Goal: Contribute content: Contribute content

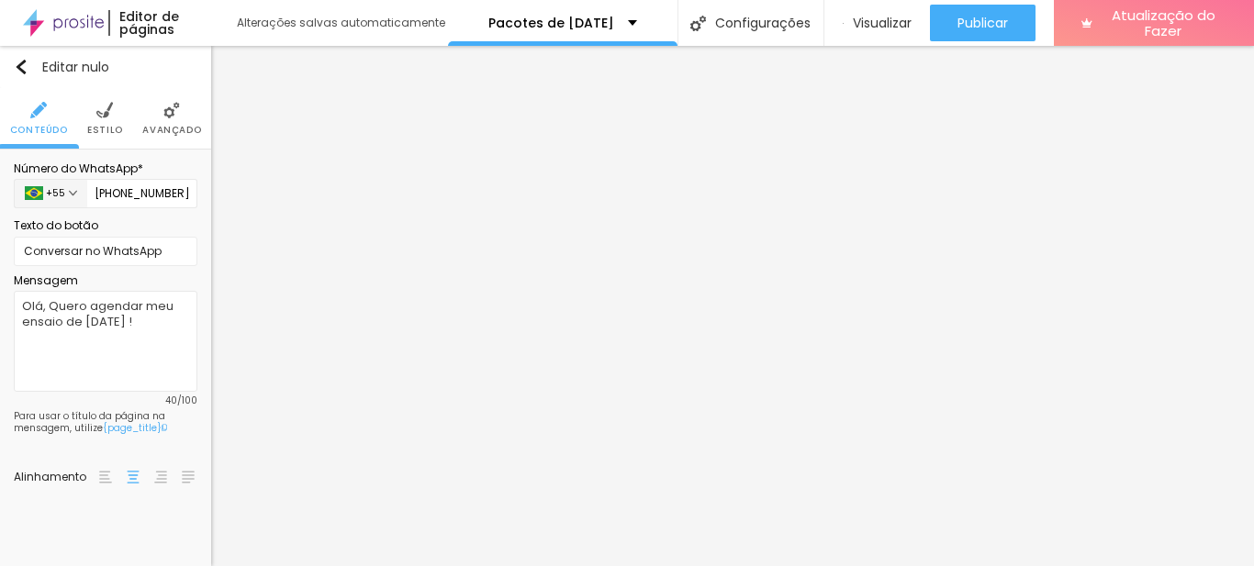
click at [183, 124] on font "Avançado" at bounding box center [171, 130] width 59 height 14
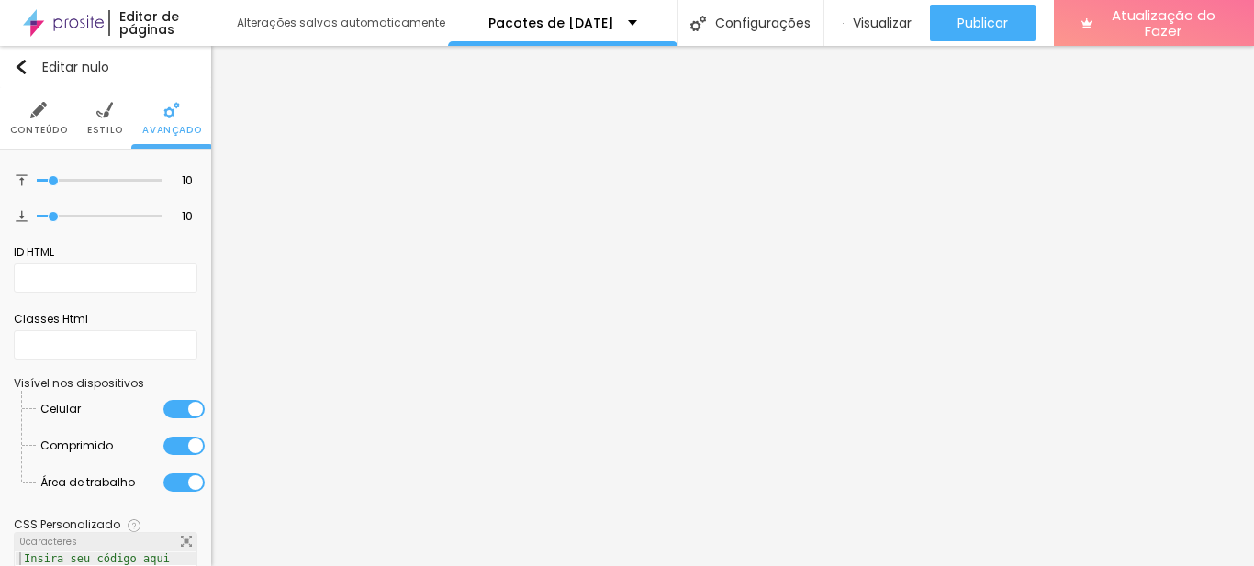
click at [104, 117] on img at bounding box center [104, 110] width 17 height 17
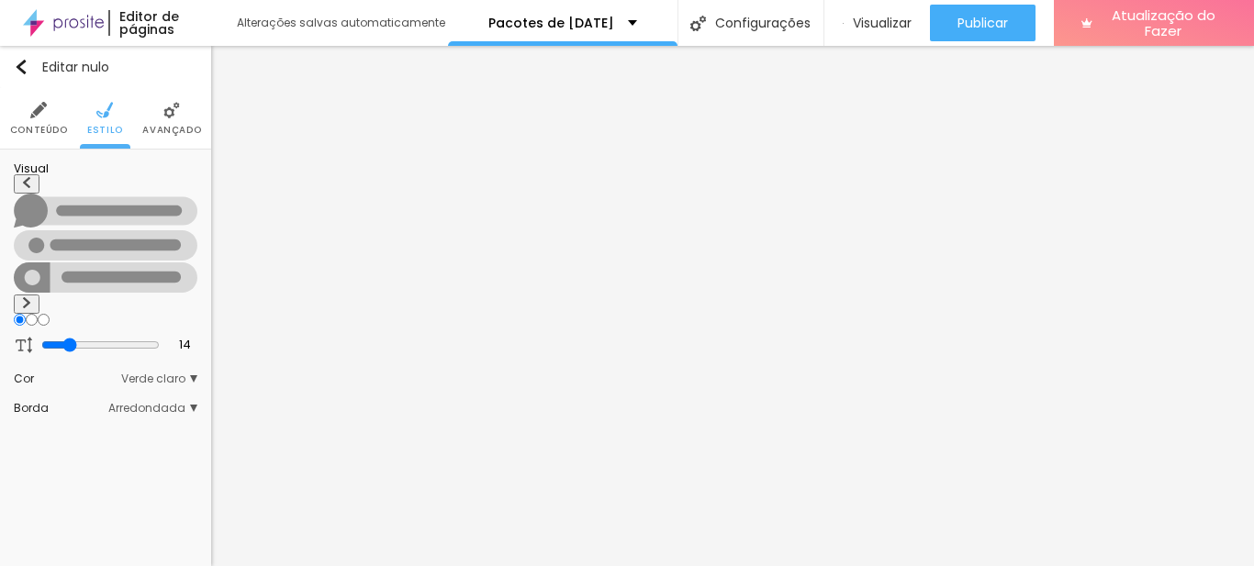
click at [34, 117] on img at bounding box center [38, 110] width 17 height 17
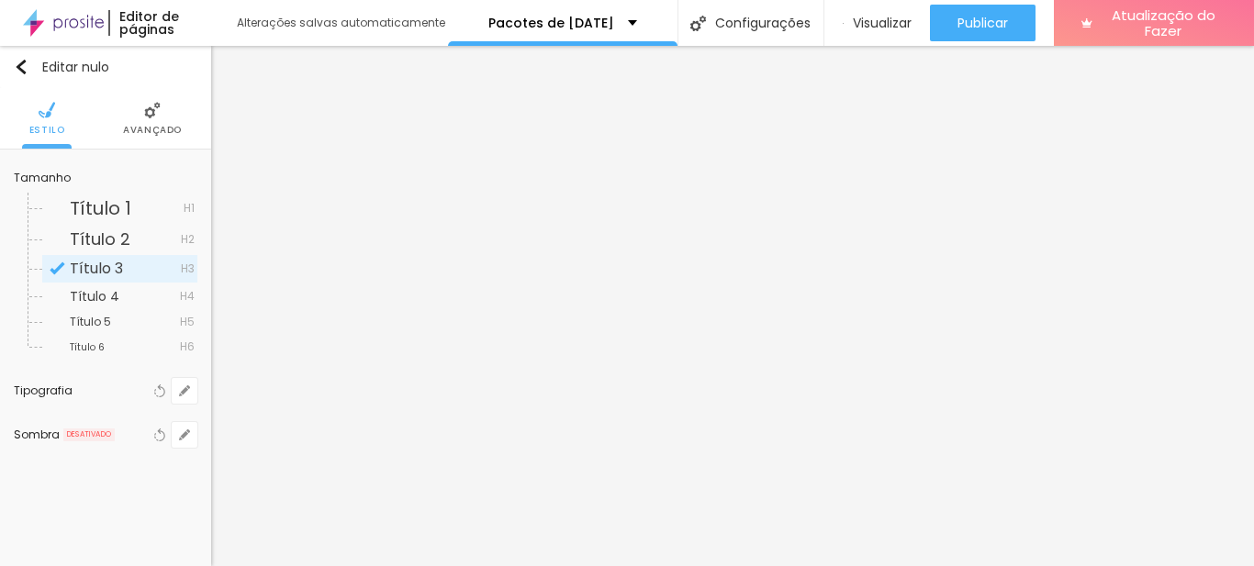
click at [90, 296] on font "Título 4" at bounding box center [95, 296] width 50 height 18
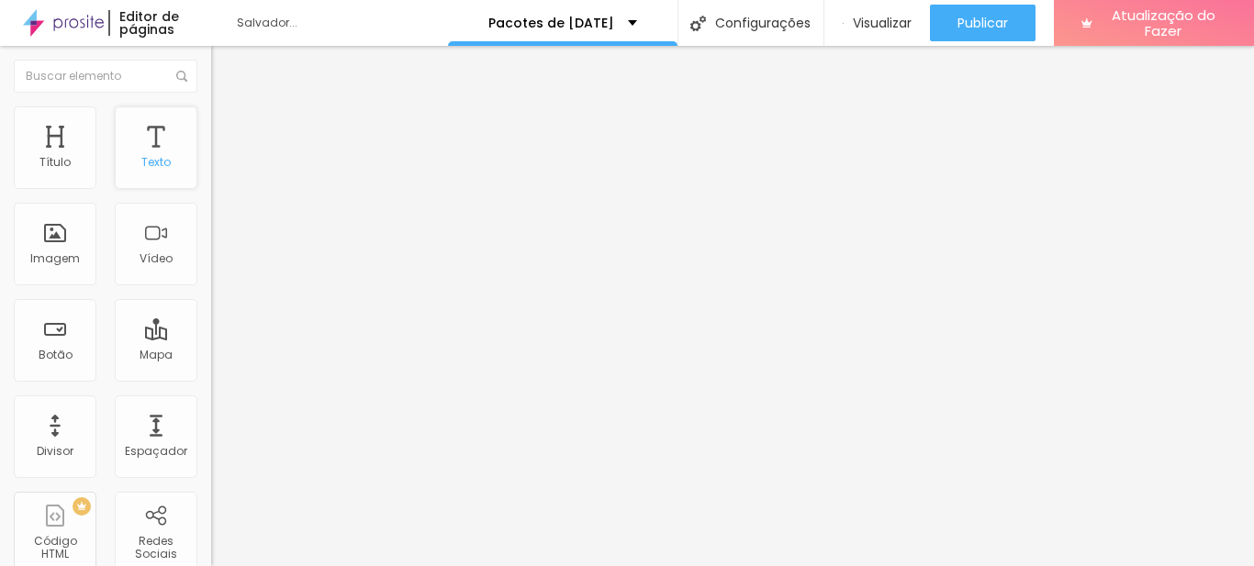
click at [132, 141] on div "Texto" at bounding box center [156, 147] width 83 height 83
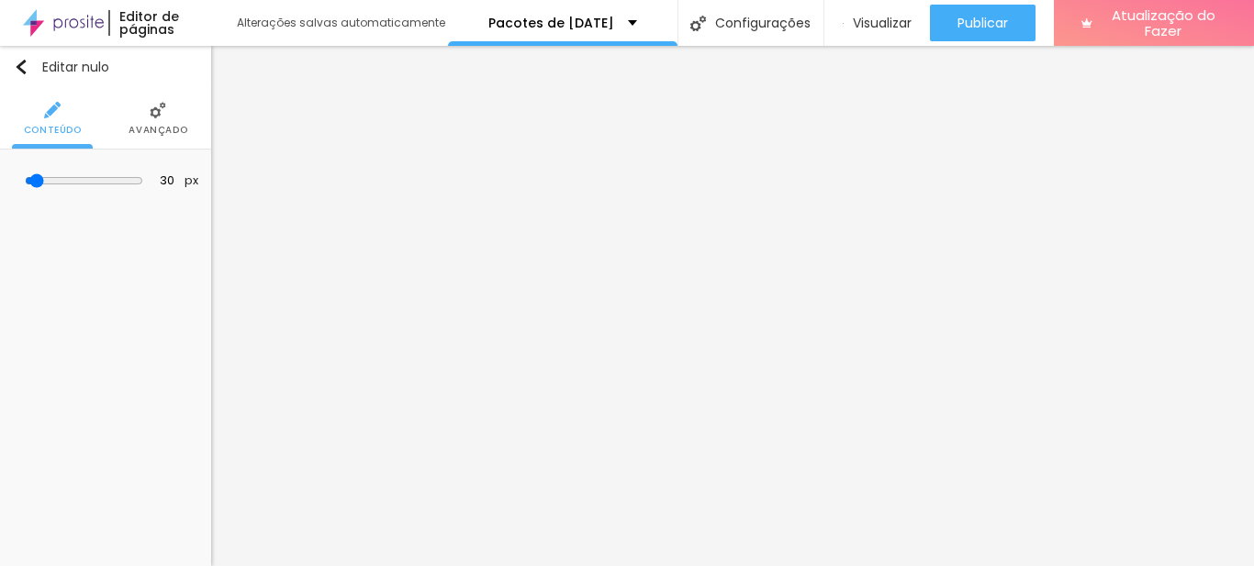
click at [49, 118] on img at bounding box center [52, 110] width 17 height 17
click at [24, 65] on img "button" at bounding box center [21, 67] width 15 height 15
click at [27, 61] on img "button" at bounding box center [21, 67] width 15 height 15
click at [167, 123] on font "Avançado" at bounding box center [158, 130] width 59 height 14
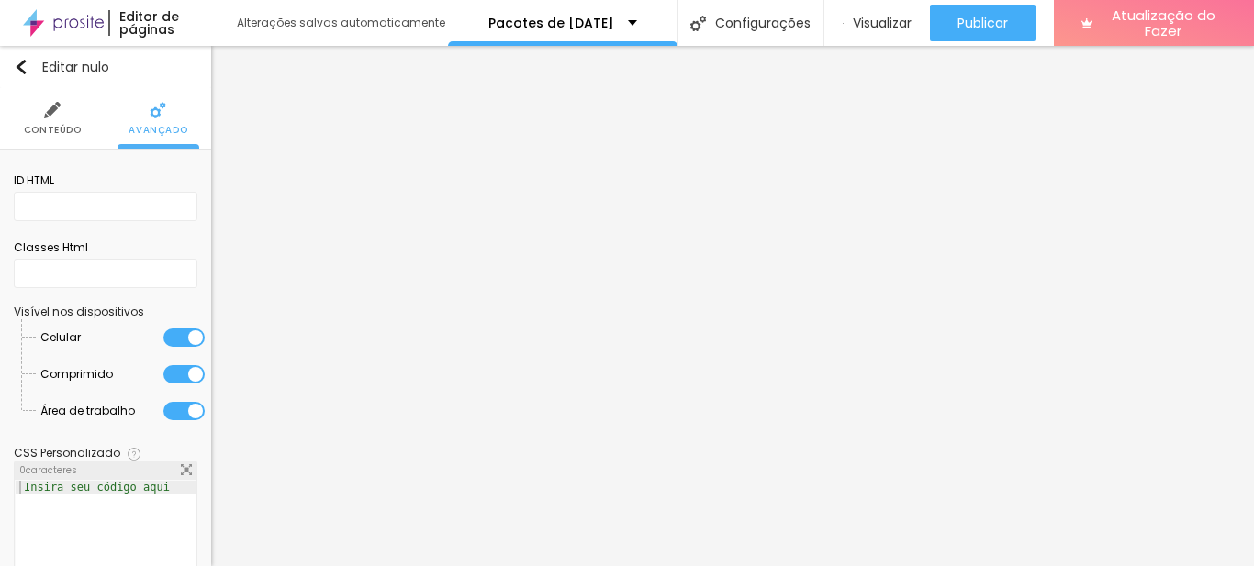
click at [51, 118] on img at bounding box center [52, 110] width 17 height 17
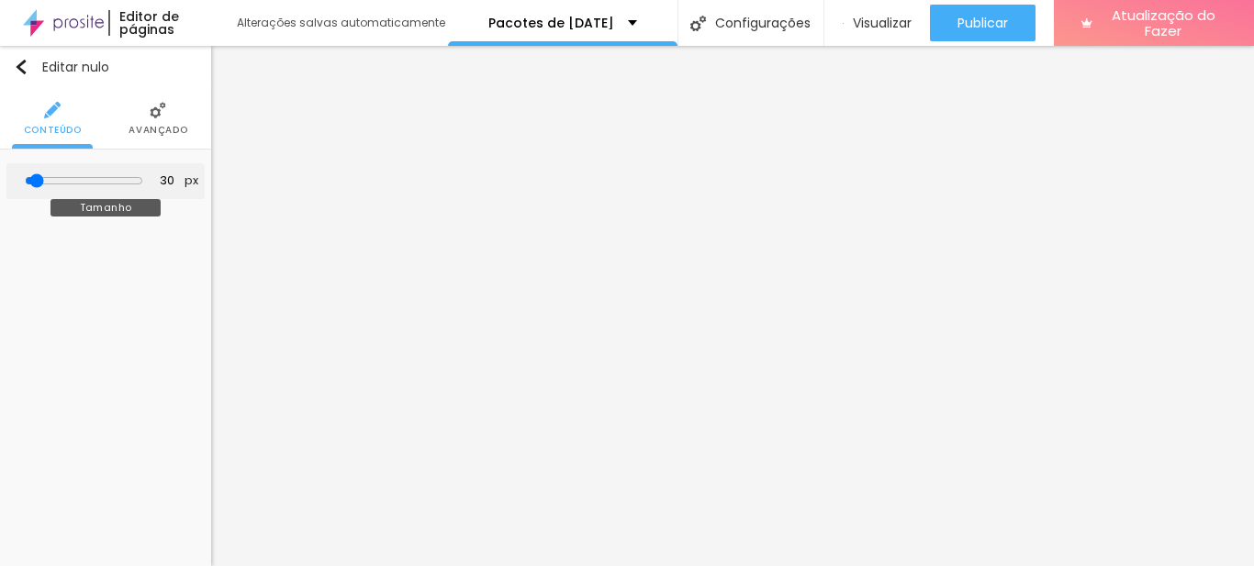
type input "95"
click at [55, 181] on input "range" at bounding box center [84, 180] width 118 height 15
type input "64"
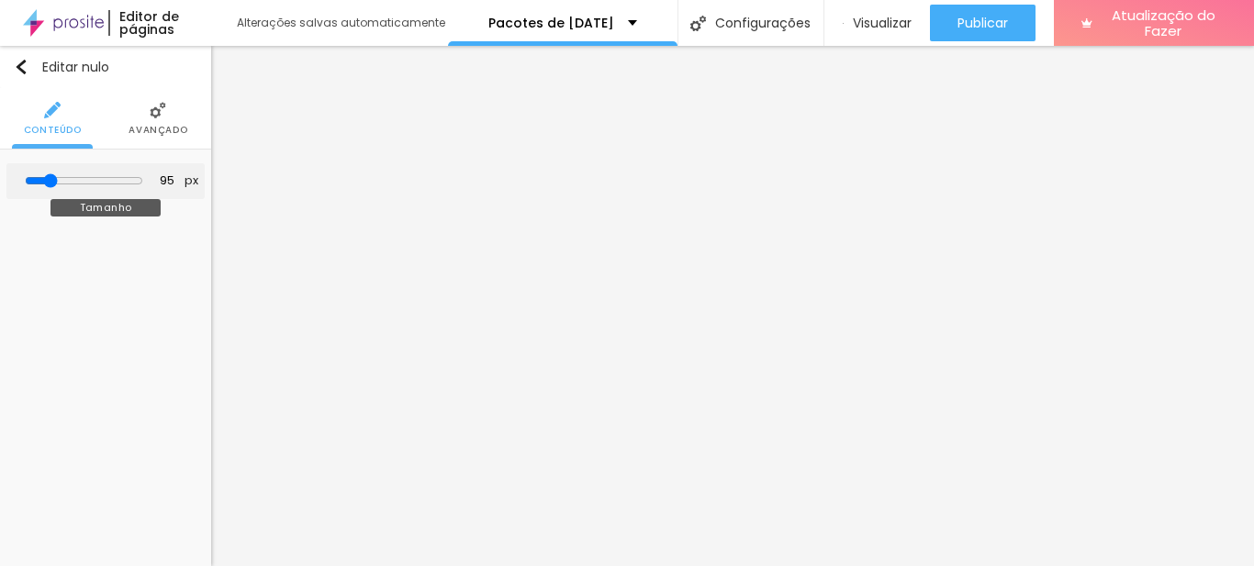
type input "64"
type input "53"
type input "33"
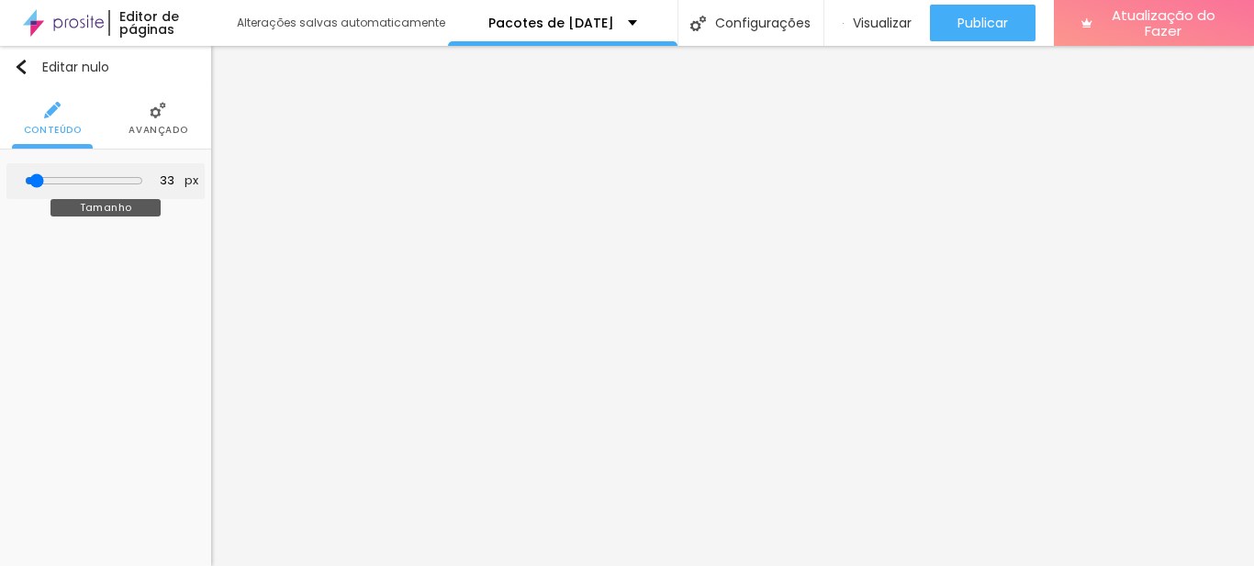
type input "22"
type input "10"
type input "12"
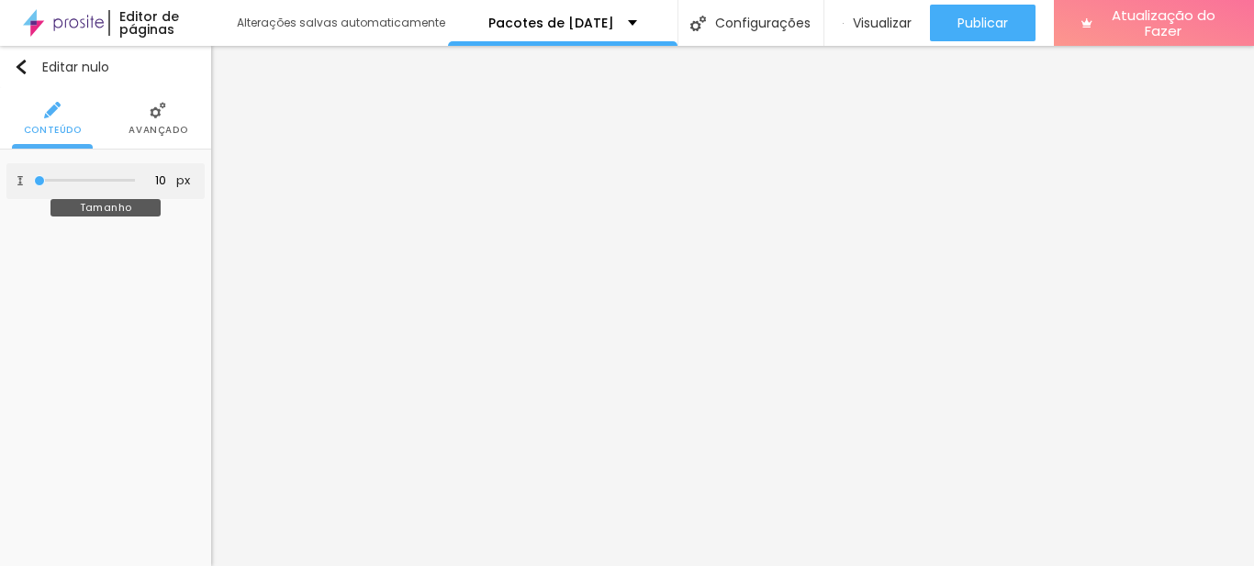
type input "12"
type input "17"
type input "22"
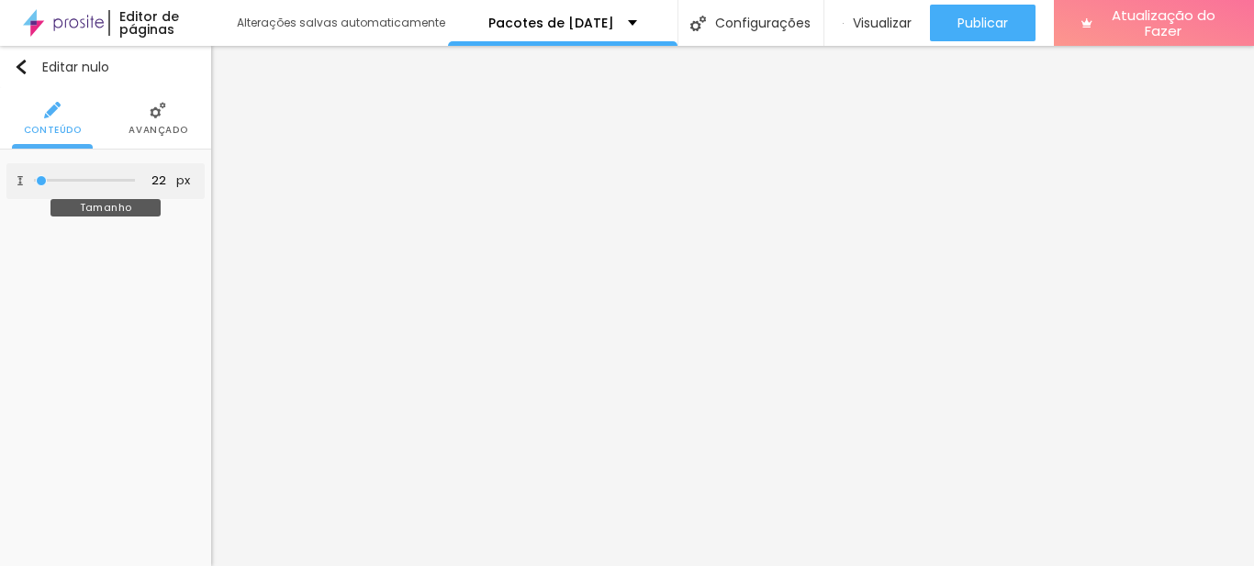
type input "28"
type input "33"
type input "38"
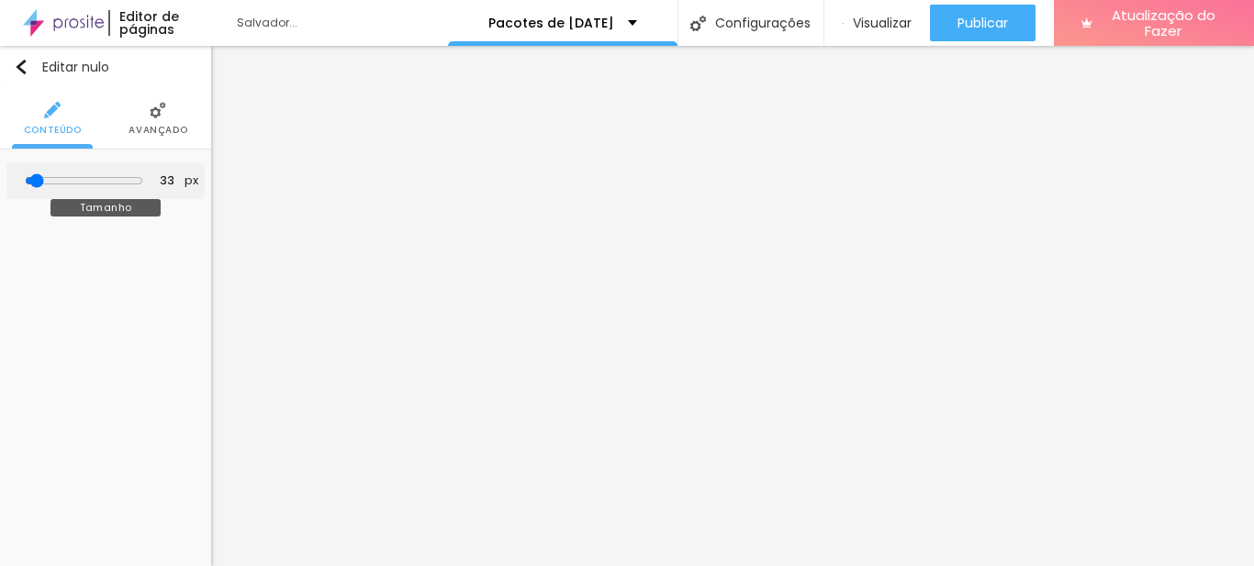
type input "38"
type input "43"
click at [47, 177] on input "range" at bounding box center [84, 180] width 118 height 15
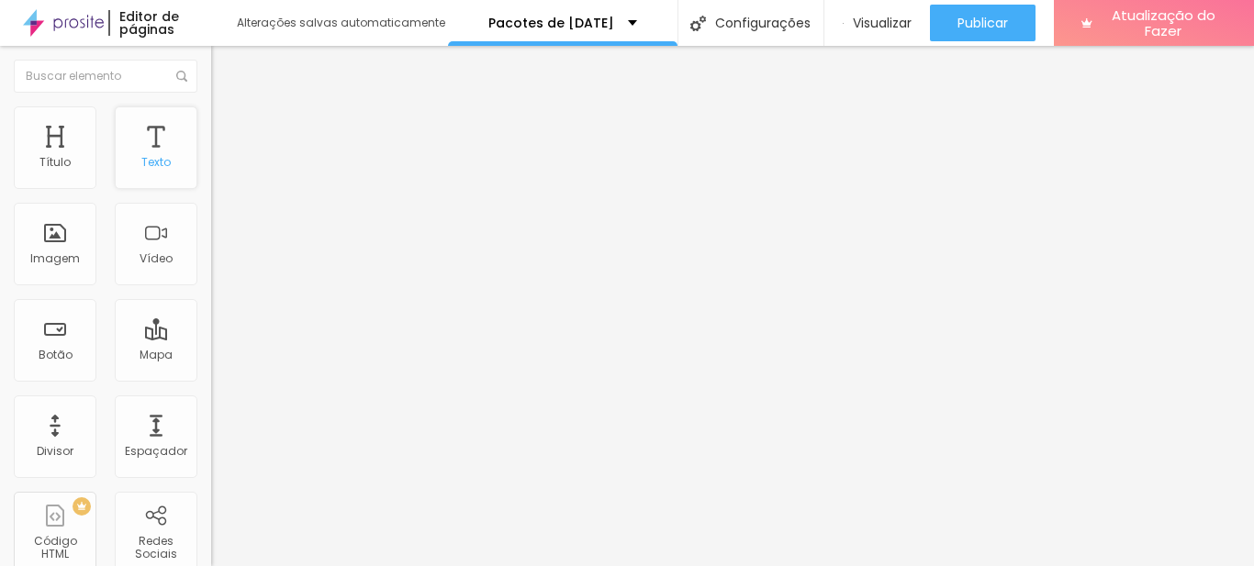
click at [167, 143] on div "Texto" at bounding box center [156, 147] width 83 height 83
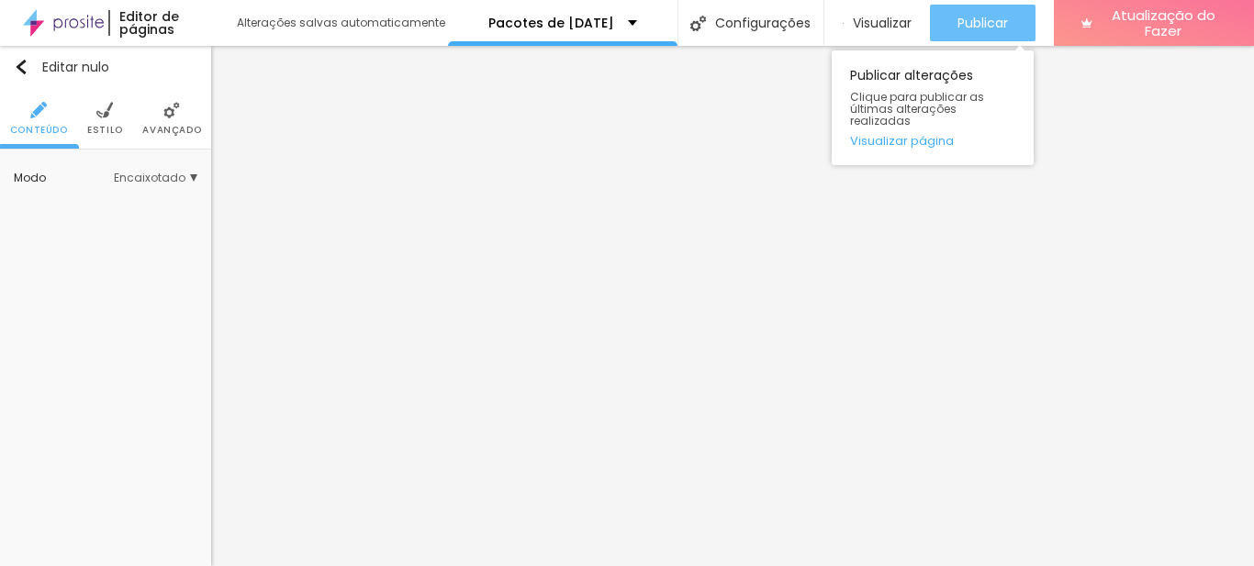
click at [1005, 11] on div "Publicar" at bounding box center [982, 23] width 50 height 37
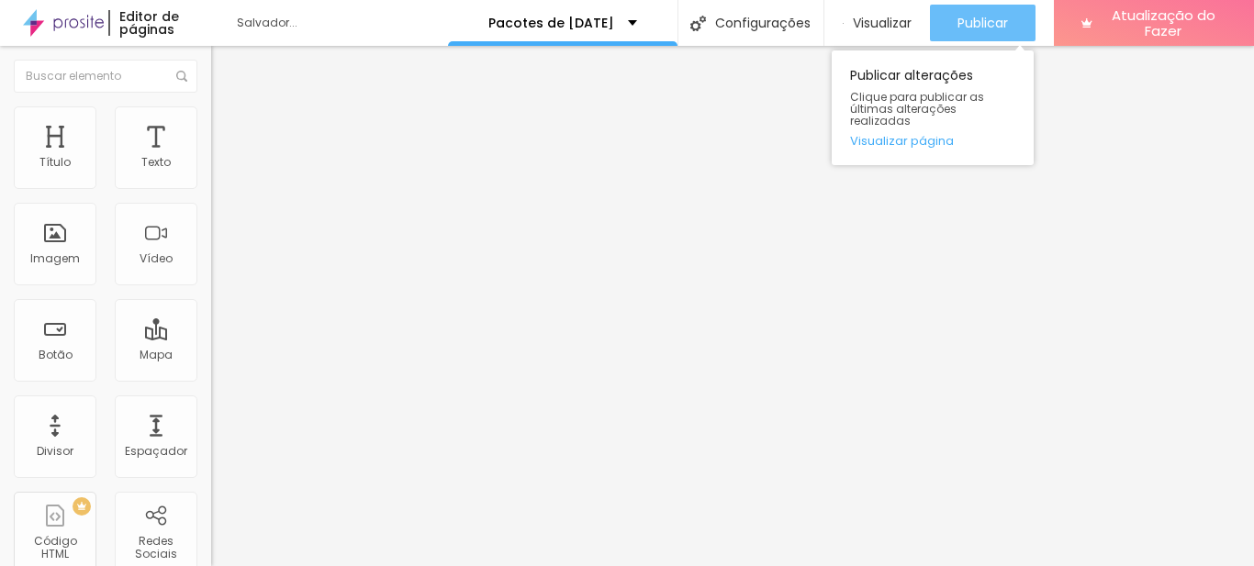
click at [980, 17] on font "Publicar" at bounding box center [982, 23] width 50 height 18
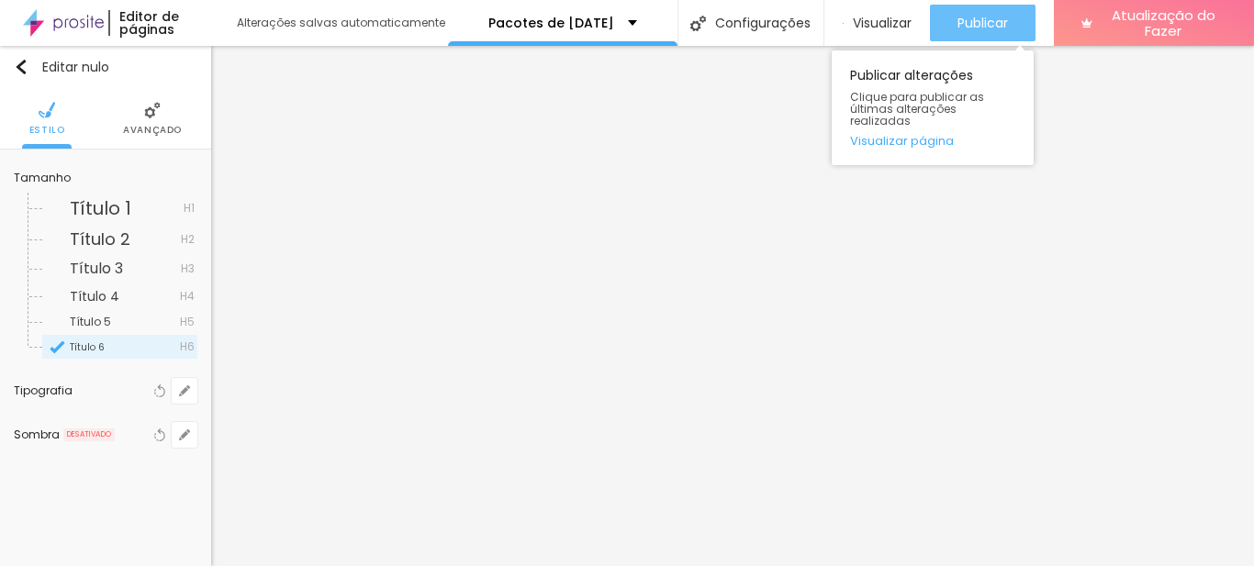
click at [969, 22] on font "Publicar" at bounding box center [982, 23] width 50 height 18
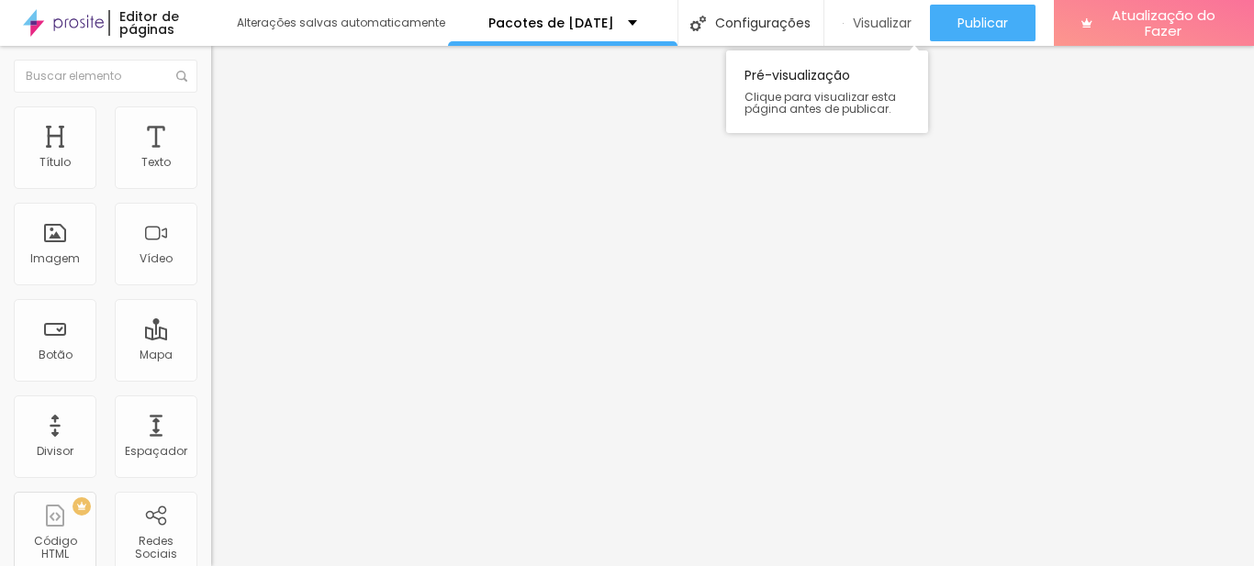
click at [868, 22] on font "Visualizar" at bounding box center [882, 23] width 59 height 18
click at [879, 26] on font "Visualizar" at bounding box center [882, 23] width 59 height 18
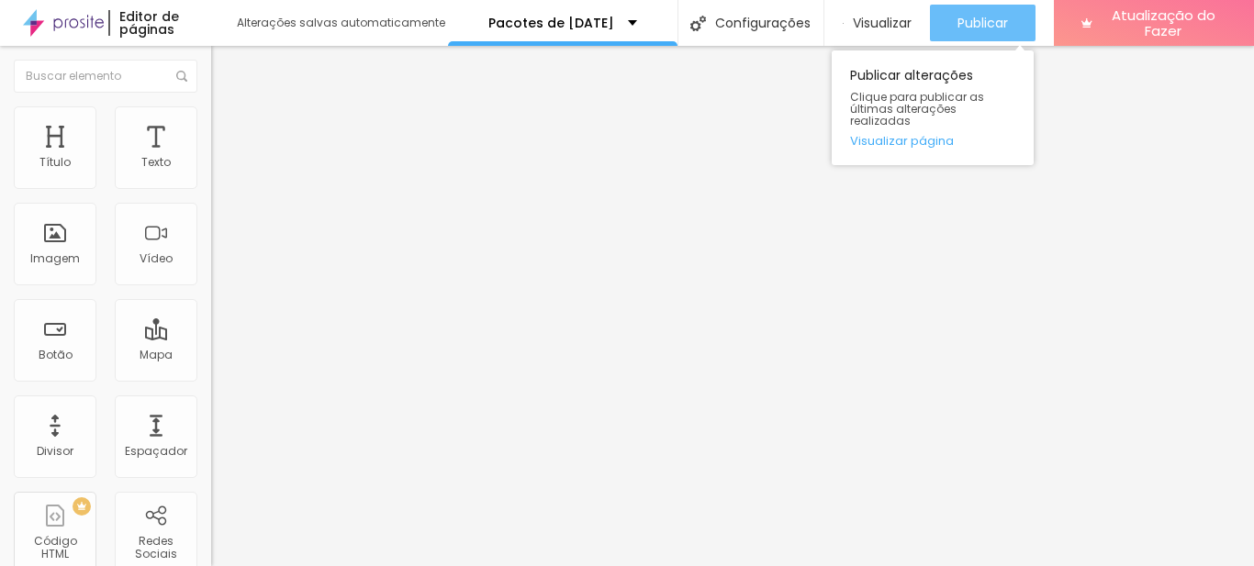
click at [957, 27] on button "Publicar" at bounding box center [983, 23] width 106 height 37
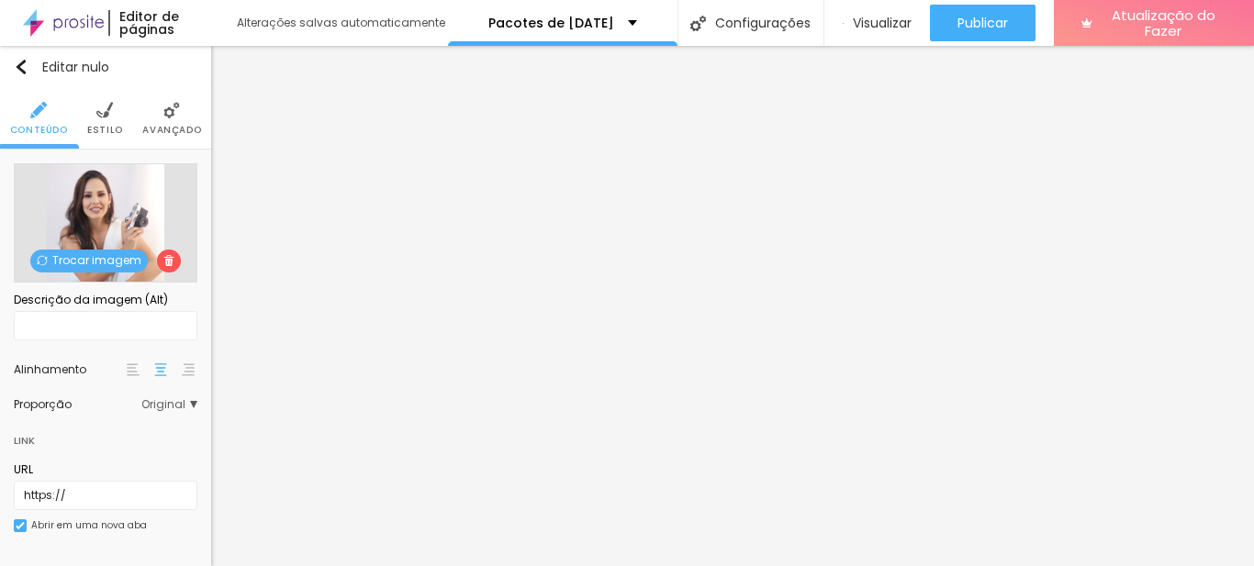
click at [77, 252] on span "Trocar imagem" at bounding box center [88, 261] width 117 height 23
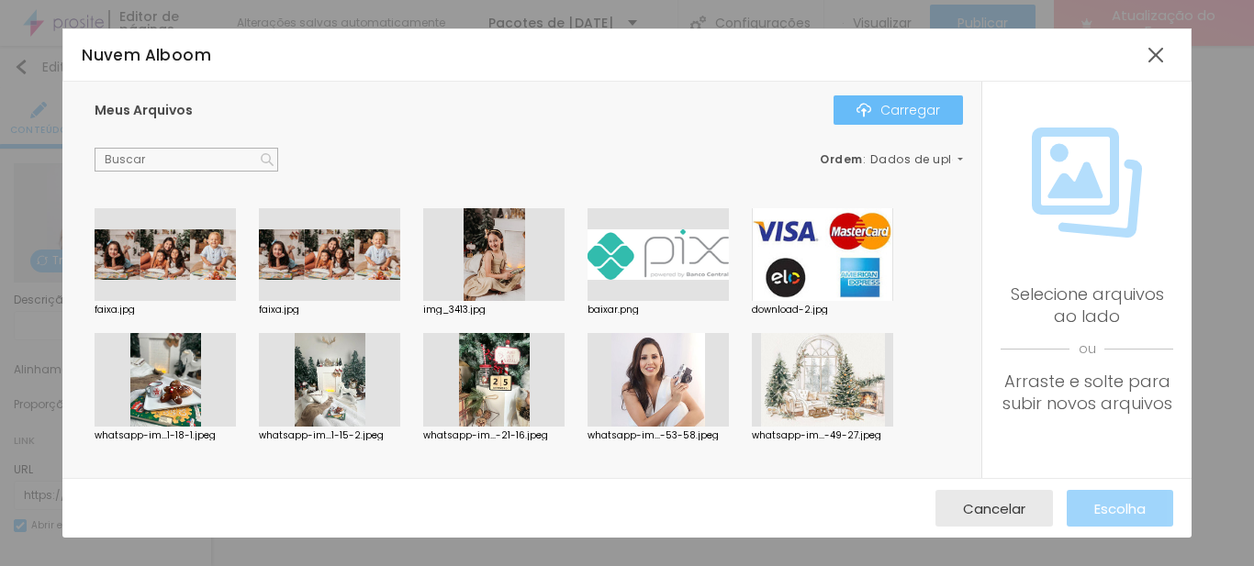
click at [895, 104] on font "Carregar" at bounding box center [910, 110] width 60 height 18
click at [502, 263] on div at bounding box center [493, 255] width 141 height 94
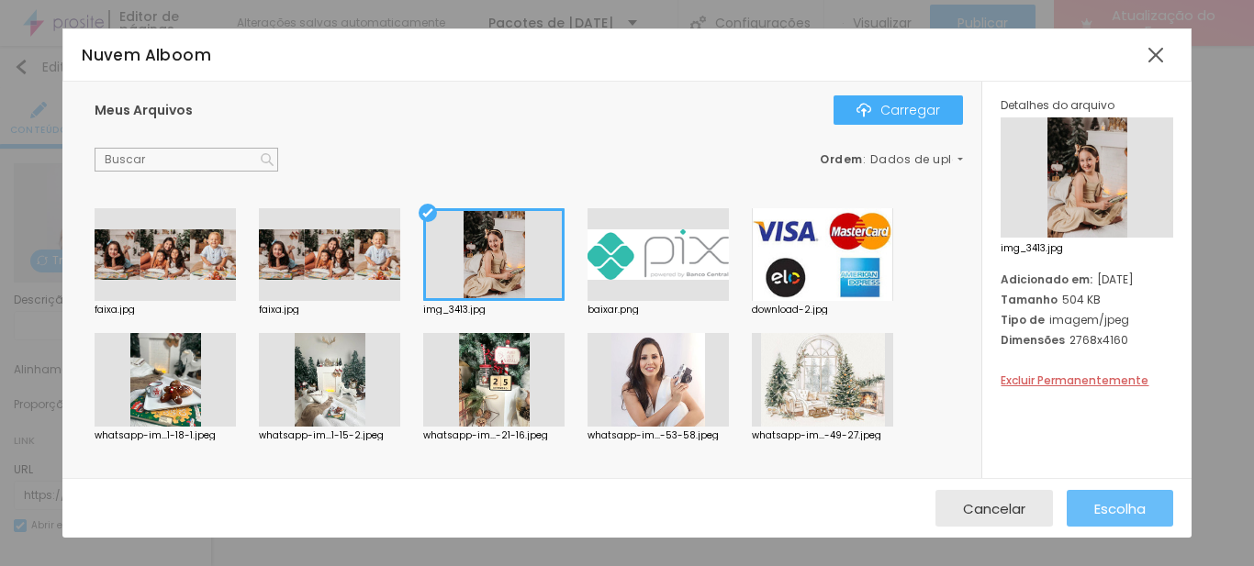
click at [1127, 504] on font "Escolha" at bounding box center [1119, 508] width 51 height 19
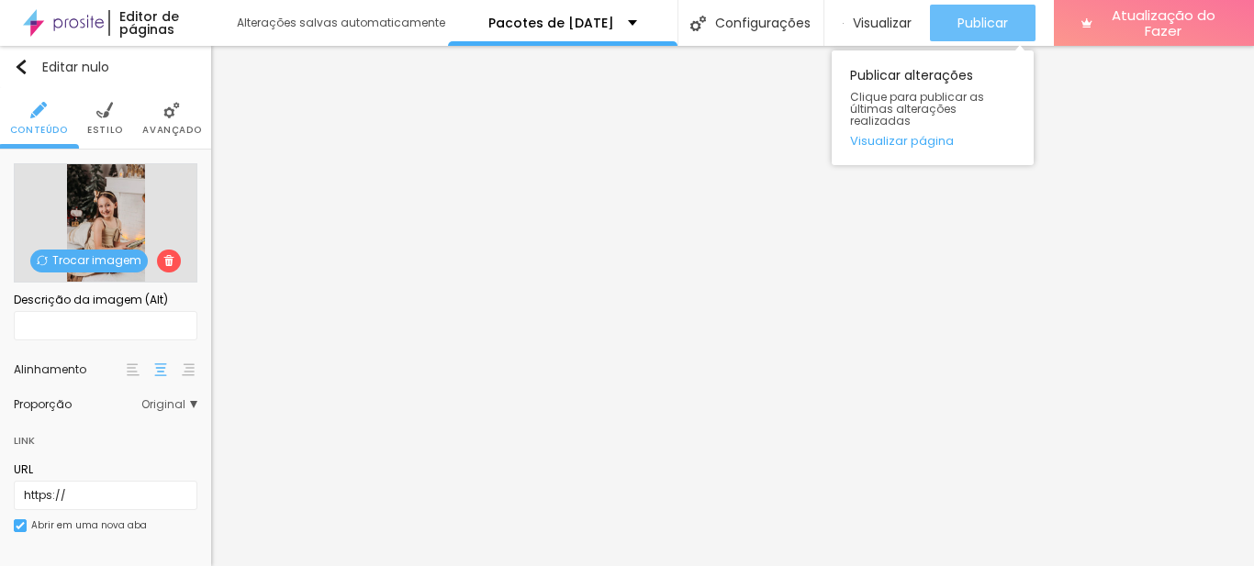
click at [984, 17] on font "Publicar" at bounding box center [982, 23] width 50 height 18
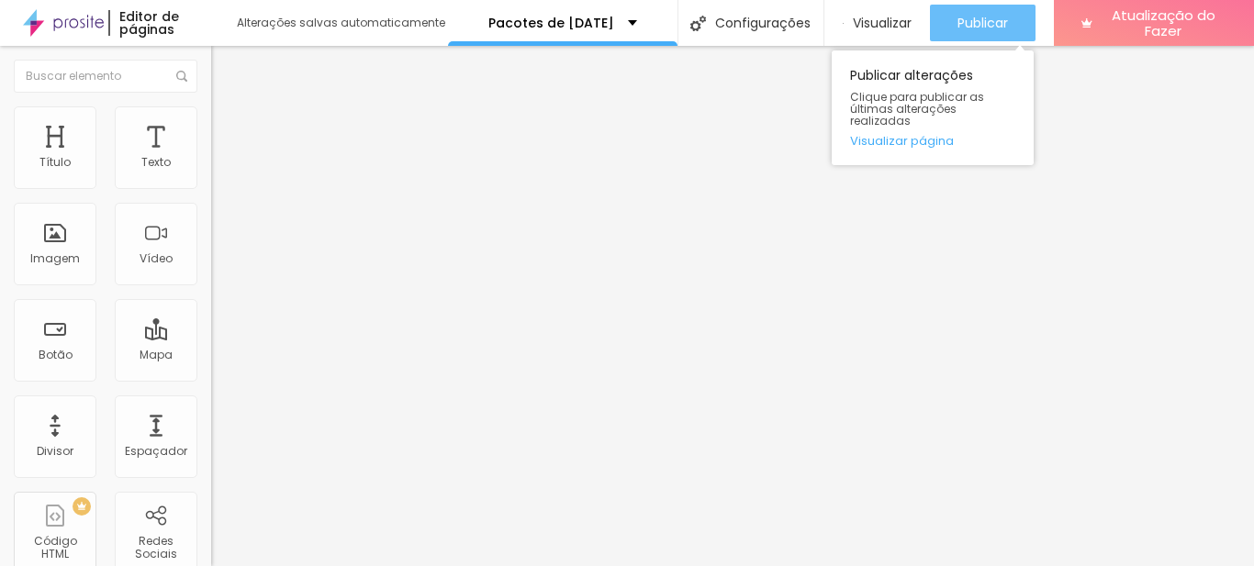
click at [966, 14] on font "Publicar" at bounding box center [982, 23] width 50 height 18
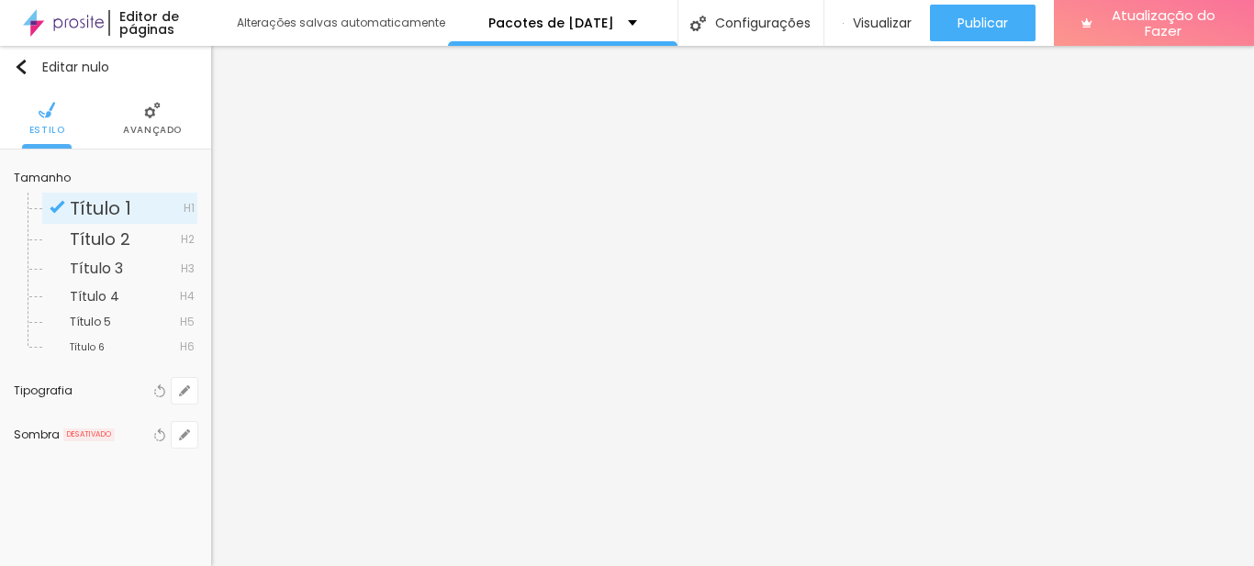
click at [109, 205] on font "Título 1" at bounding box center [101, 209] width 62 height 26
click at [109, 205] on span "Titulo 1" at bounding box center [100, 209] width 60 height 26
click at [161, 124] on font "Avançado" at bounding box center [152, 130] width 59 height 14
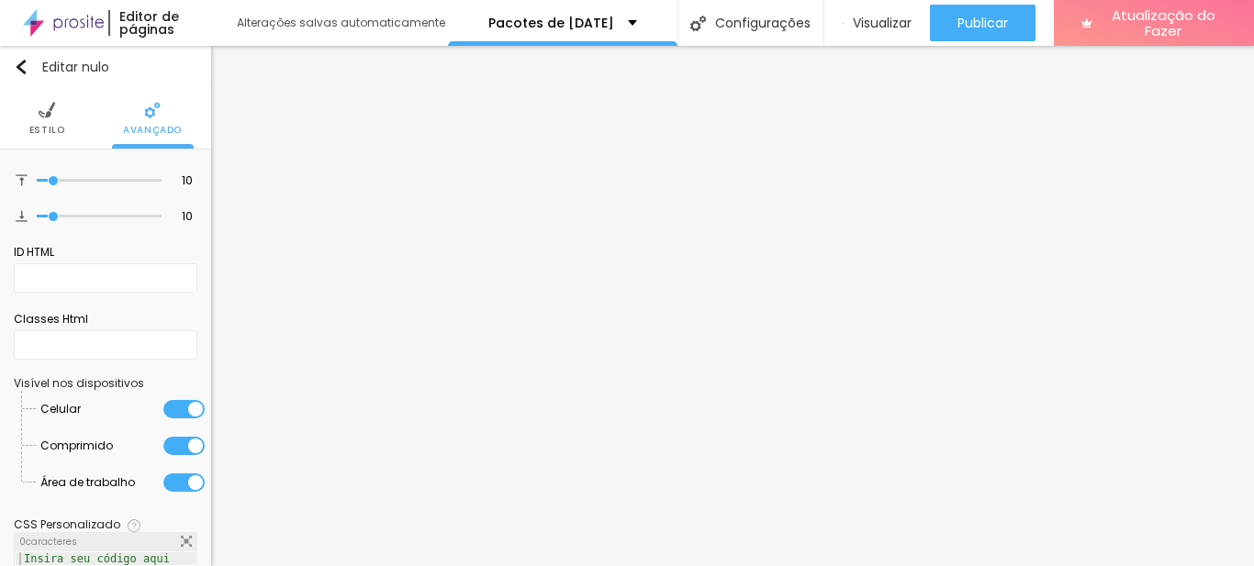
click at [42, 130] on font "Estilo" at bounding box center [47, 130] width 36 height 14
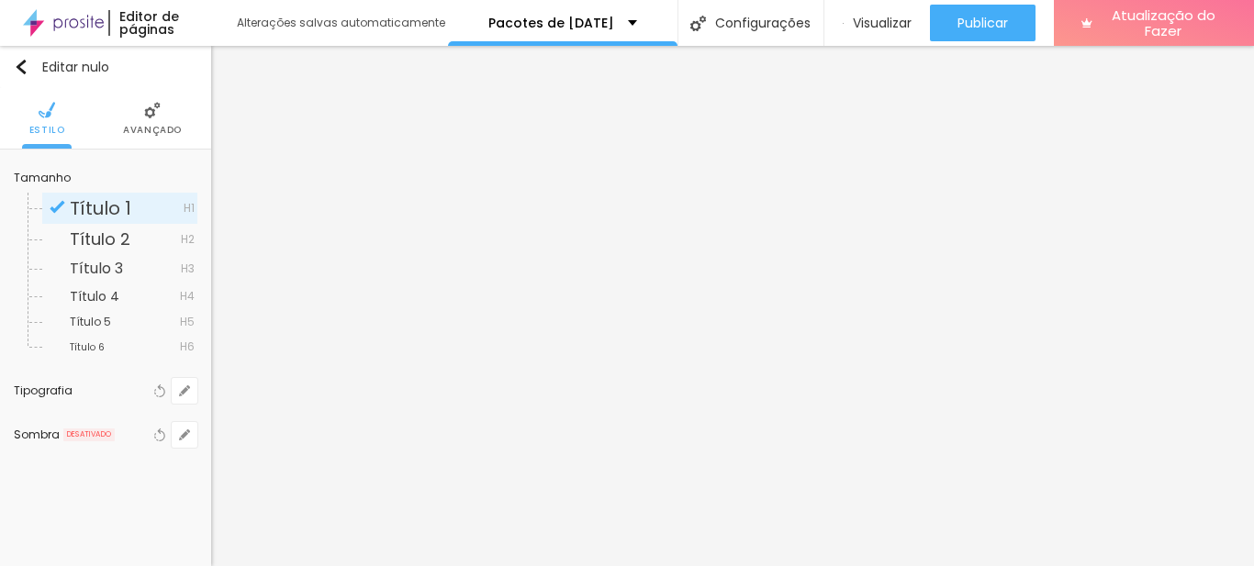
click at [95, 207] on font "Título 1" at bounding box center [101, 209] width 62 height 26
click at [95, 207] on span "Título 1" at bounding box center [101, 209] width 62 height 26
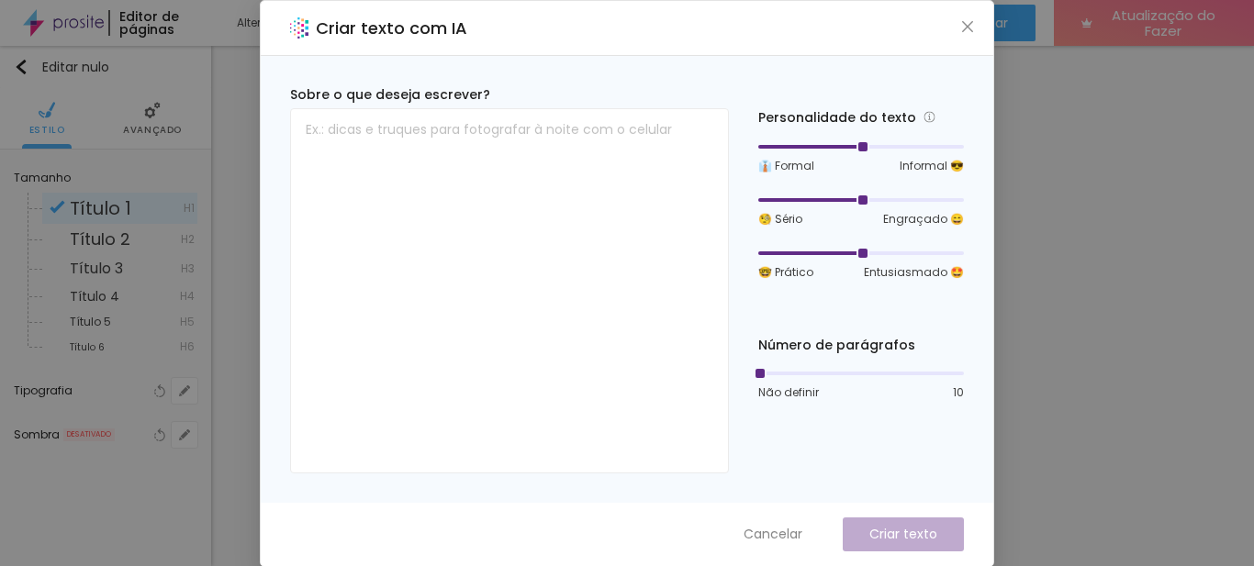
drag, startPoint x: 856, startPoint y: 143, endPoint x: 867, endPoint y: 144, distance: 11.1
click at [867, 144] on div at bounding box center [861, 146] width 206 height 11
click at [772, 525] on font "Cancelar" at bounding box center [773, 534] width 59 height 18
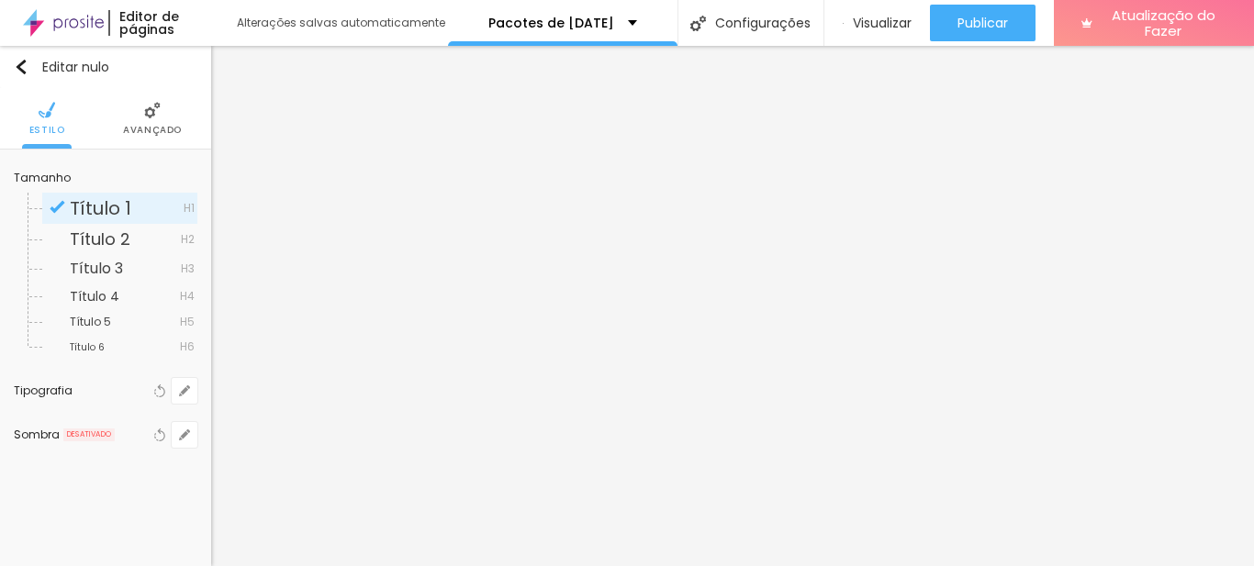
click at [164, 124] on font "Avançado" at bounding box center [152, 130] width 59 height 14
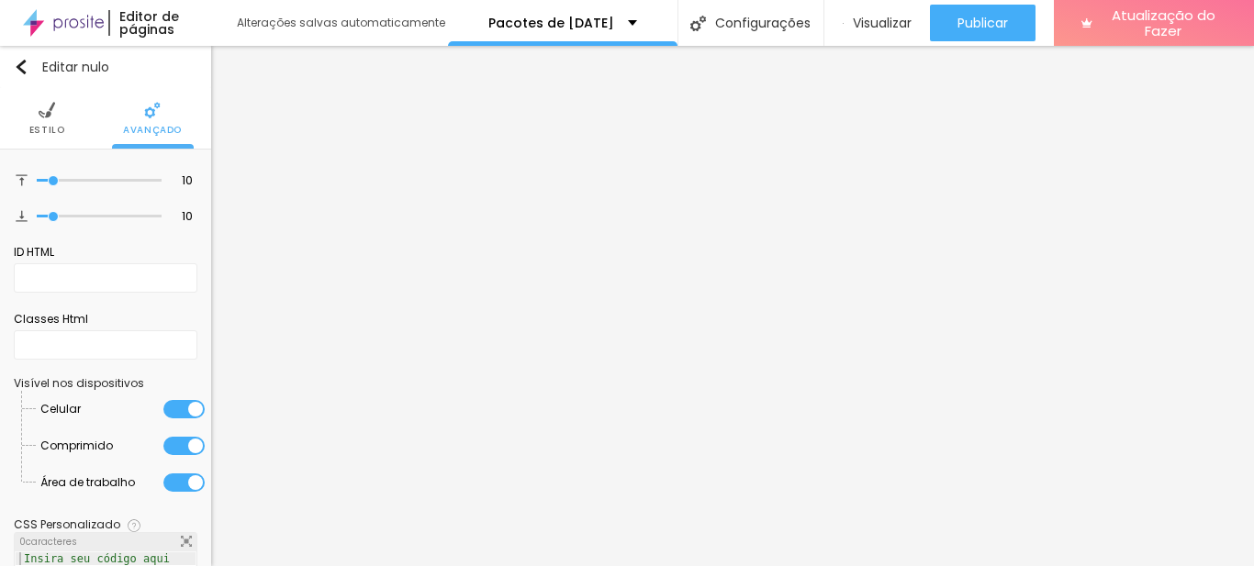
click at [46, 114] on img at bounding box center [47, 110] width 17 height 17
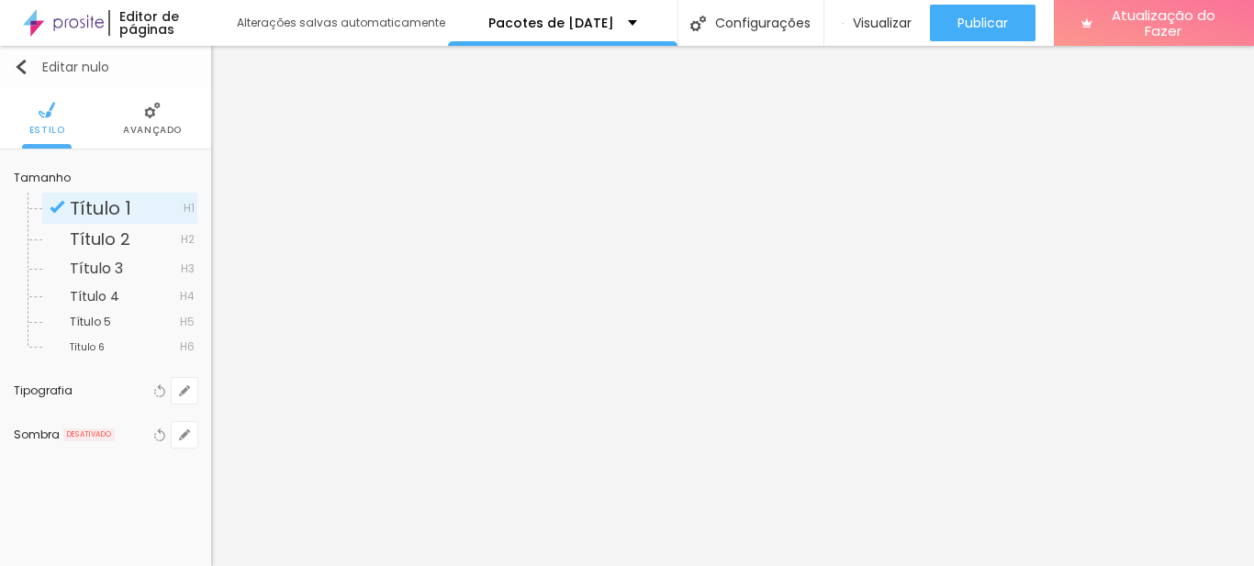
click at [29, 56] on button "Editar nulo" at bounding box center [105, 67] width 211 height 42
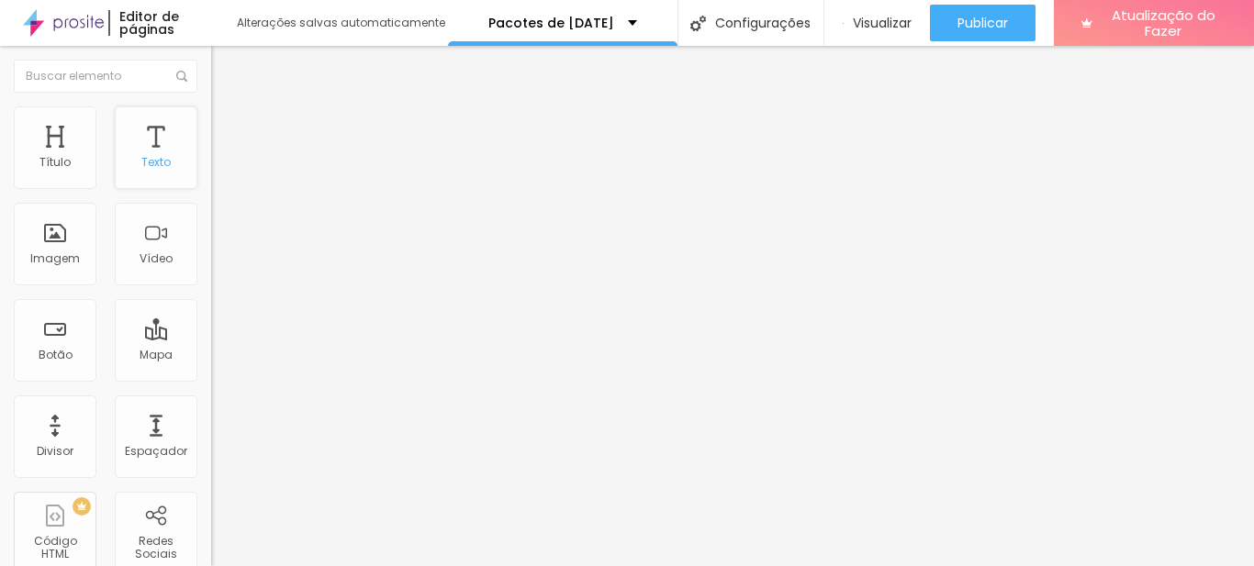
click at [141, 158] on font "Texto" at bounding box center [155, 162] width 29 height 16
click at [69, 157] on font "Título" at bounding box center [54, 162] width 31 height 16
click at [141, 155] on font "Texto" at bounding box center [155, 162] width 29 height 16
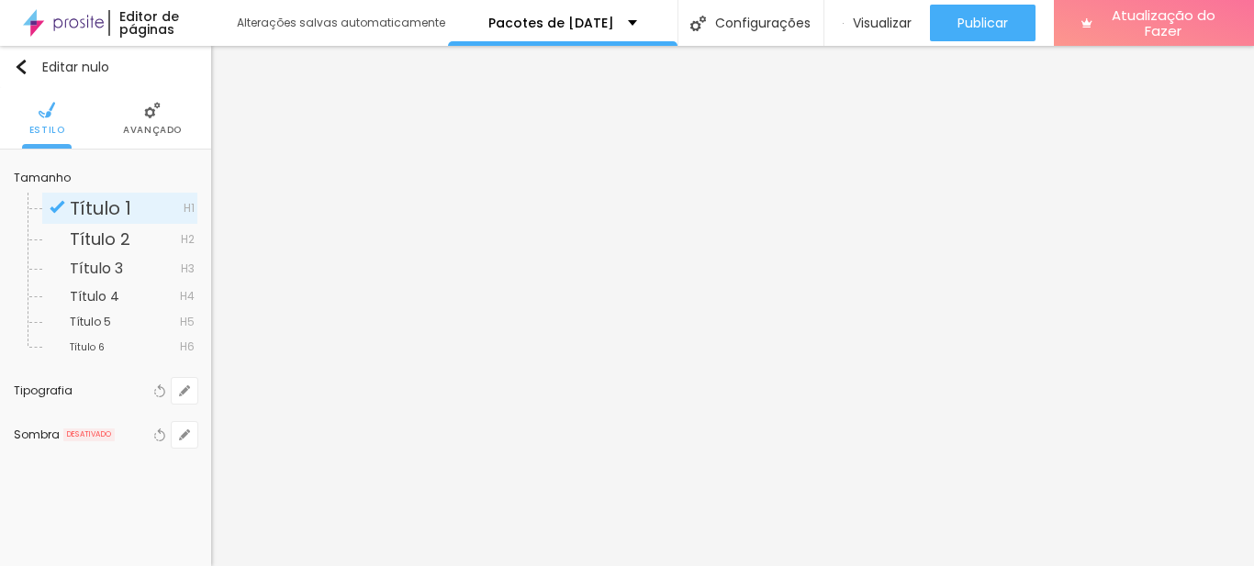
click at [134, 130] on font "Avançado" at bounding box center [152, 130] width 59 height 14
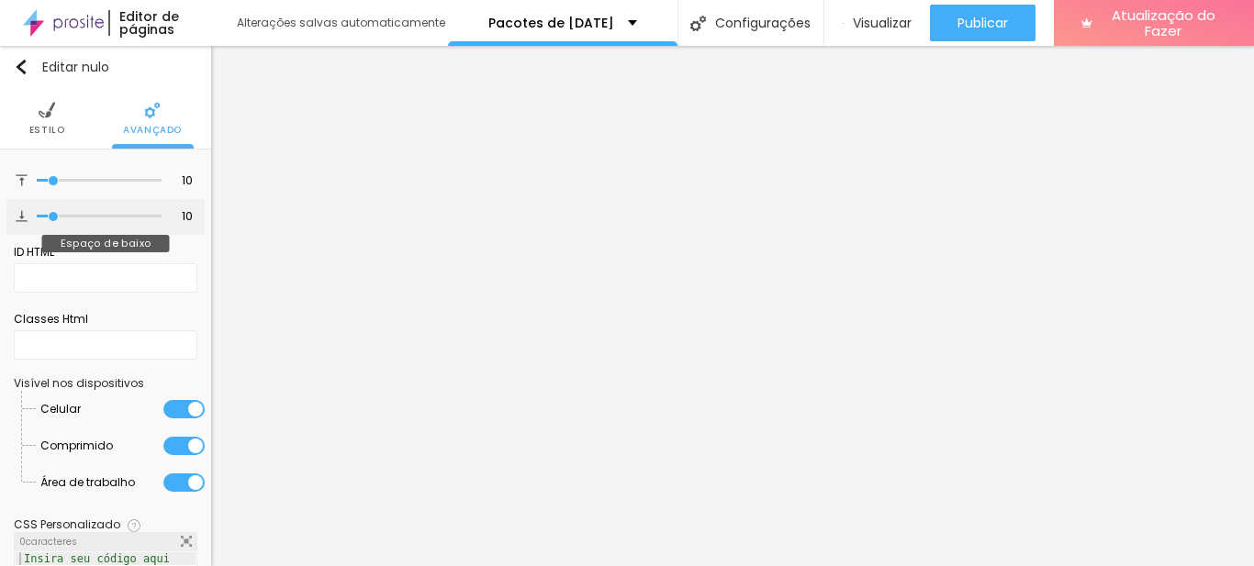
type input "9"
type input "10"
type input "13"
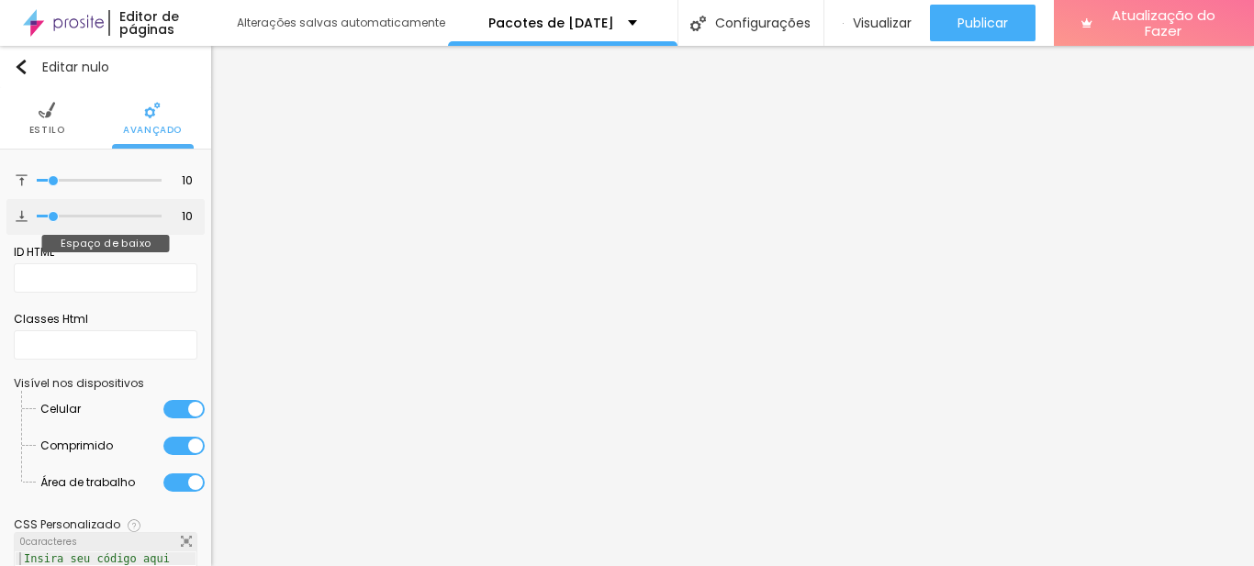
type input "13"
type input "14"
type input "15"
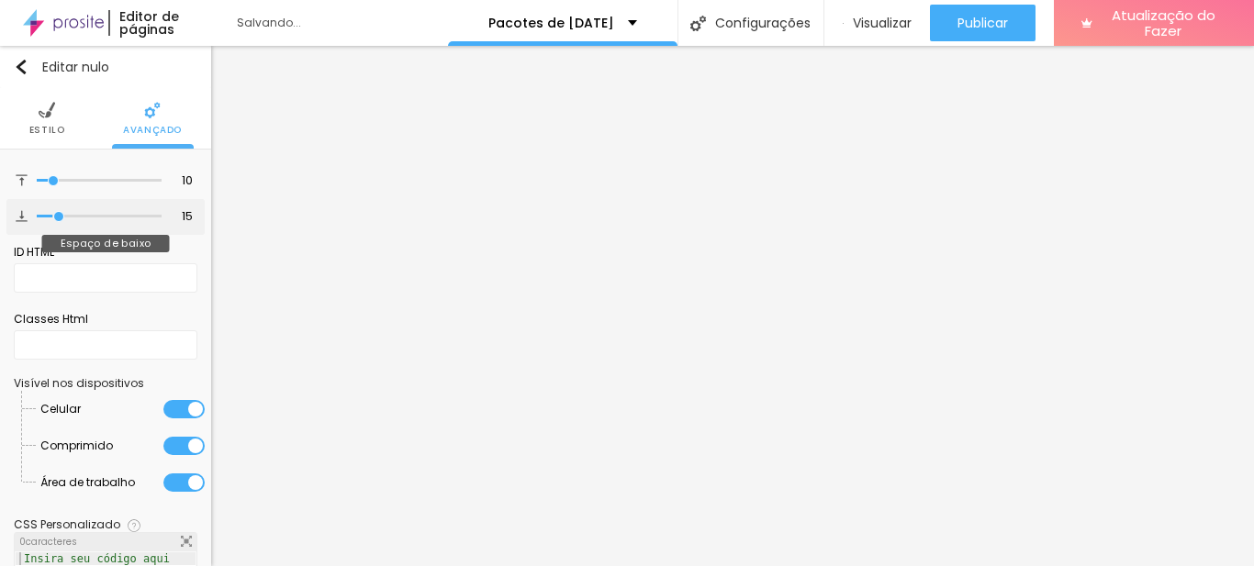
type input "16"
type input "17"
type input "19"
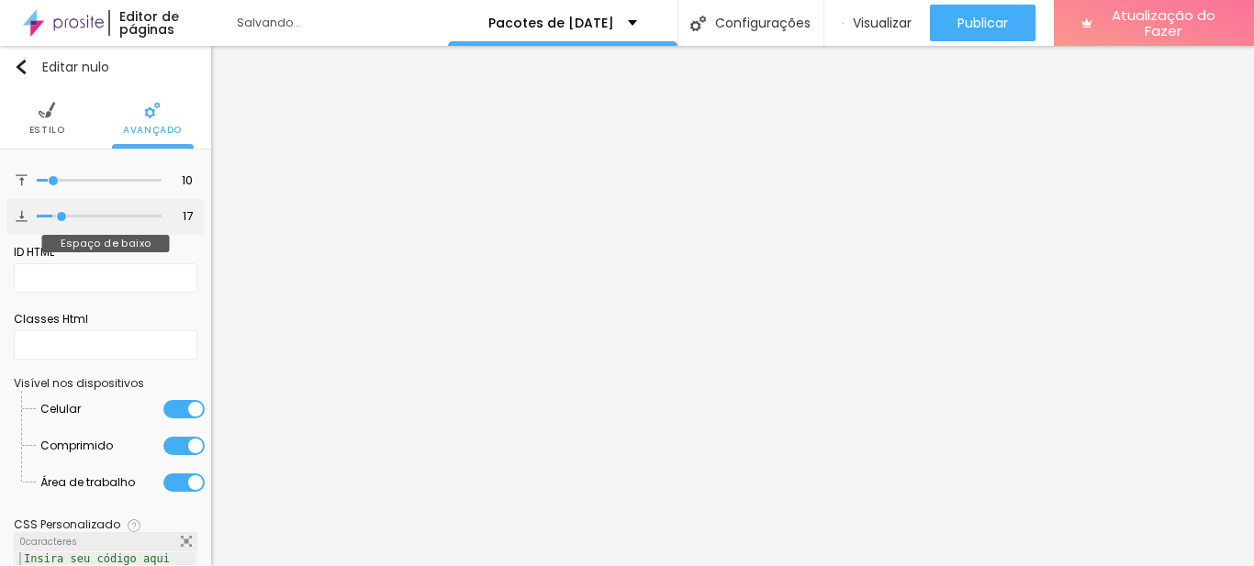
type input "19"
type input "22"
type input "23"
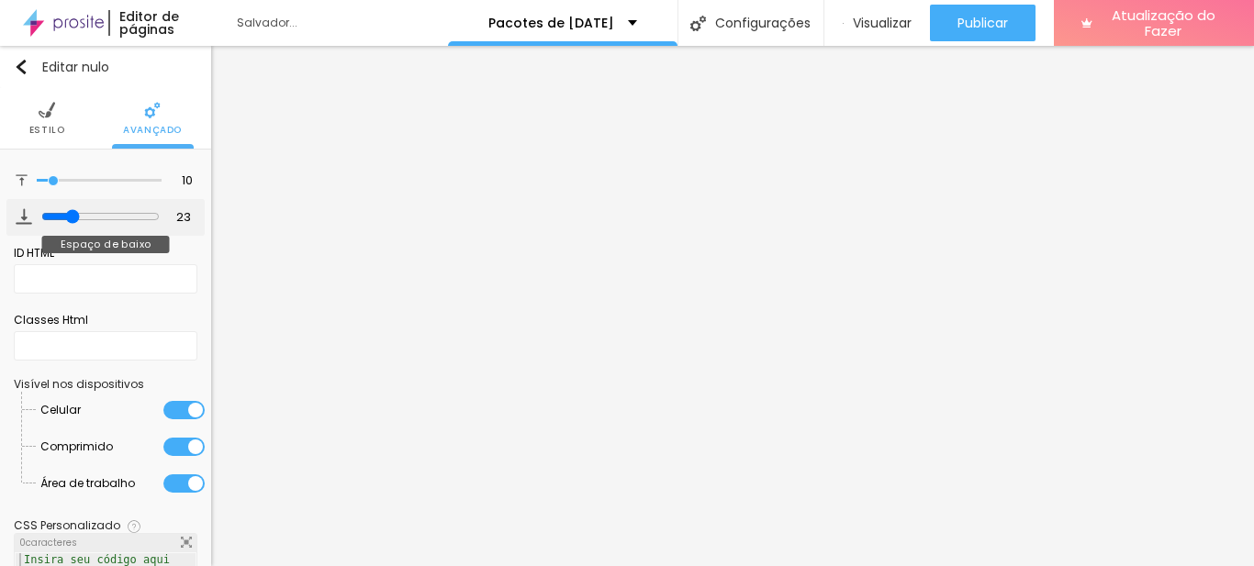
type input "27"
type input "31"
type input "33"
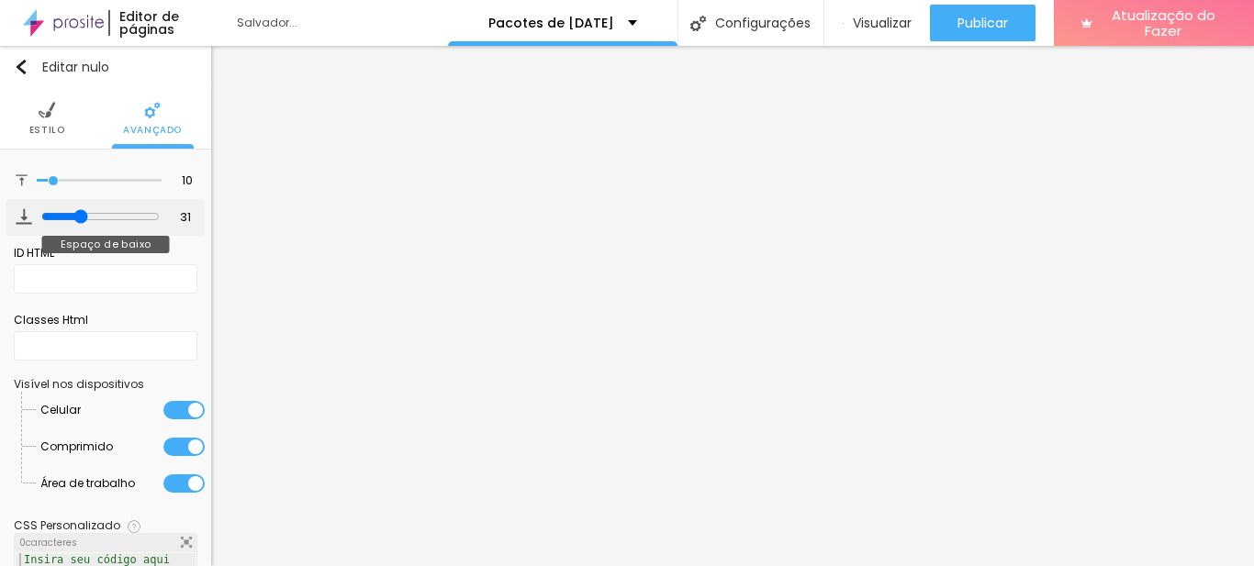
type input "33"
type input "29"
type input "23"
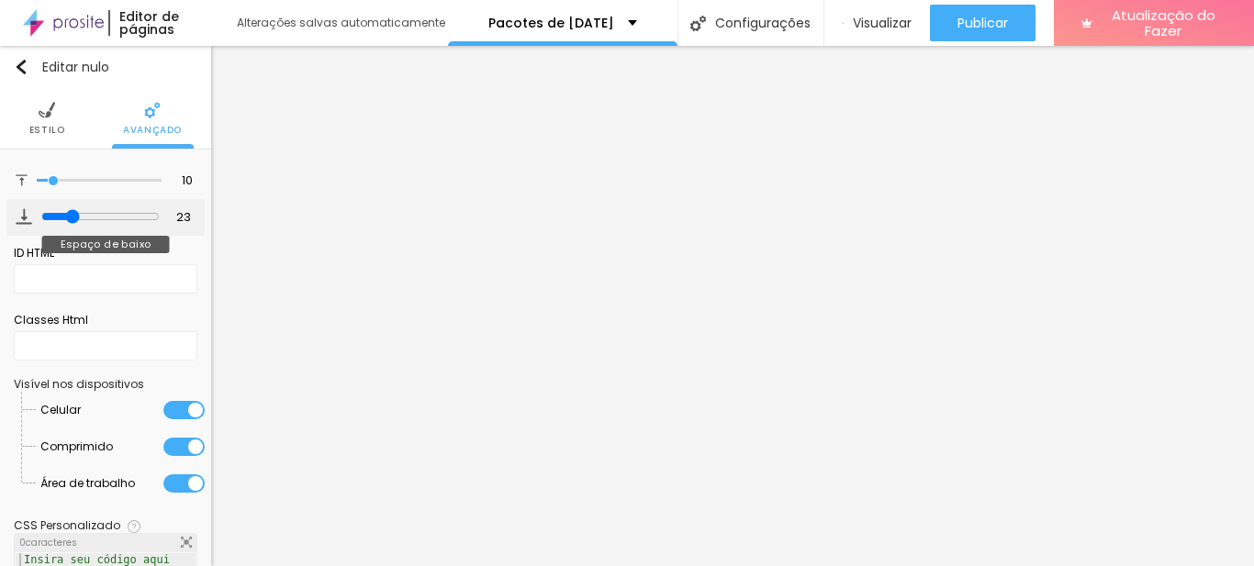
type input "22"
type input "20"
type input "21"
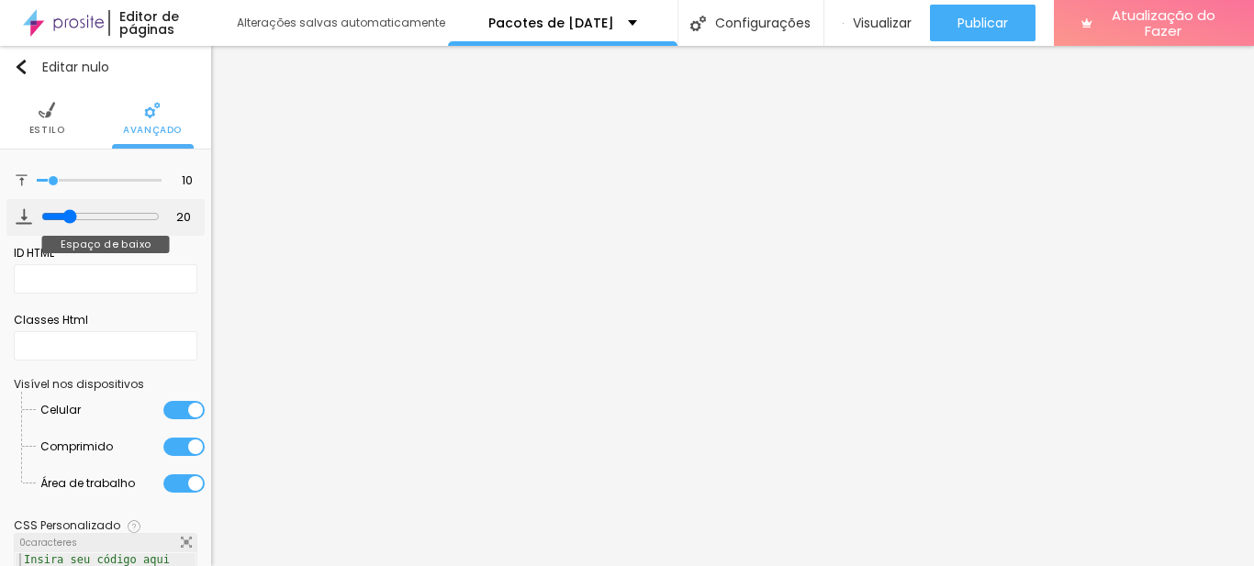
type input "21"
type input "22"
type input "25"
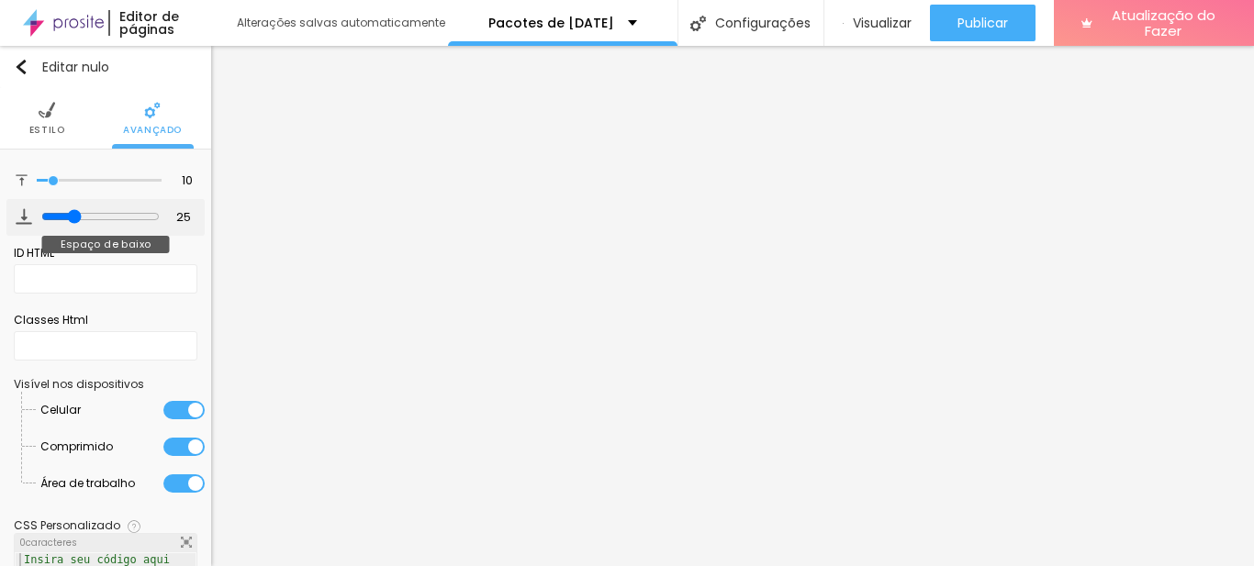
type input "26"
type input "27"
type input "28"
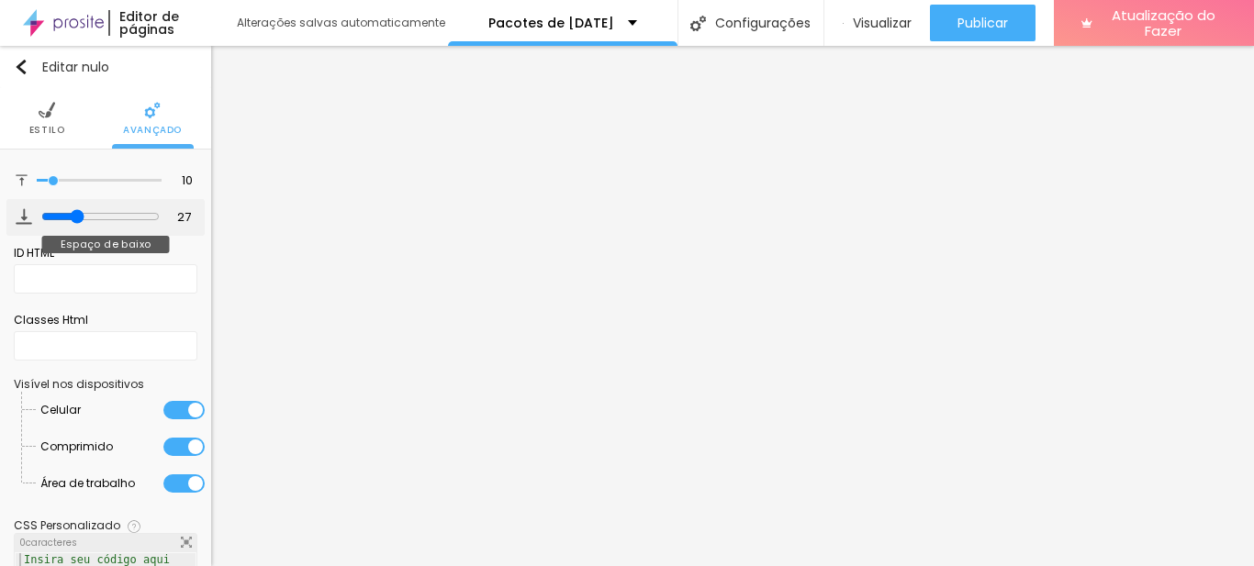
type input "28"
type input "30"
type input "31"
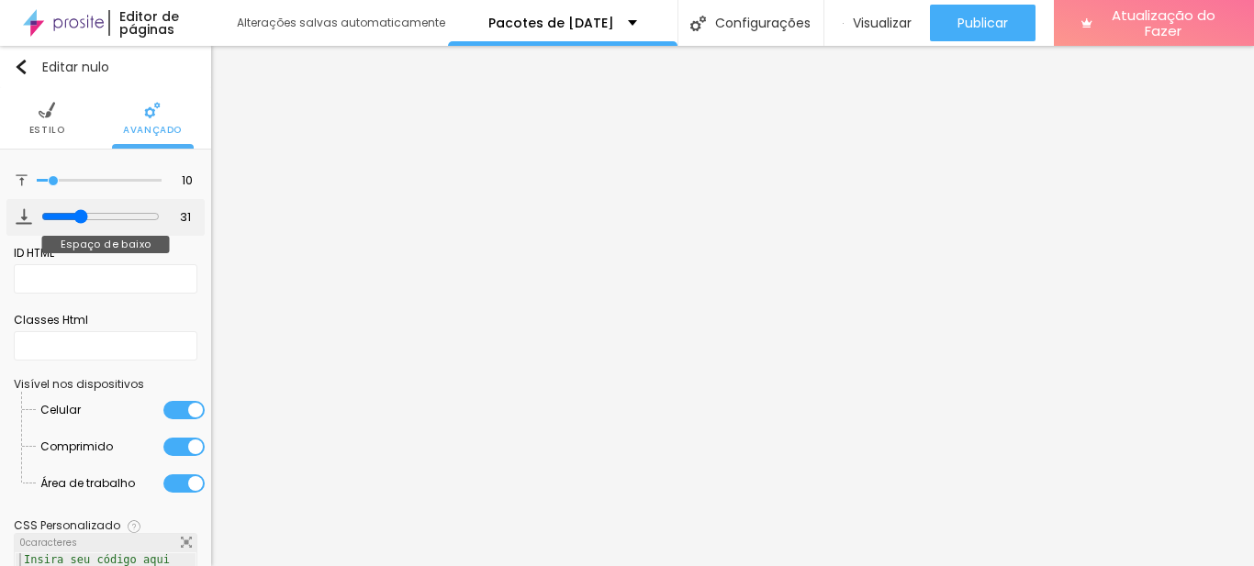
type input "32"
type input "36"
type input "38"
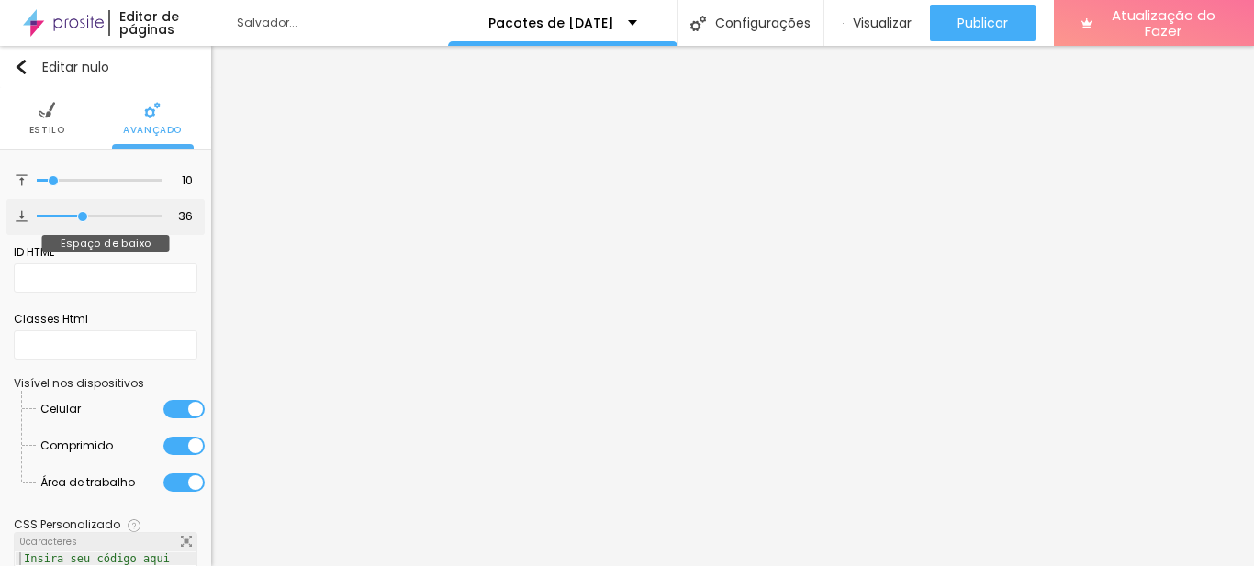
type input "38"
type input "40"
type input "41"
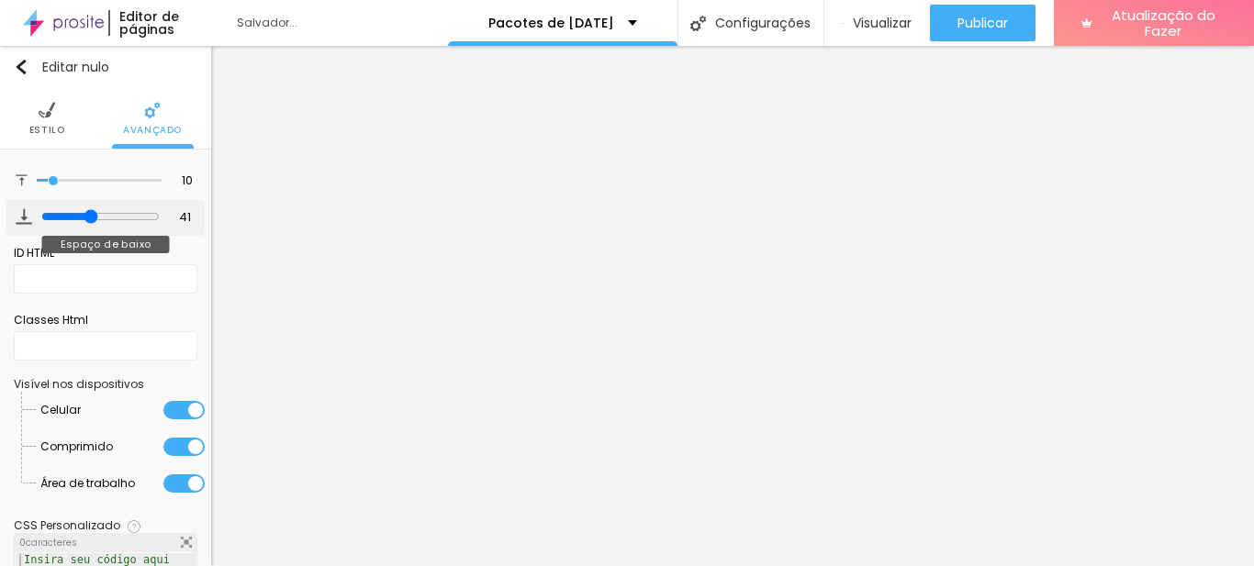
type input "42"
type input "43"
type input "44"
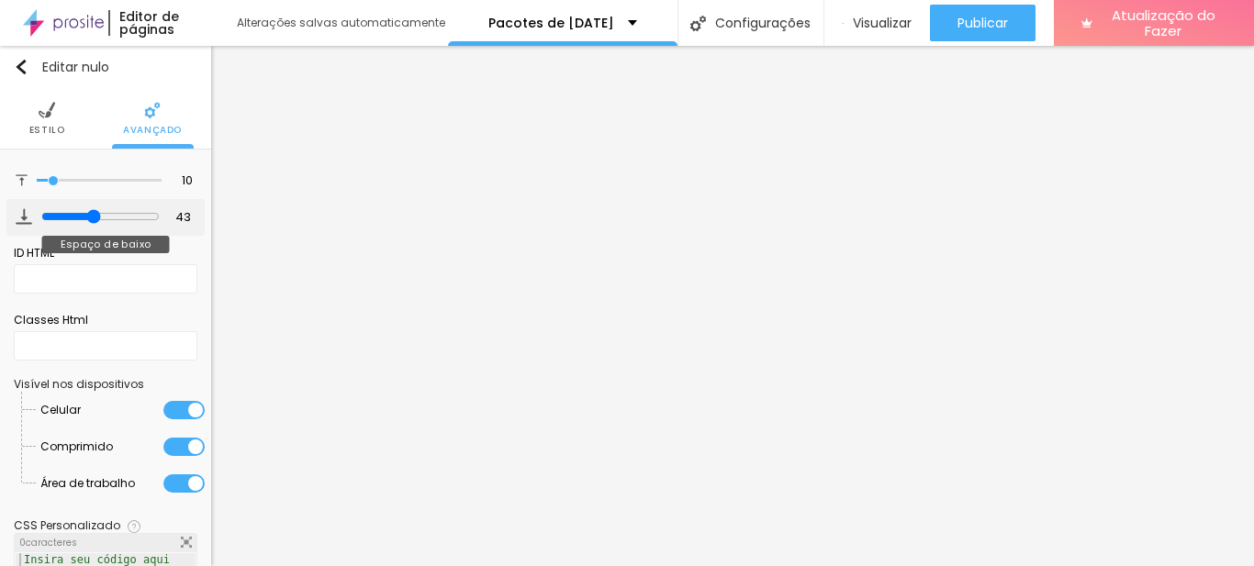
type input "44"
type input "47"
type input "48"
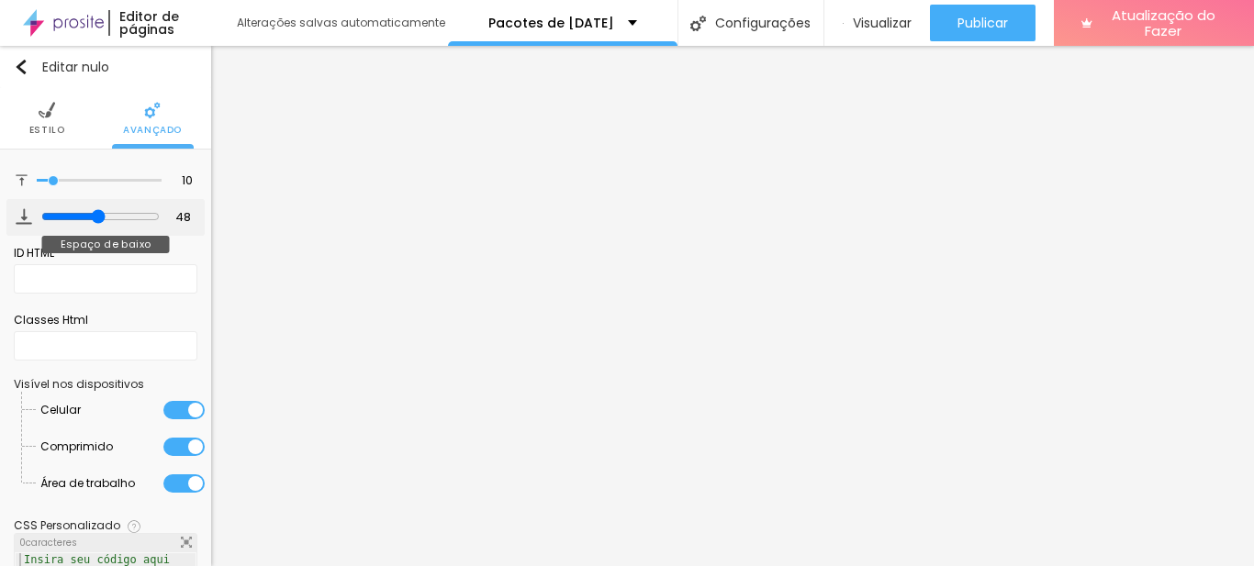
type input "52"
type input "53"
type input "54"
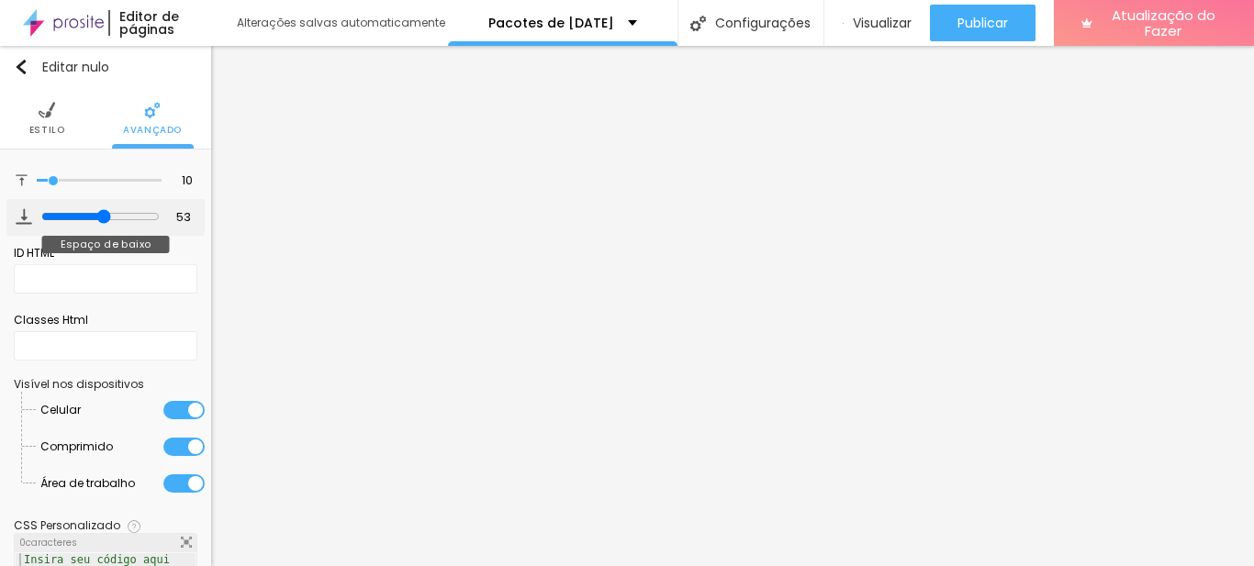
type input "54"
drag, startPoint x: 50, startPoint y: 217, endPoint x: 95, endPoint y: 218, distance: 45.0
type input "54"
click at [95, 218] on input "range" at bounding box center [100, 216] width 118 height 15
click at [39, 120] on li "Estilo" at bounding box center [47, 118] width 36 height 61
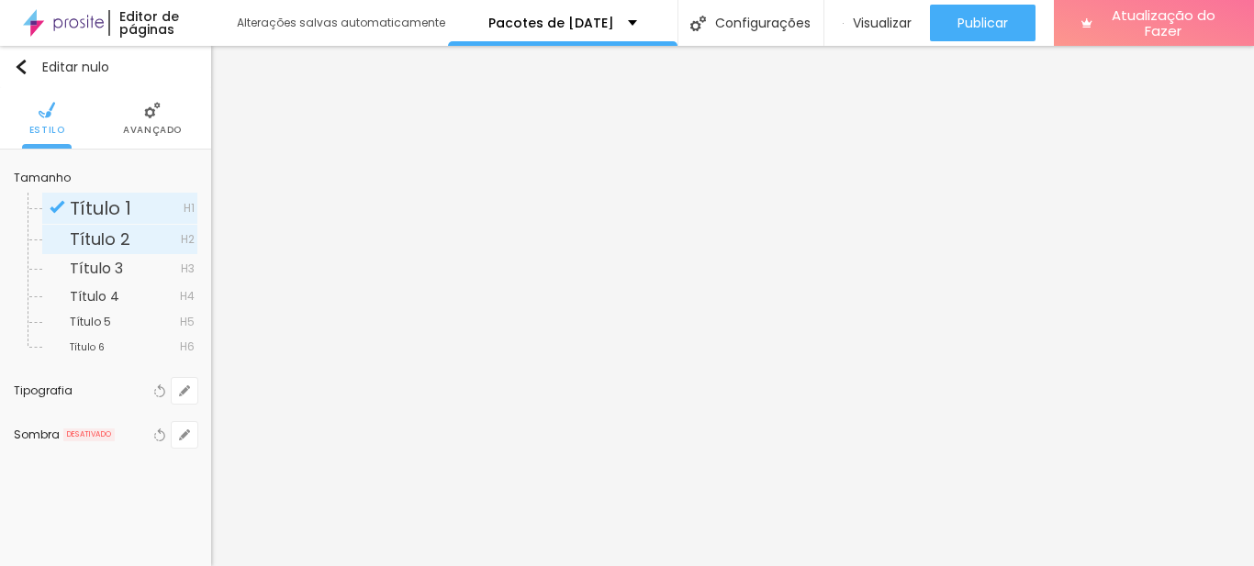
click at [112, 235] on font "Título 2" at bounding box center [100, 239] width 61 height 23
click at [117, 209] on font "Título 1" at bounding box center [101, 209] width 62 height 26
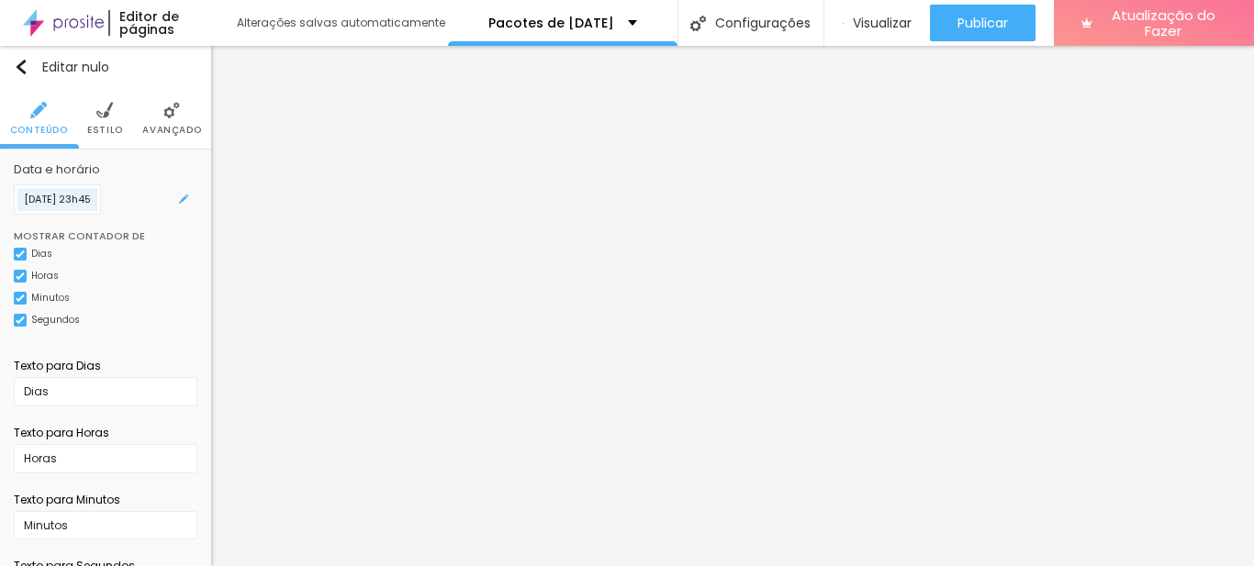
click at [71, 200] on input "6 de outubro de 2025 às 23h45" at bounding box center [57, 200] width 87 height 30
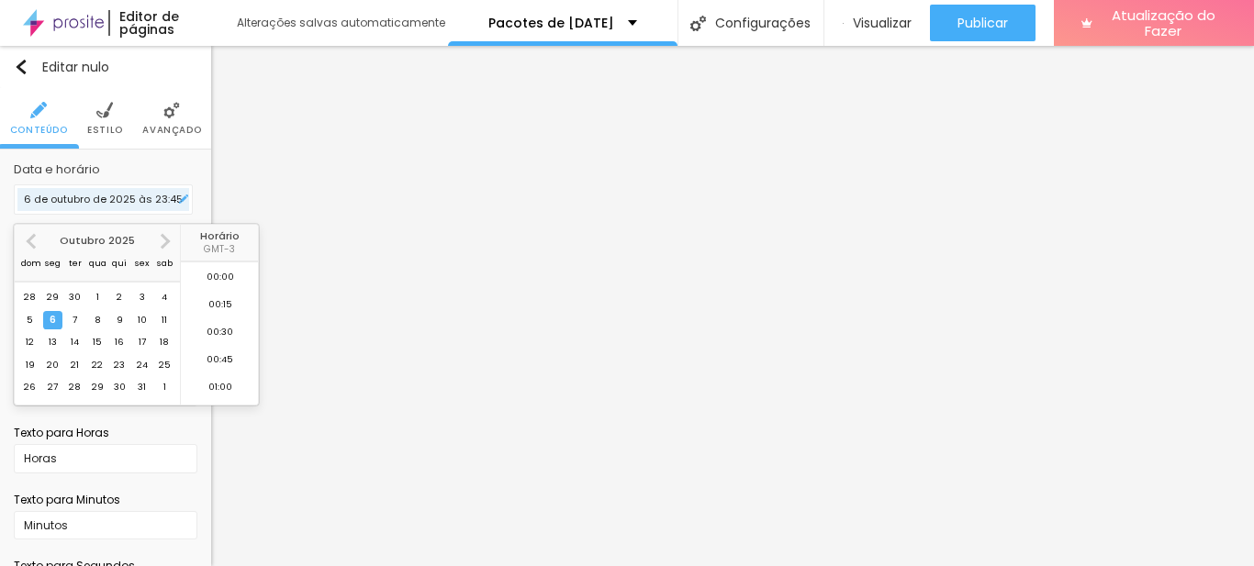
scroll to position [2456, 0]
click at [140, 319] on font "10" at bounding box center [142, 320] width 9 height 12
type input "10 de outubro de 2025 às 23:45"
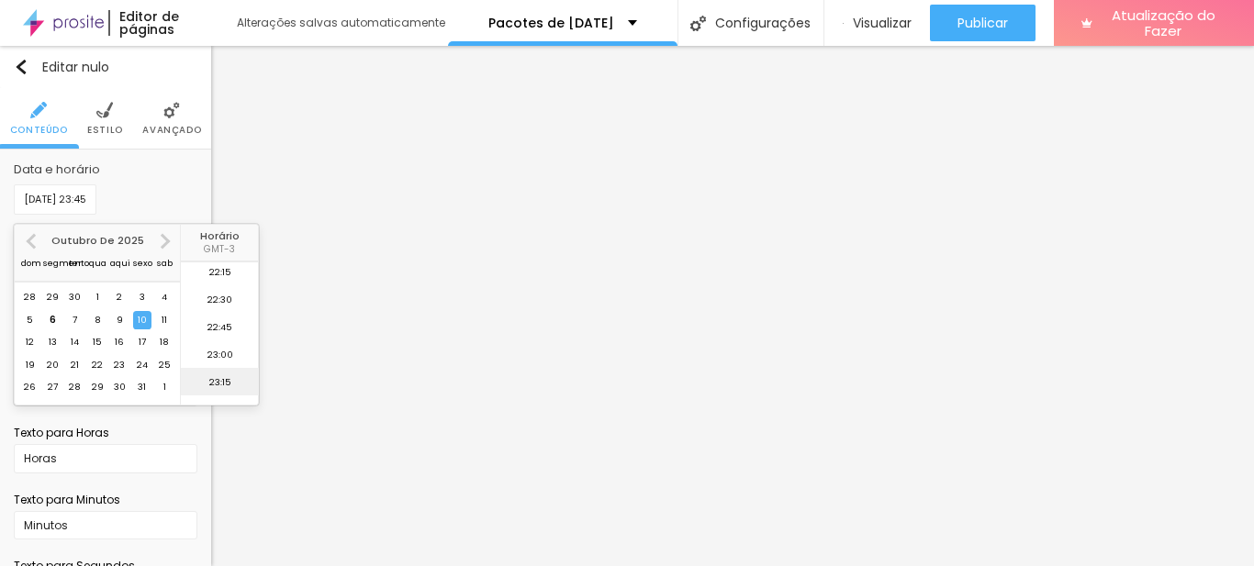
scroll to position [2501, 0]
click at [220, 388] on font "23:45" at bounding box center [221, 392] width 28 height 12
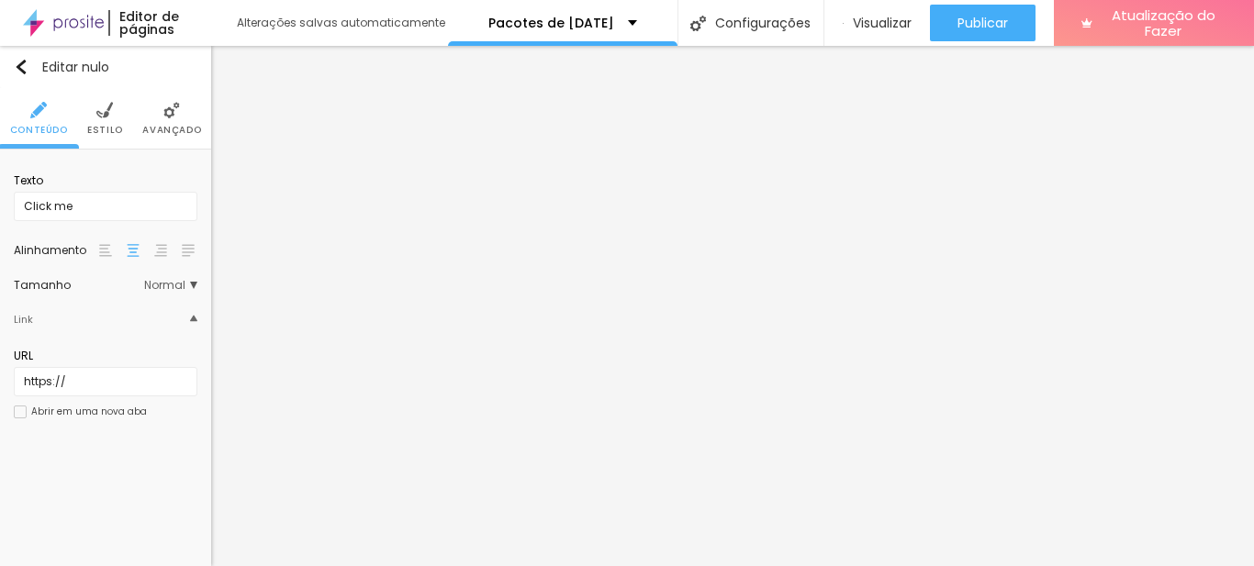
click at [106, 112] on img at bounding box center [104, 110] width 17 height 17
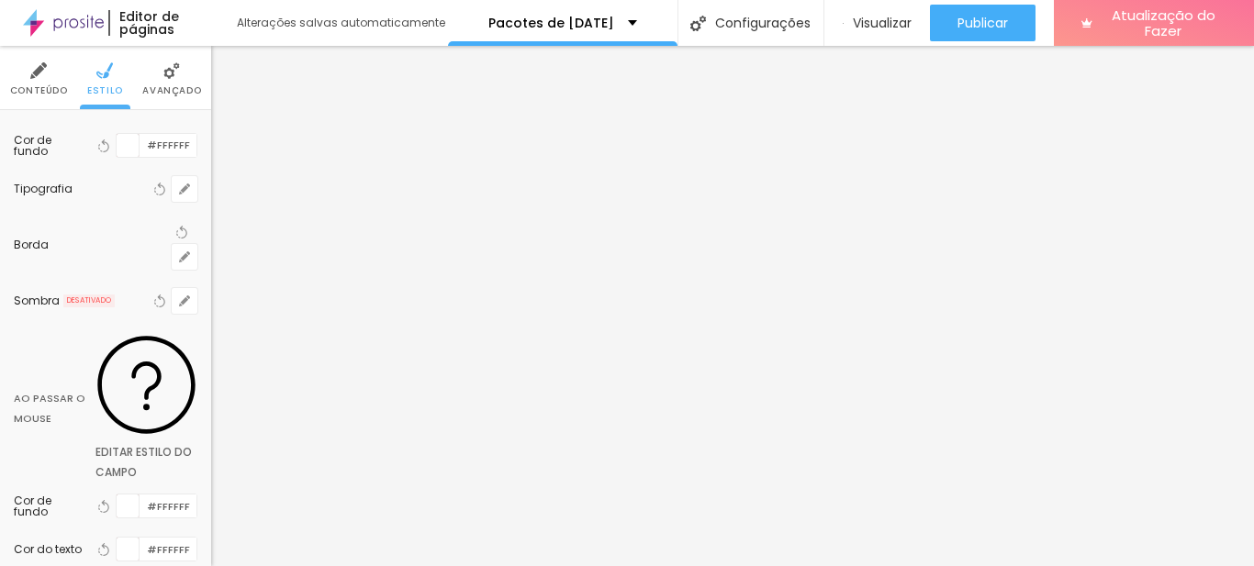
scroll to position [0, 0]
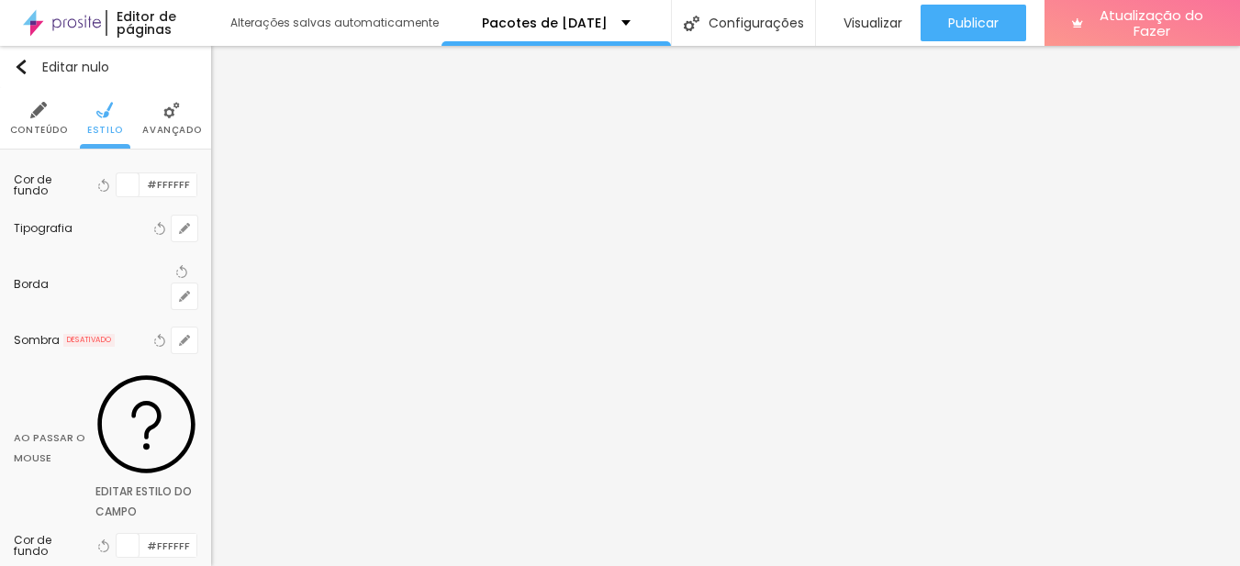
type input "1"
type input "2"
drag, startPoint x: 186, startPoint y: 546, endPoint x: 276, endPoint y: 548, distance: 90.0
type input "2"
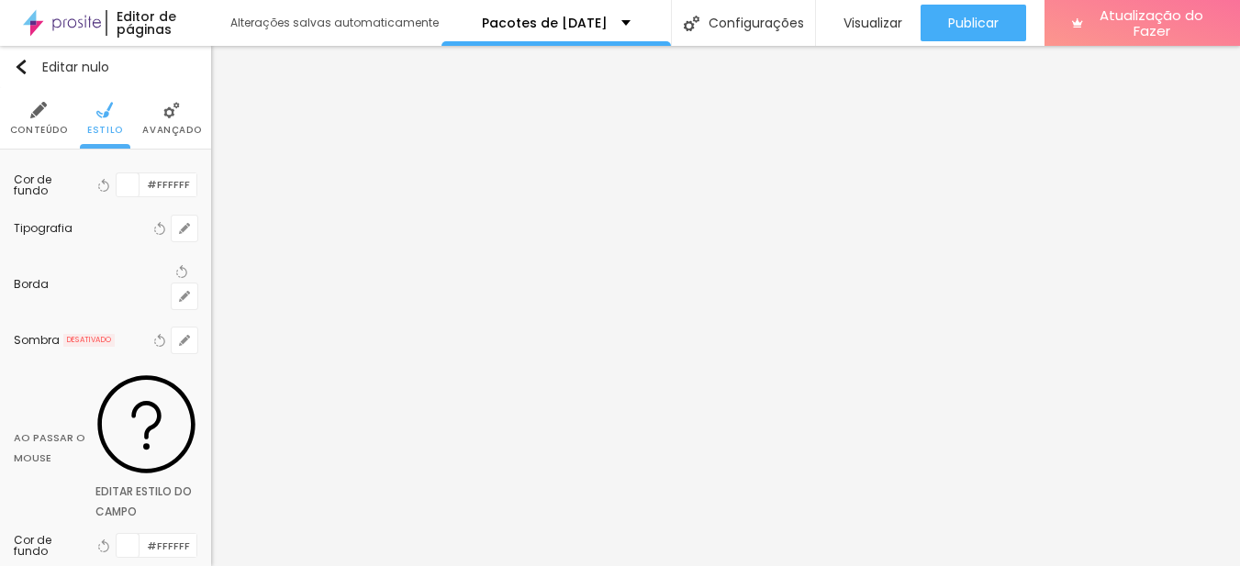
click at [479, 565] on div at bounding box center [620, 566] width 1240 height 0
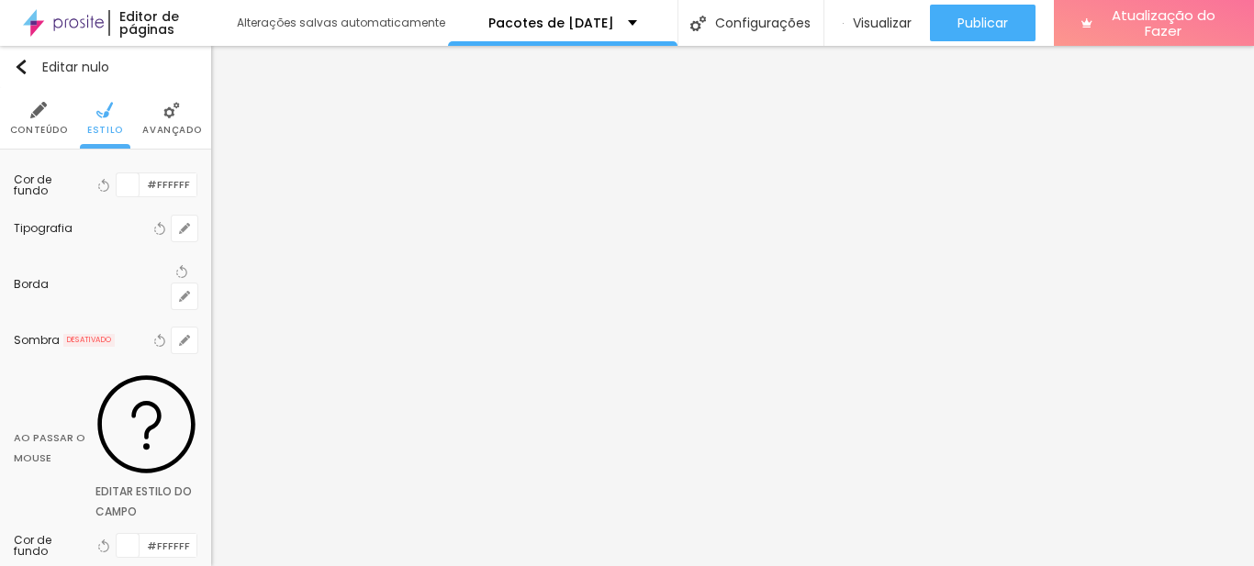
click at [39, 118] on img at bounding box center [38, 110] width 17 height 17
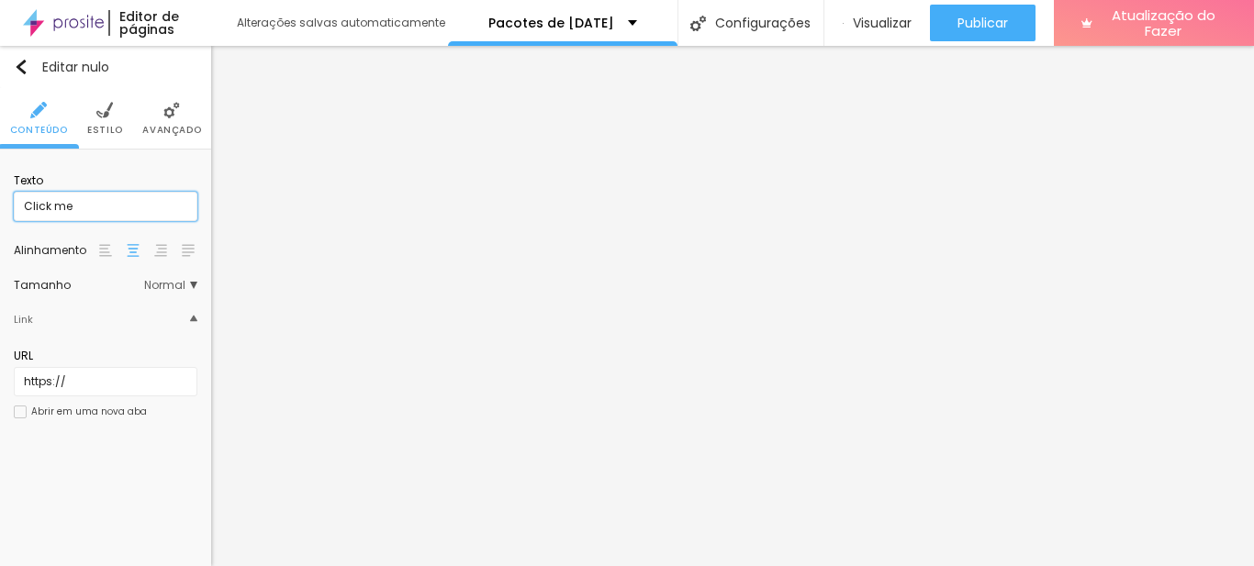
click at [94, 206] on input "Click me" at bounding box center [106, 206] width 184 height 29
type input "Eu quero"
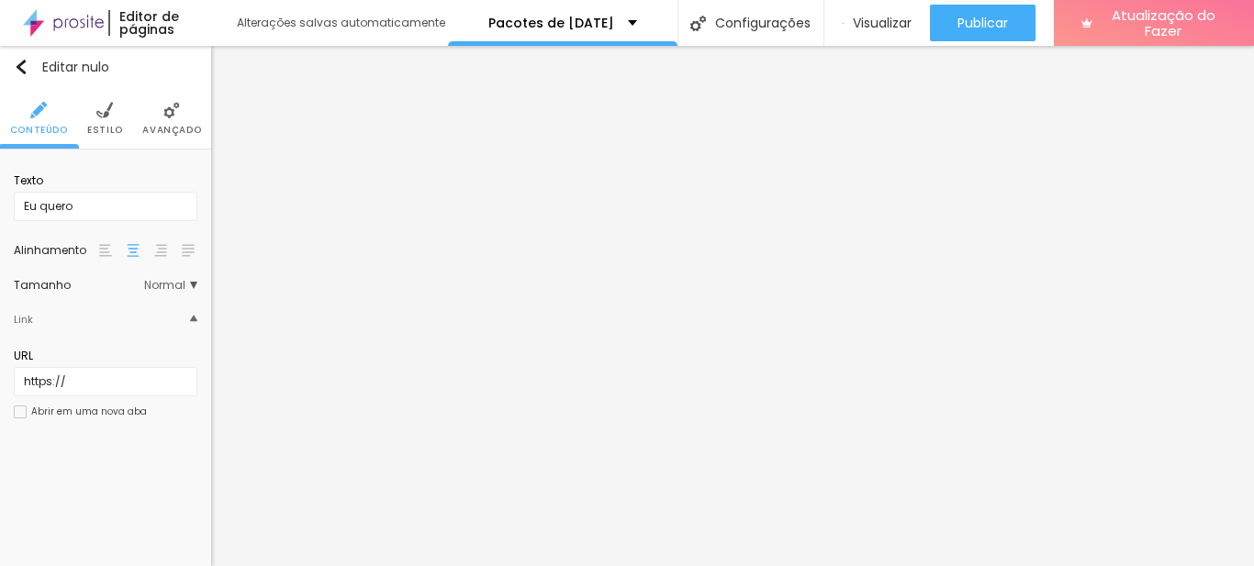
click at [181, 284] on font "Normal" at bounding box center [164, 285] width 41 height 16
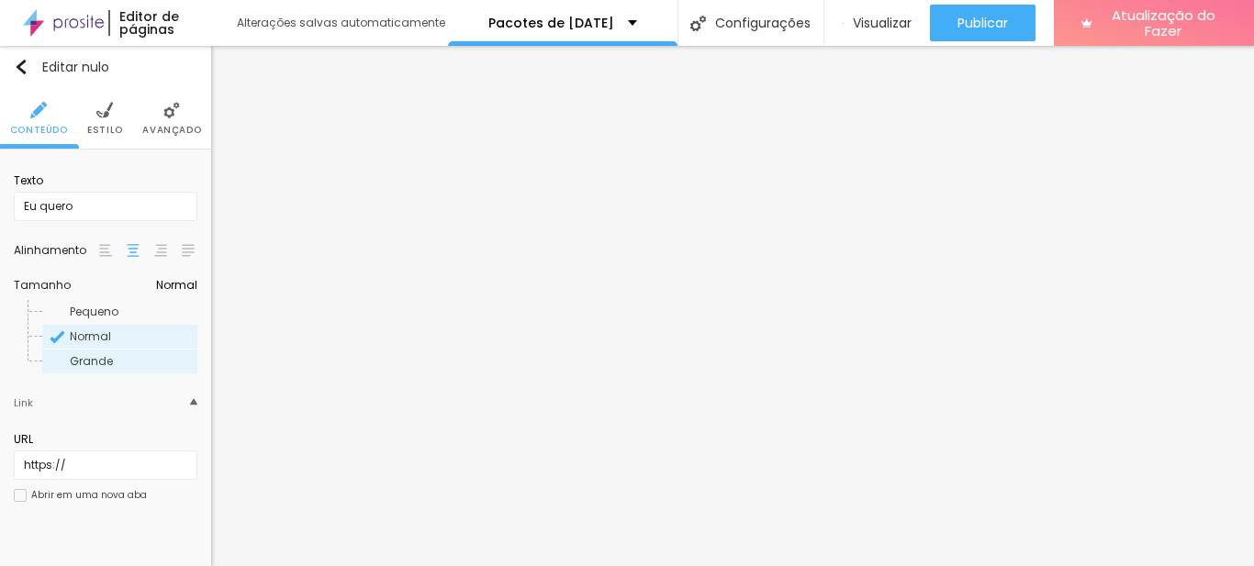
click at [98, 357] on font "Grande" at bounding box center [91, 361] width 43 height 16
click at [188, 286] on span "Normal" at bounding box center [176, 285] width 41 height 11
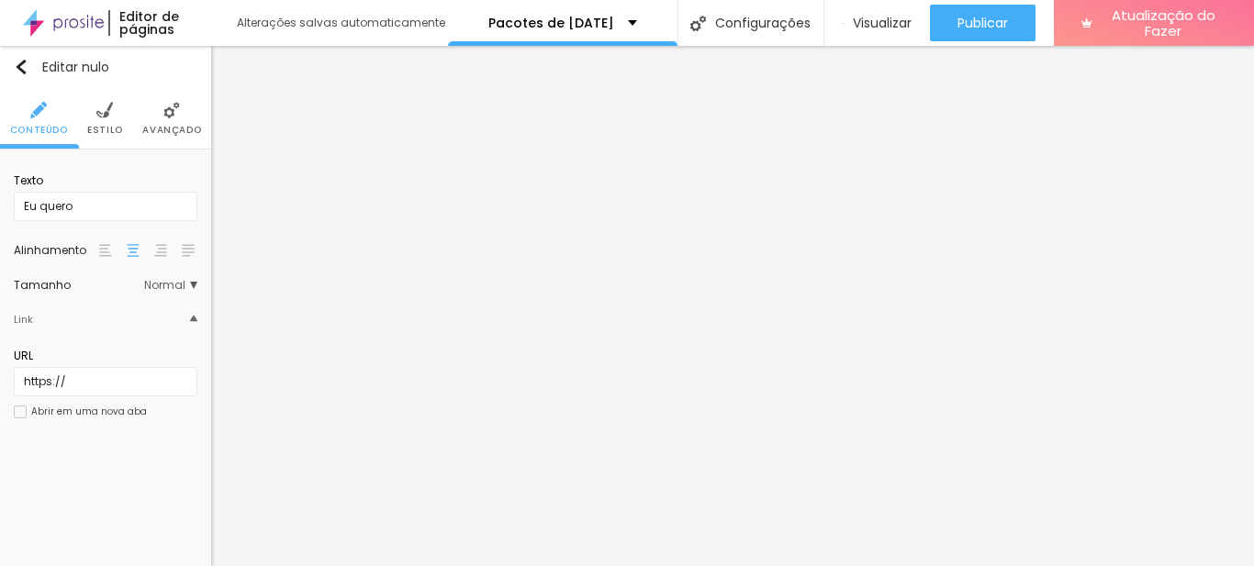
click at [175, 289] on font "Normal" at bounding box center [164, 285] width 41 height 16
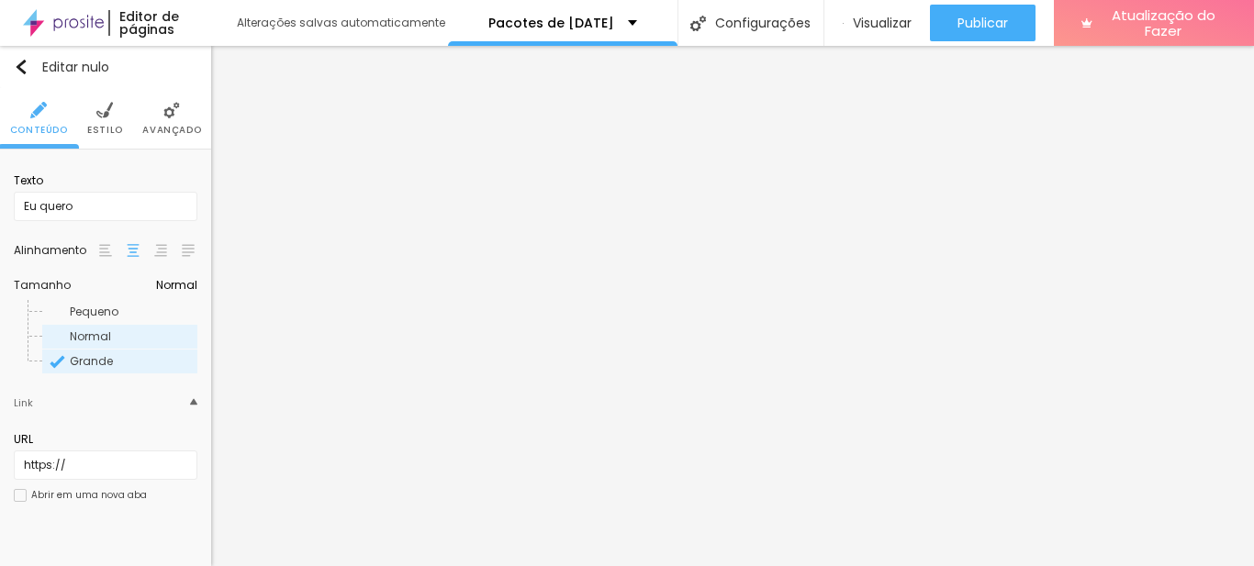
click at [56, 335] on div "Normal" at bounding box center [119, 337] width 155 height 24
click at [70, 333] on font "Normal" at bounding box center [90, 337] width 41 height 16
click at [95, 426] on div "URL https://" at bounding box center [106, 455] width 184 height 67
click at [112, 116] on img at bounding box center [104, 110] width 17 height 17
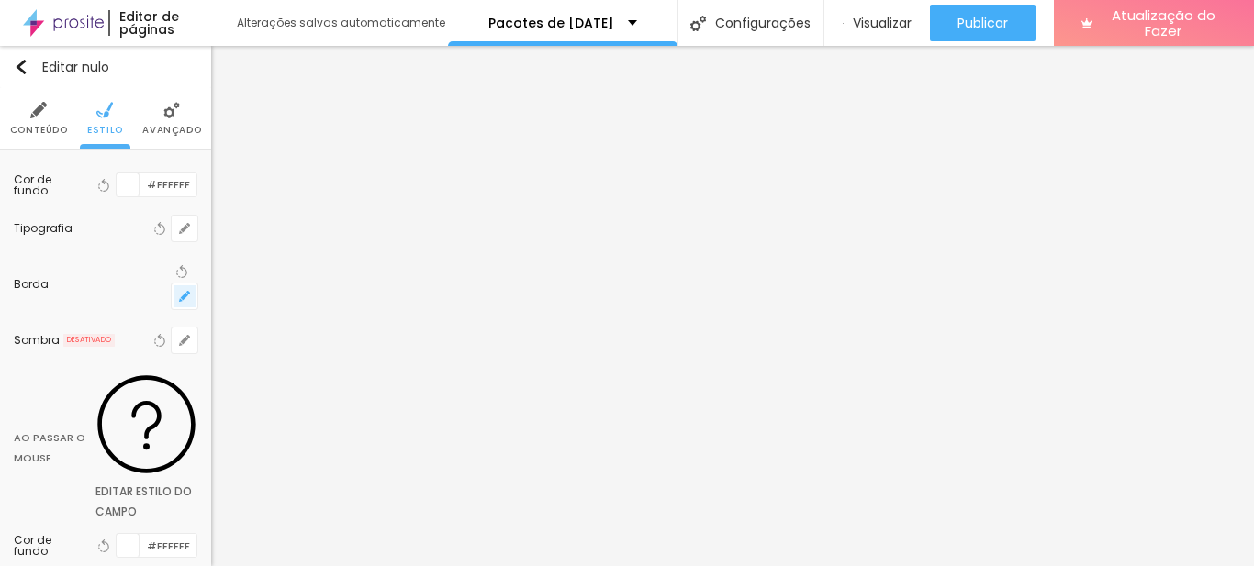
click at [179, 291] on icon "button" at bounding box center [184, 296] width 11 height 11
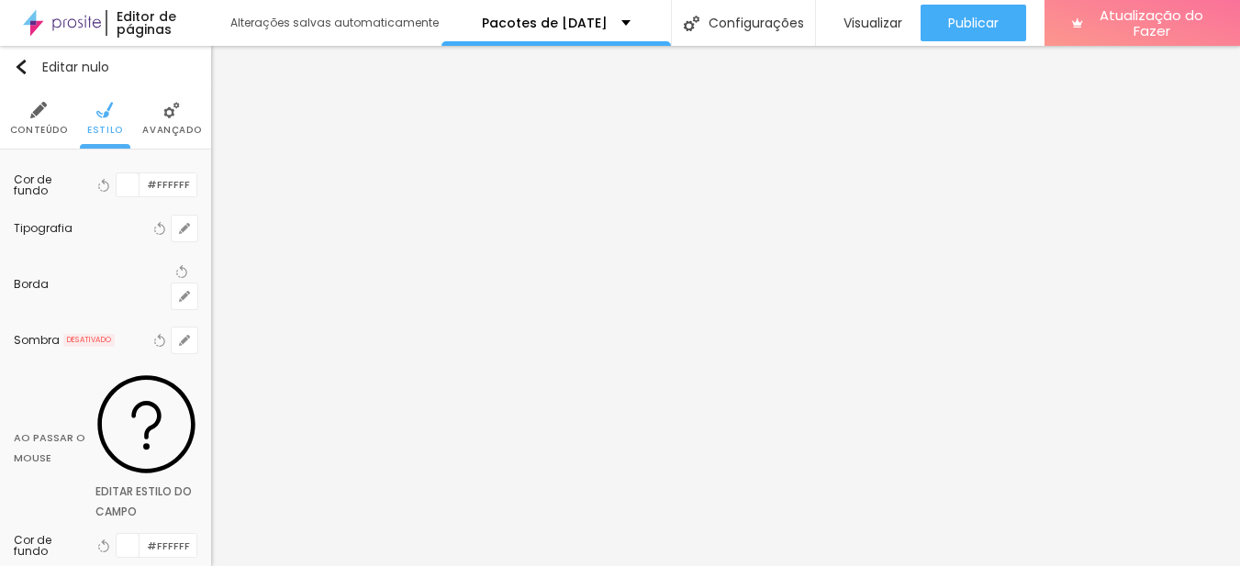
type input "3"
type input "4"
type input "5"
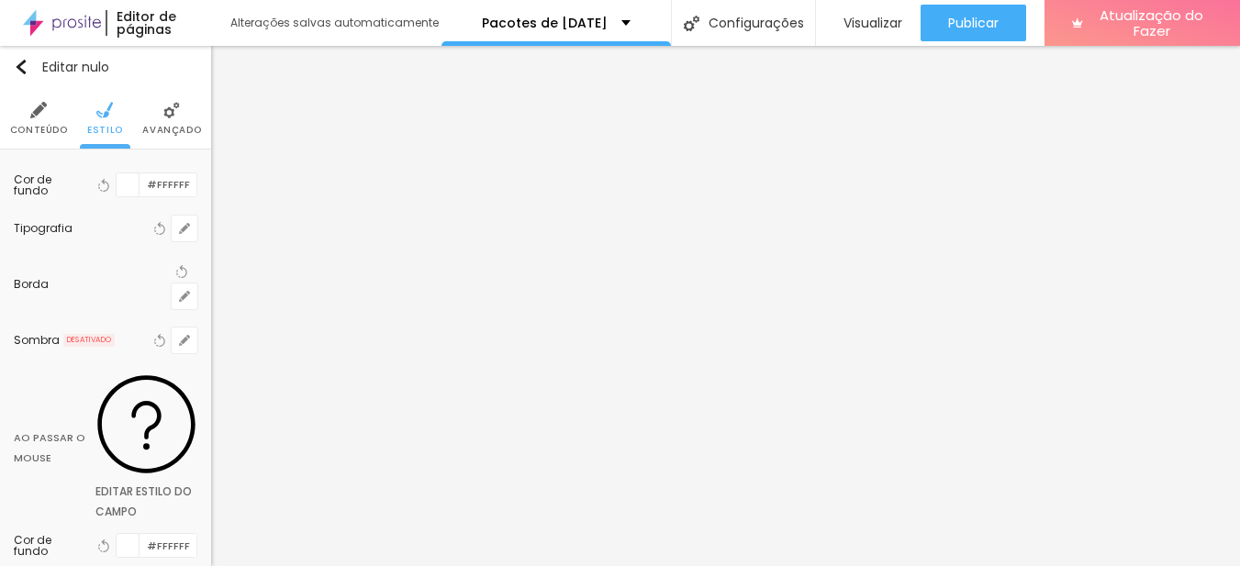
type input "5"
type input "7"
type input "8"
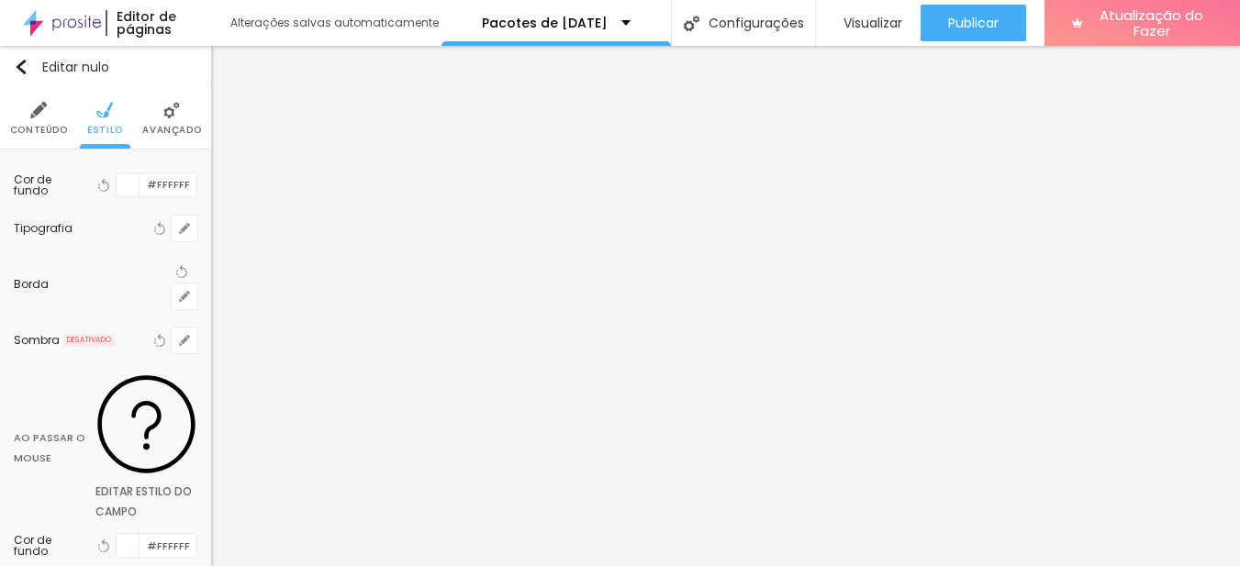
type input "9"
type input "10"
type input "11"
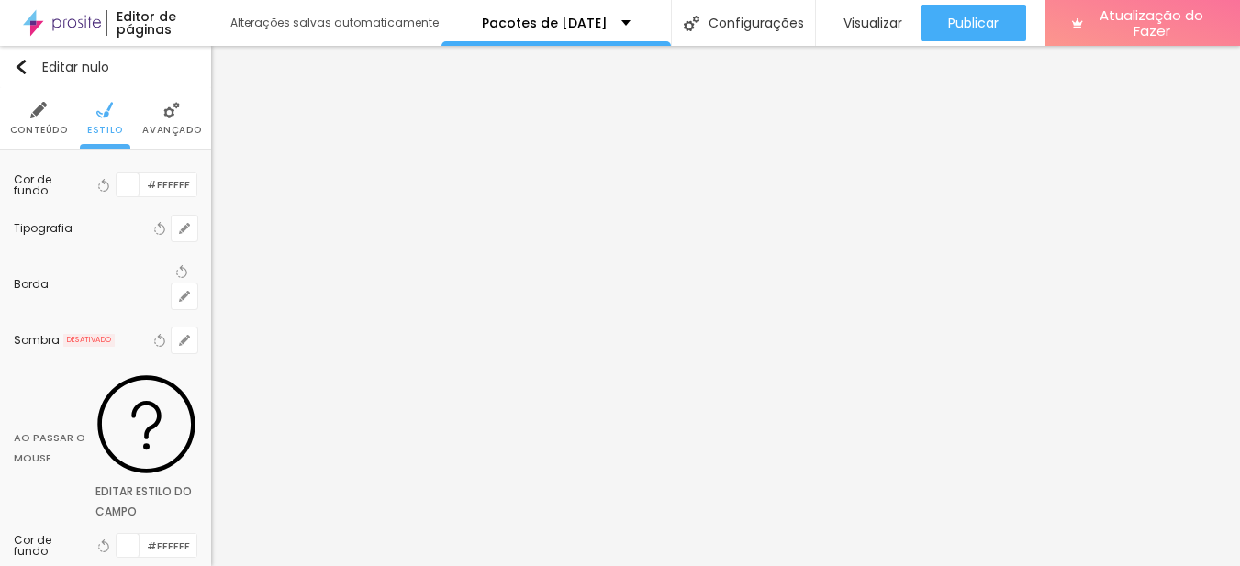
type input "11"
type input "12"
type input "13"
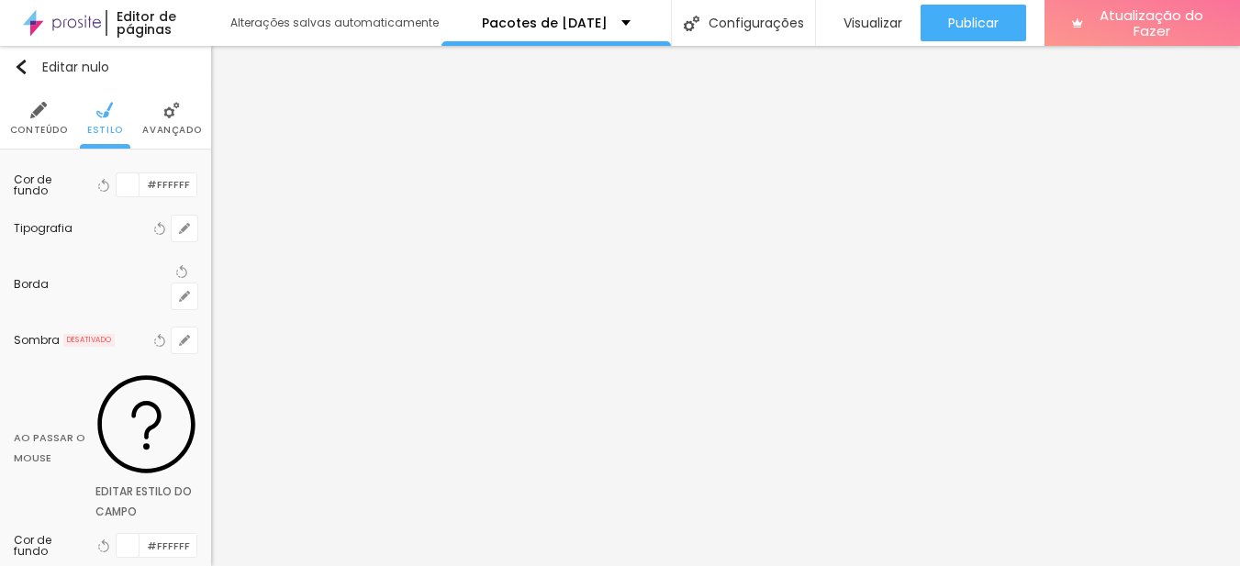
type input "12"
type input "11"
type input "10"
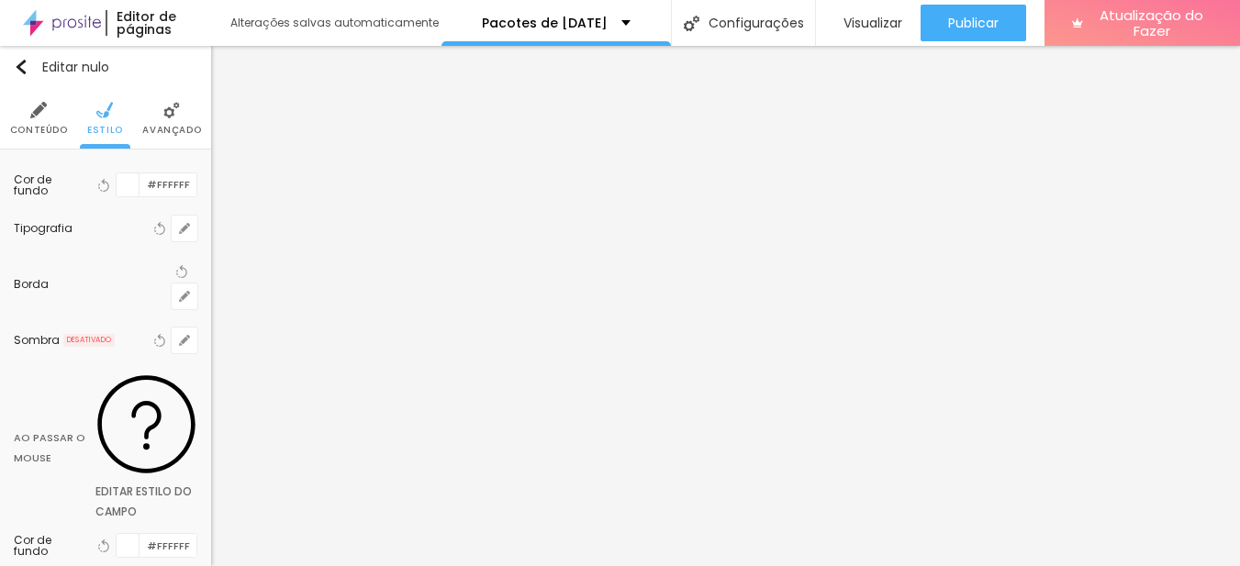
type input "10"
type input "11"
type input "12"
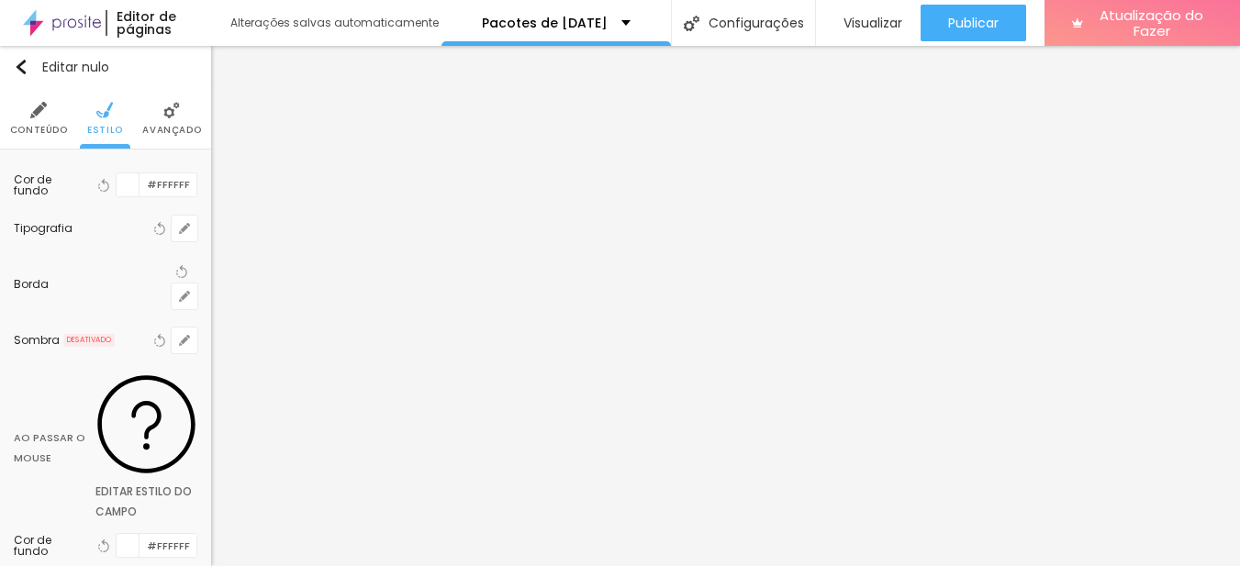
type input "13"
type input "14"
type input "15"
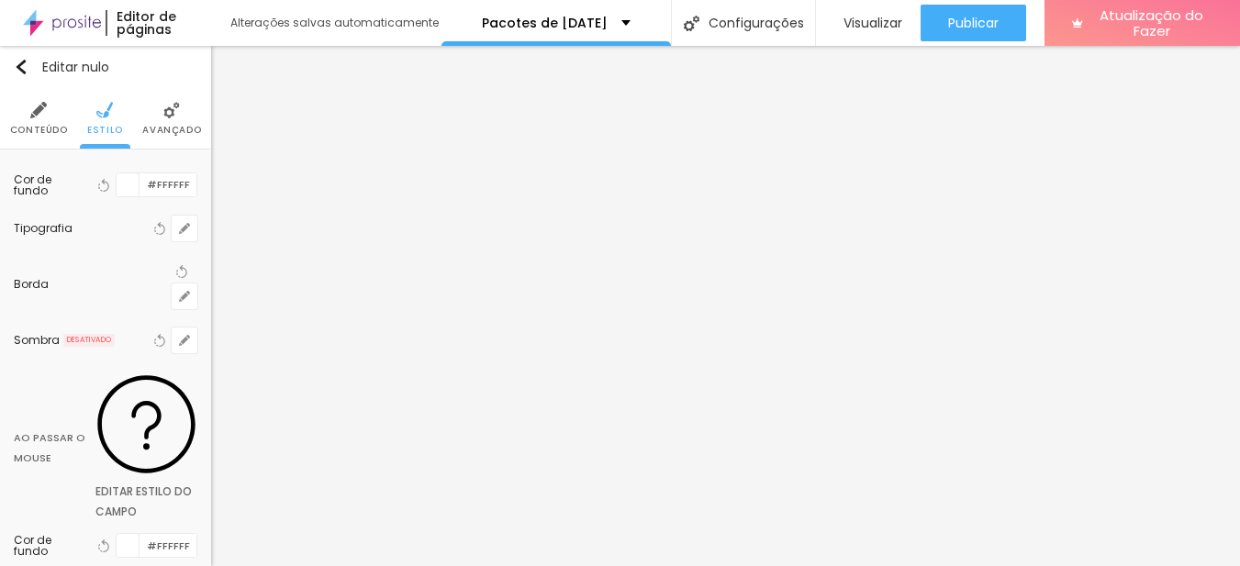
drag, startPoint x: 186, startPoint y: 338, endPoint x: 292, endPoint y: 348, distance: 106.0
type input "15"
type input "1"
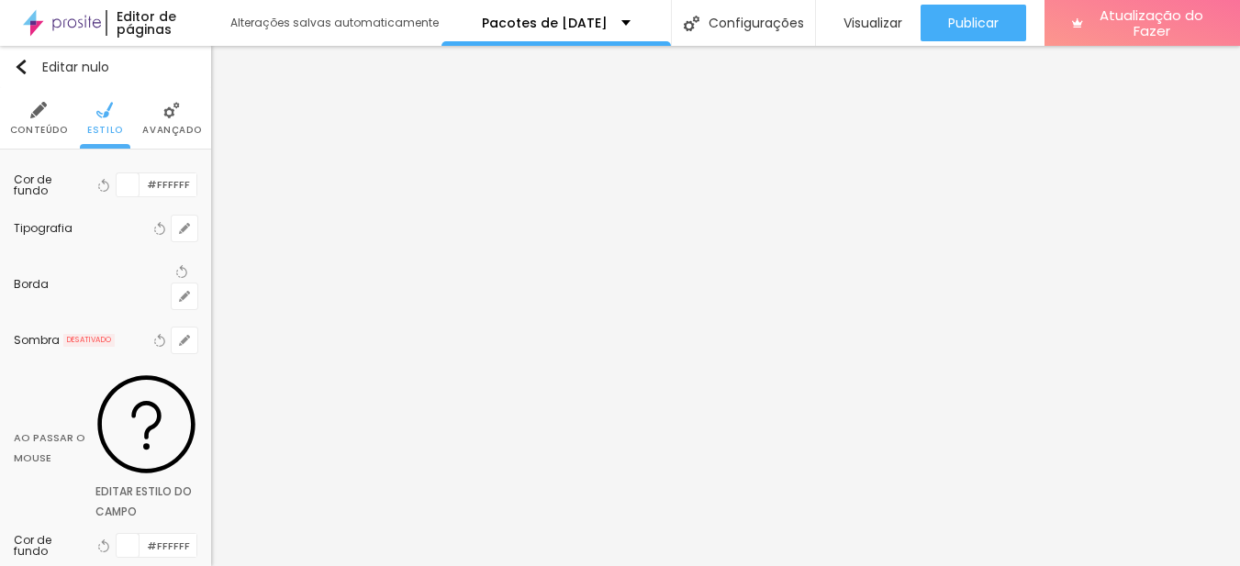
type input "2"
type input "1"
type input "0"
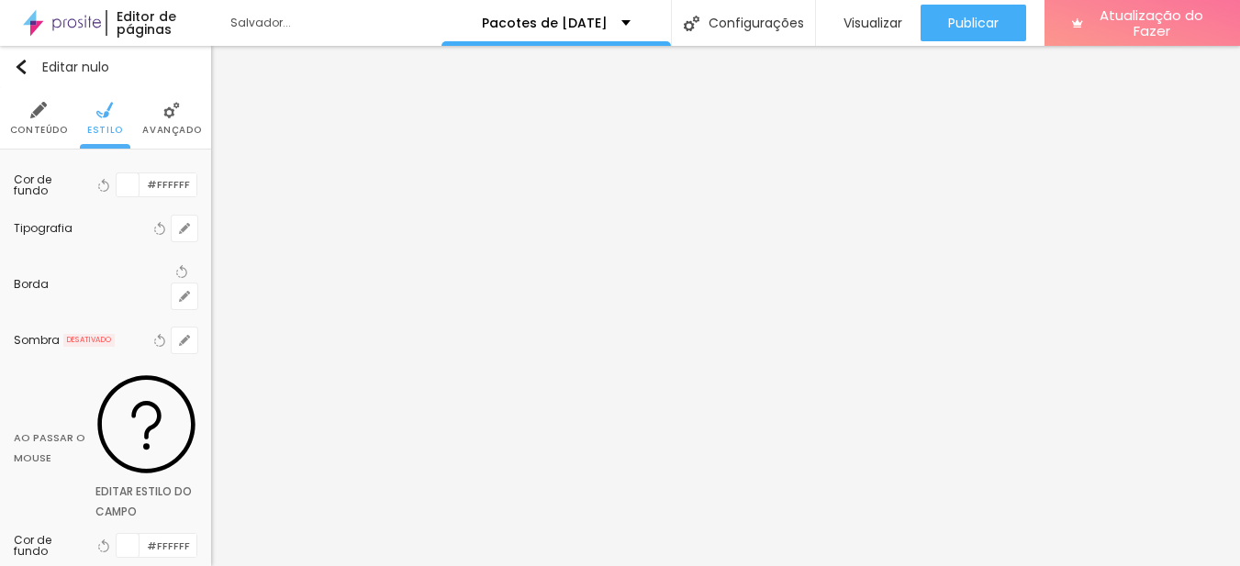
type input "0"
click at [79, 565] on div at bounding box center [620, 566] width 1240 height 0
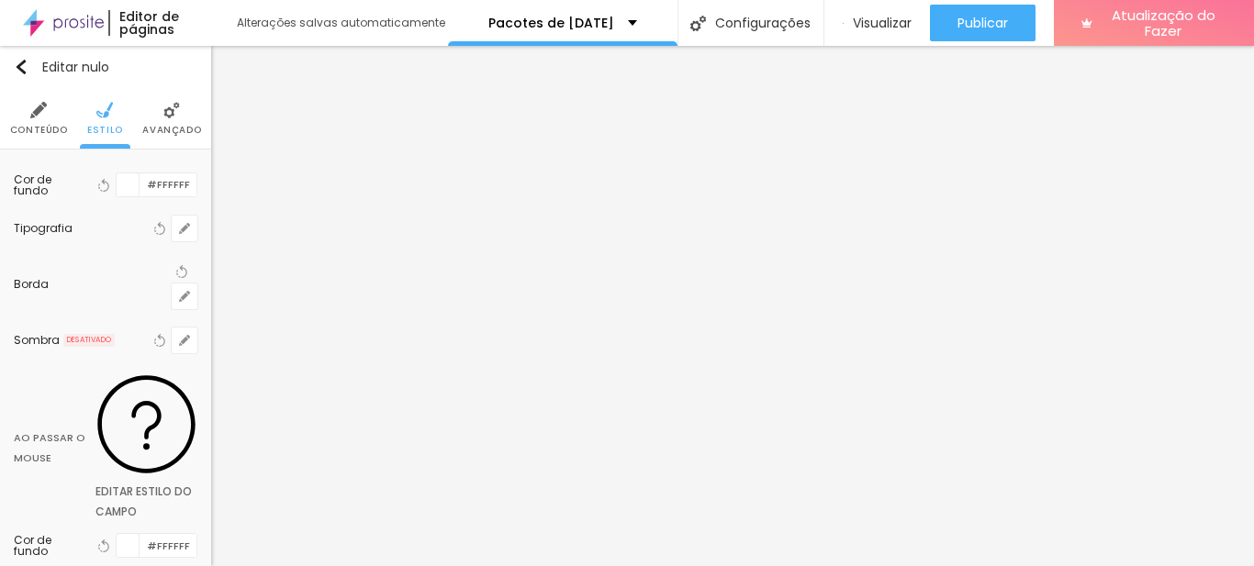
click at [163, 115] on img at bounding box center [171, 110] width 17 height 17
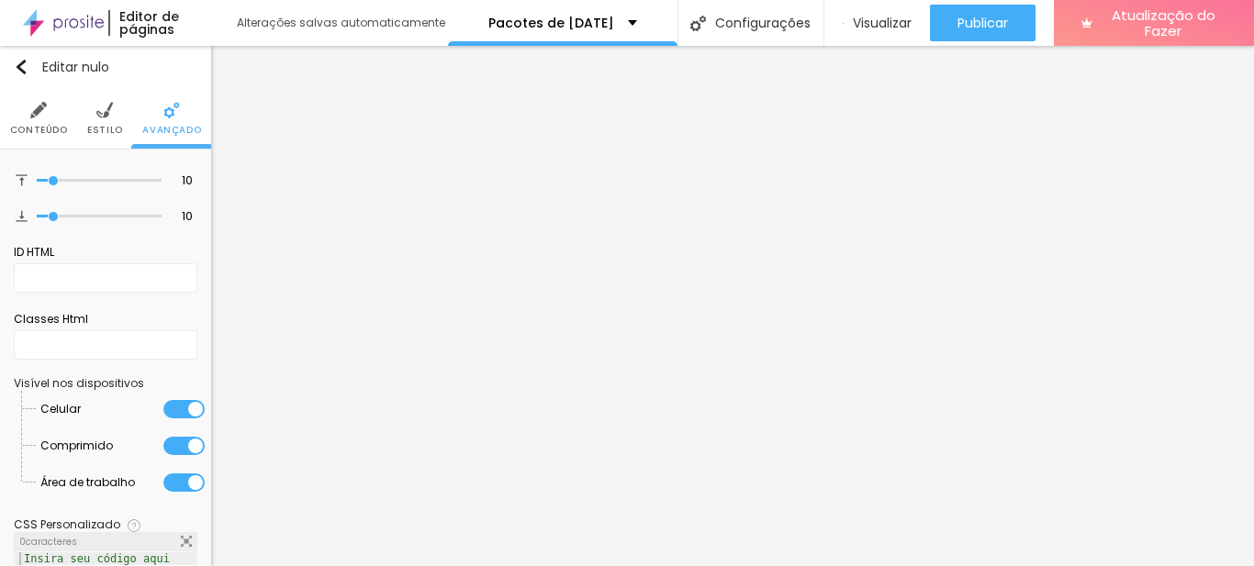
click at [113, 117] on li "Estilo" at bounding box center [105, 118] width 36 height 61
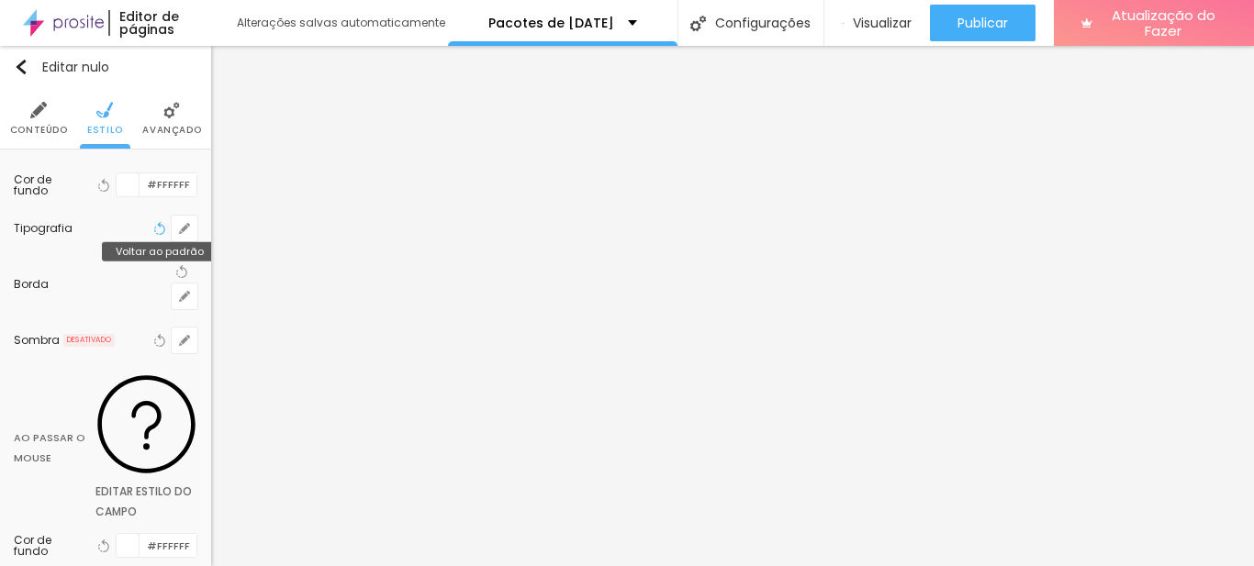
click at [158, 230] on icon "button" at bounding box center [161, 228] width 7 height 13
click at [181, 230] on icon "button" at bounding box center [184, 228] width 7 height 7
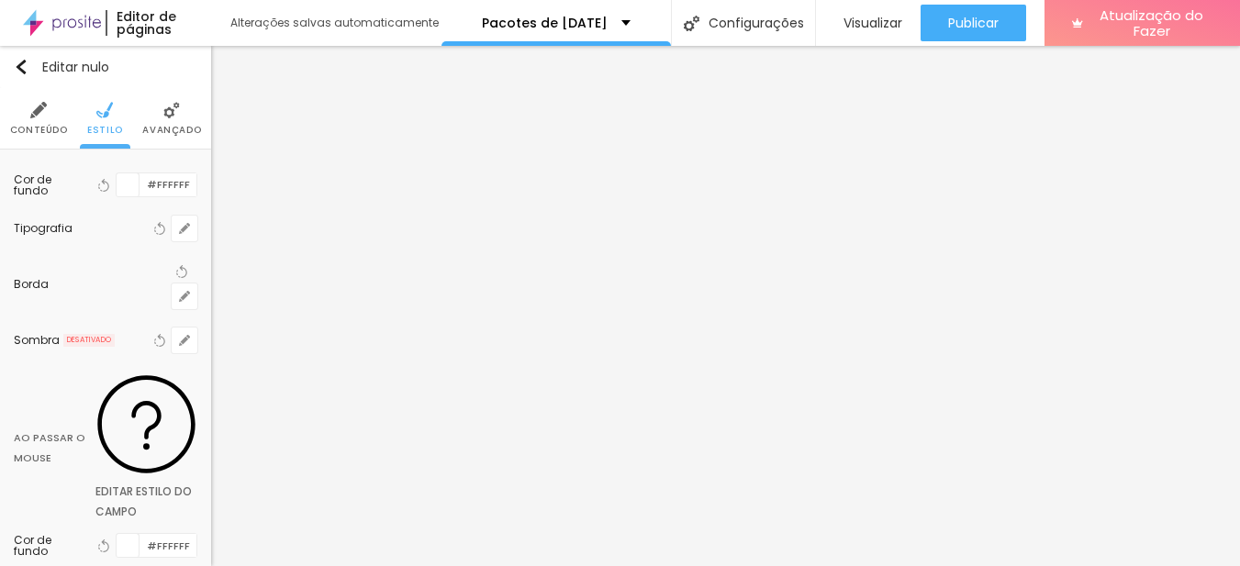
select select "AlegreyaBlack"
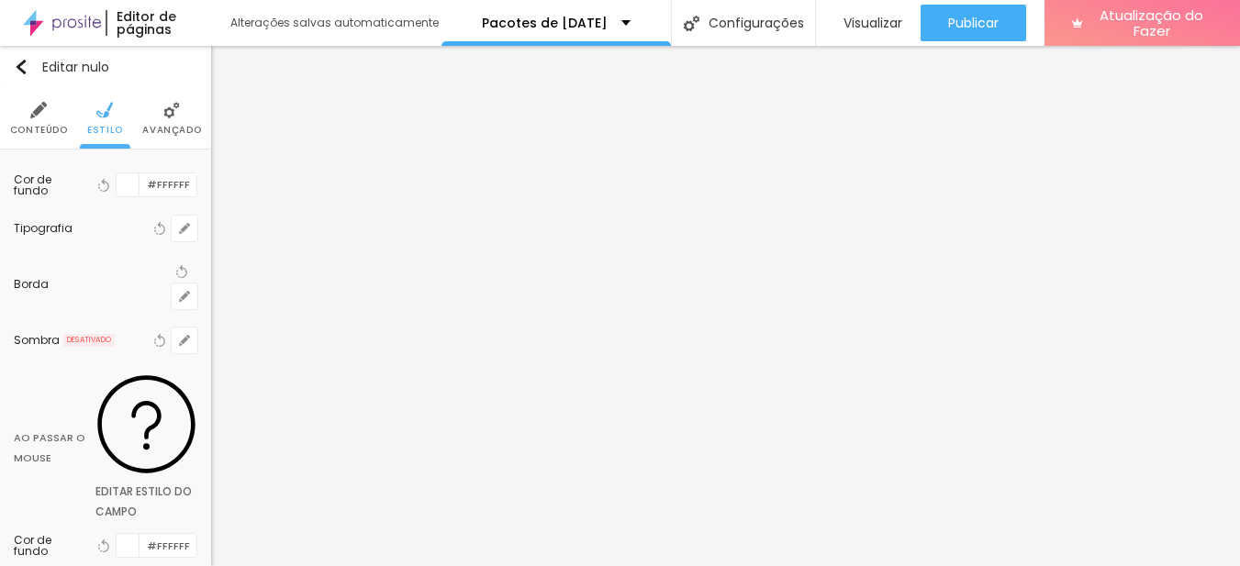
click at [111, 565] on div at bounding box center [620, 566] width 1240 height 0
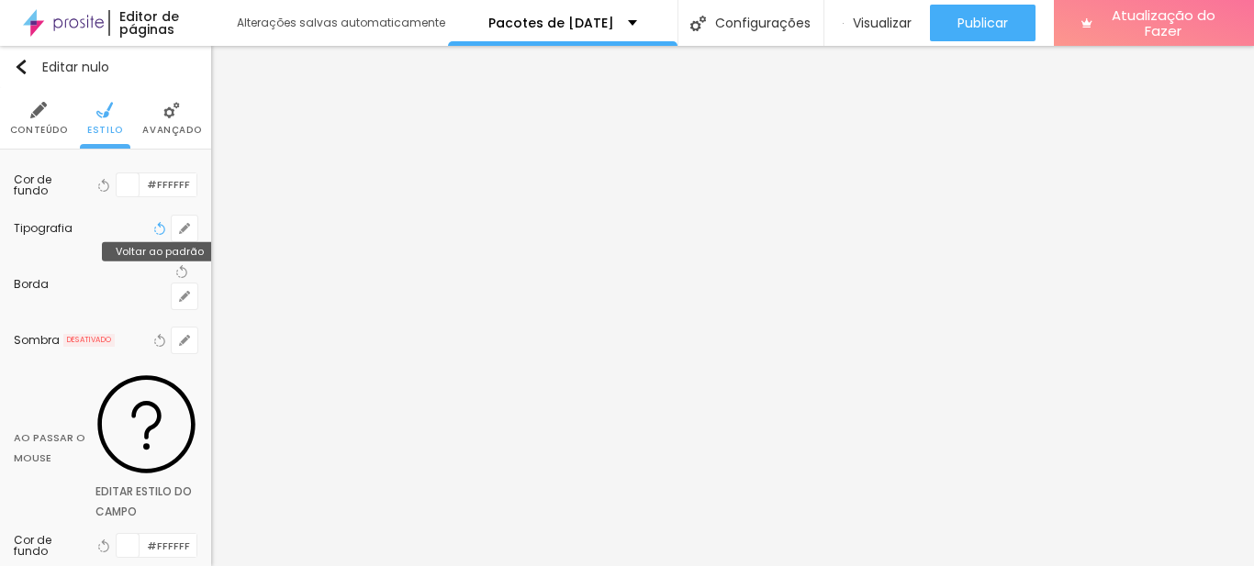
click at [158, 223] on icon "button" at bounding box center [161, 228] width 7 height 13
click at [153, 226] on icon "button" at bounding box center [159, 228] width 13 height 13
click at [40, 120] on li "Conteúdo" at bounding box center [39, 118] width 58 height 61
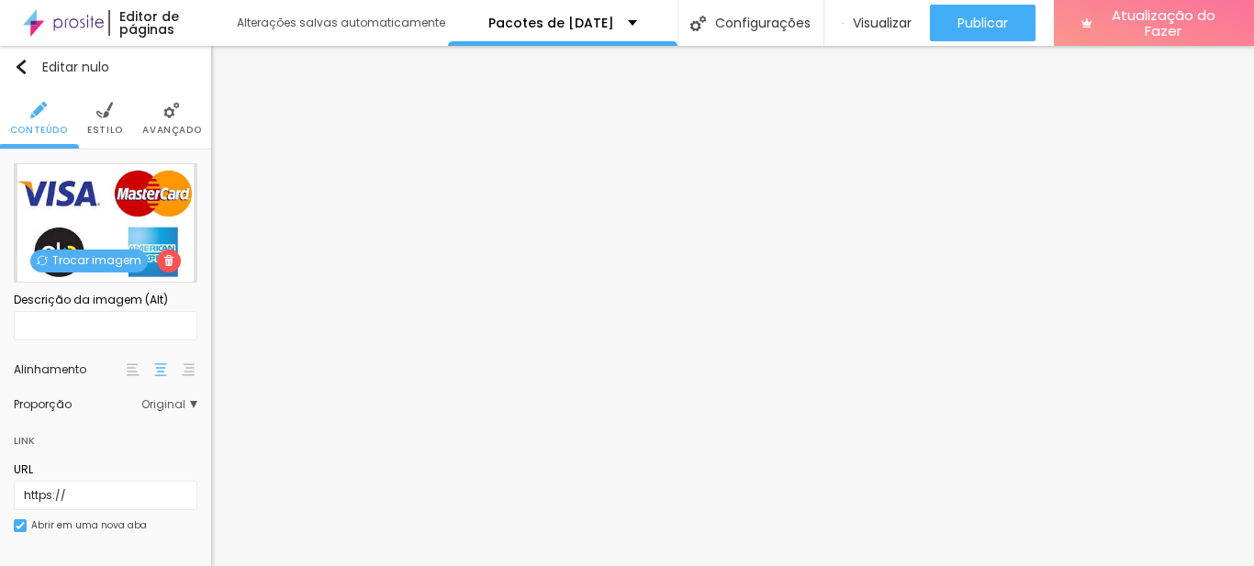
click at [116, 260] on font "Trocar imagem" at bounding box center [96, 260] width 89 height 16
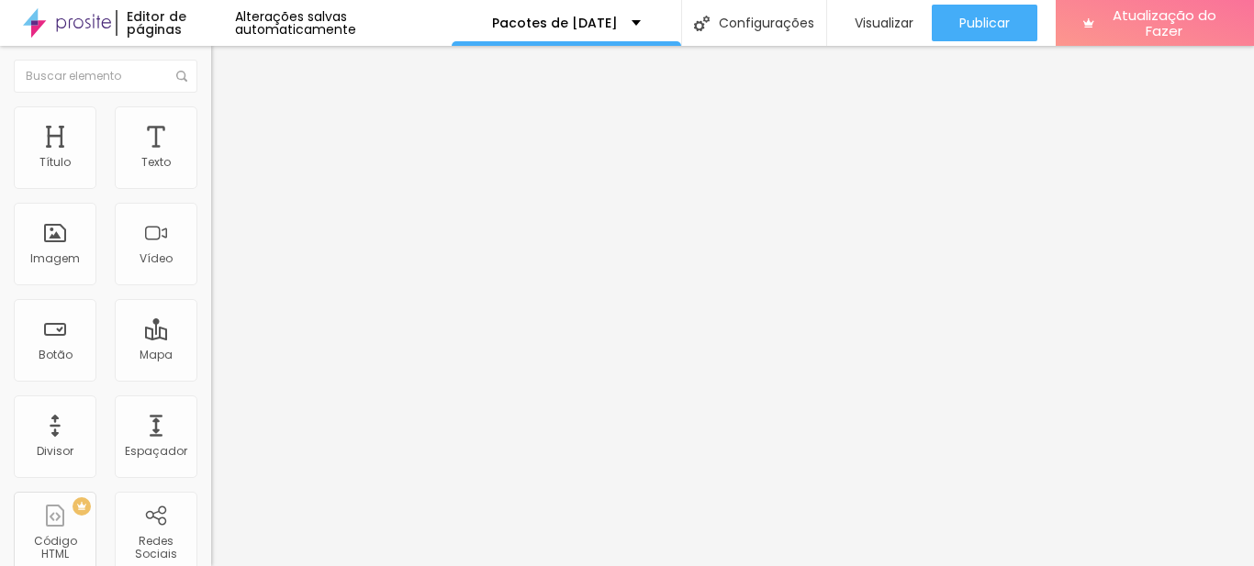
click at [222, 158] on font "Trocar imagem" at bounding box center [266, 150] width 89 height 16
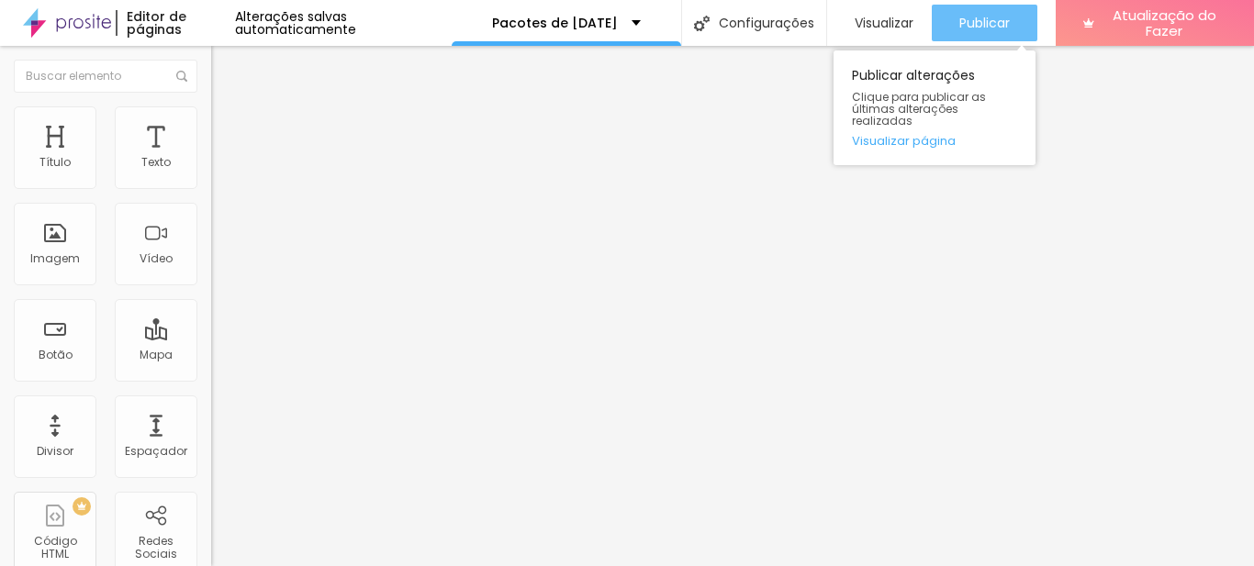
click at [959, 23] on font "Publicar" at bounding box center [984, 23] width 50 height 18
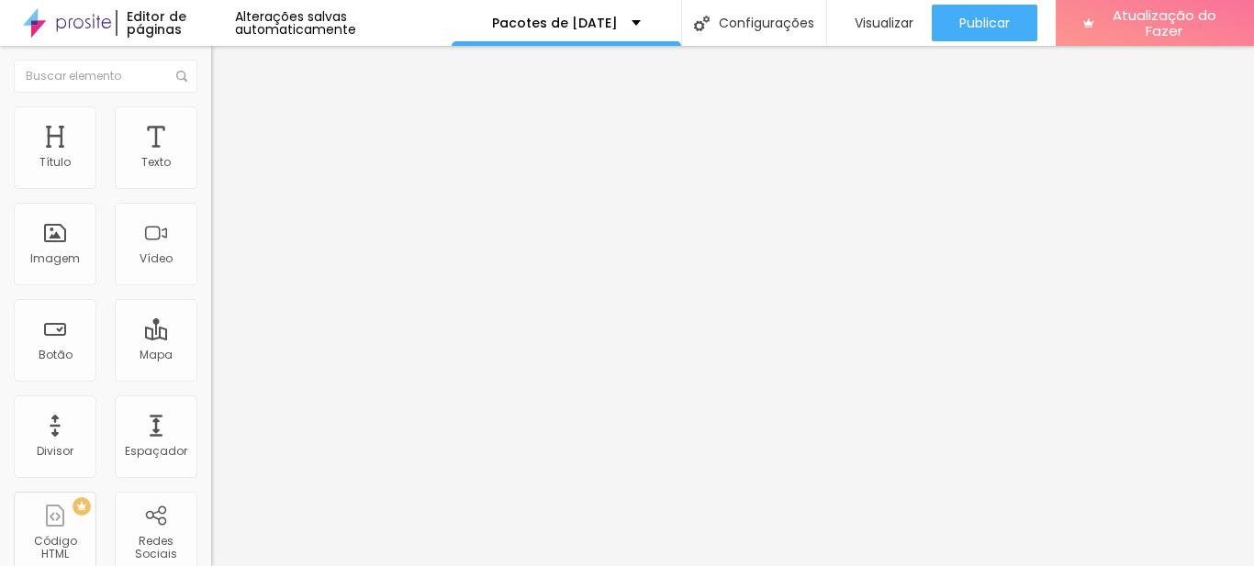
click at [218, 171] on icon "button" at bounding box center [223, 165] width 11 height 11
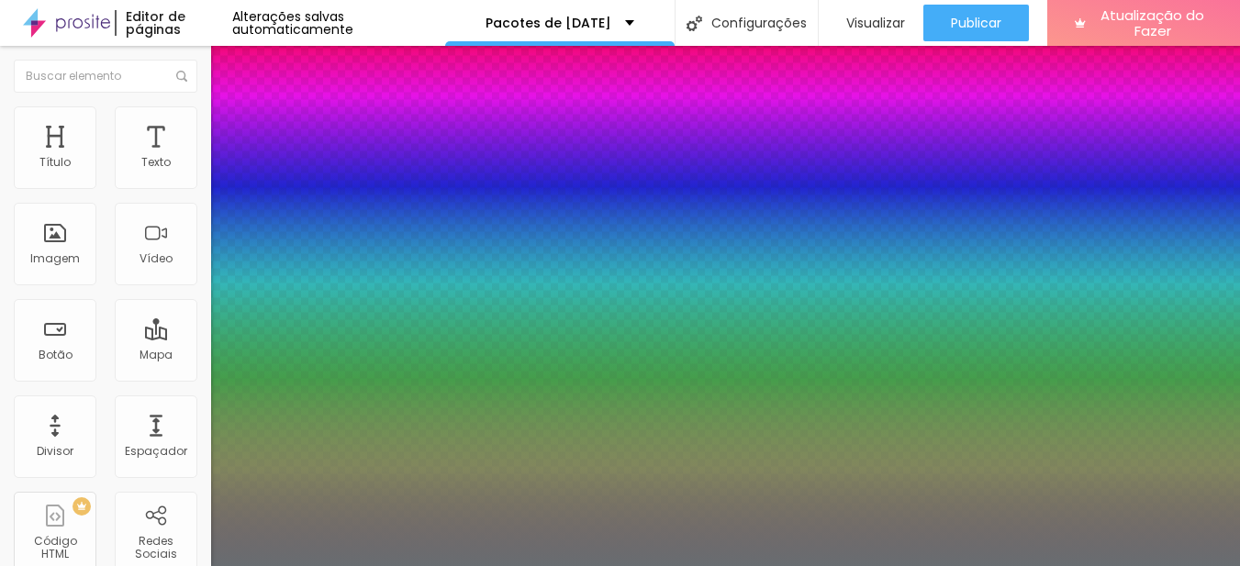
type input "1"
drag, startPoint x: 349, startPoint y: 263, endPoint x: 171, endPoint y: 300, distance: 182.0
click at [171, 300] on body "Editor de páginas Alterações salvas automaticamente Pacotes de [DATE] Configura…" at bounding box center [620, 283] width 1240 height 566
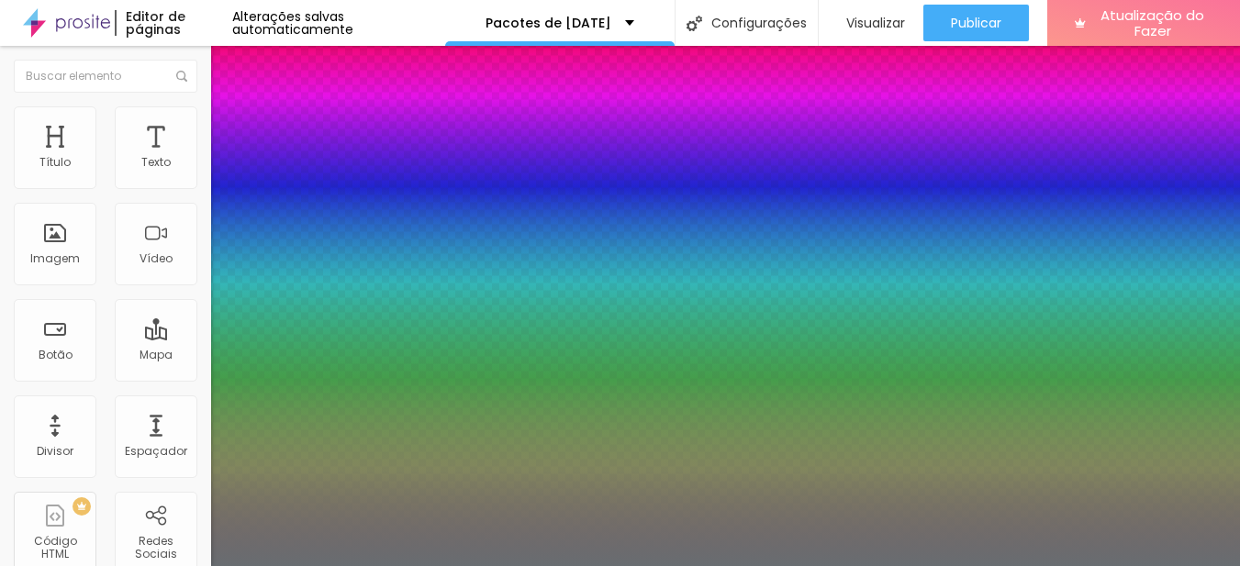
click at [124, 565] on div at bounding box center [620, 566] width 1240 height 0
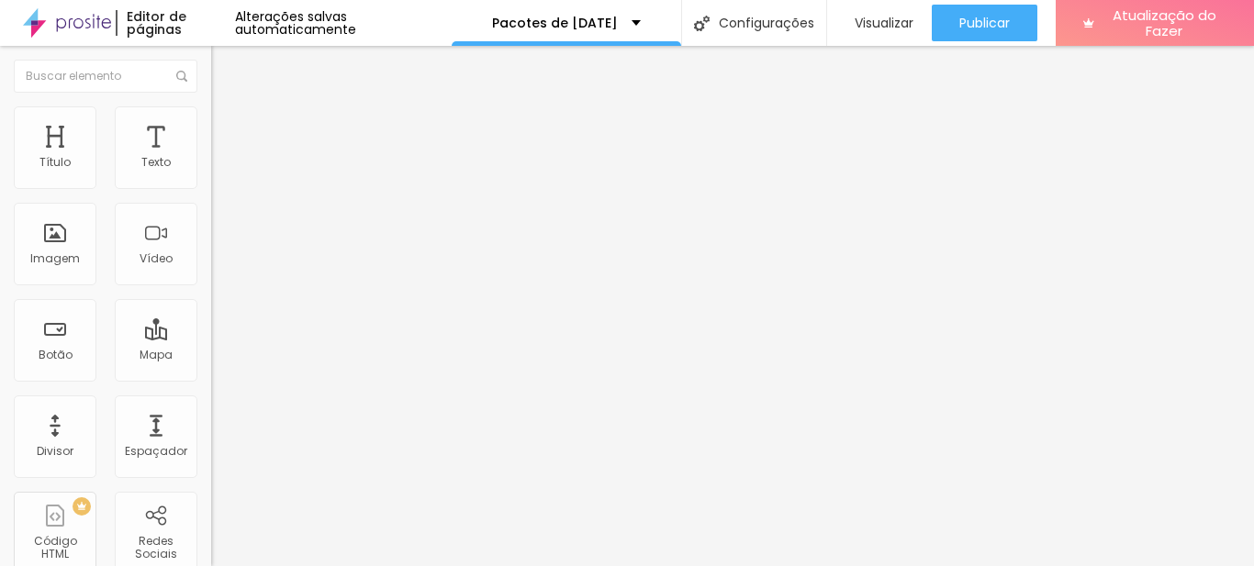
click at [211, 114] on img at bounding box center [219, 114] width 17 height 17
click at [228, 108] on font "Estilo" at bounding box center [242, 101] width 28 height 16
click at [211, 272] on button "button" at bounding box center [224, 261] width 26 height 19
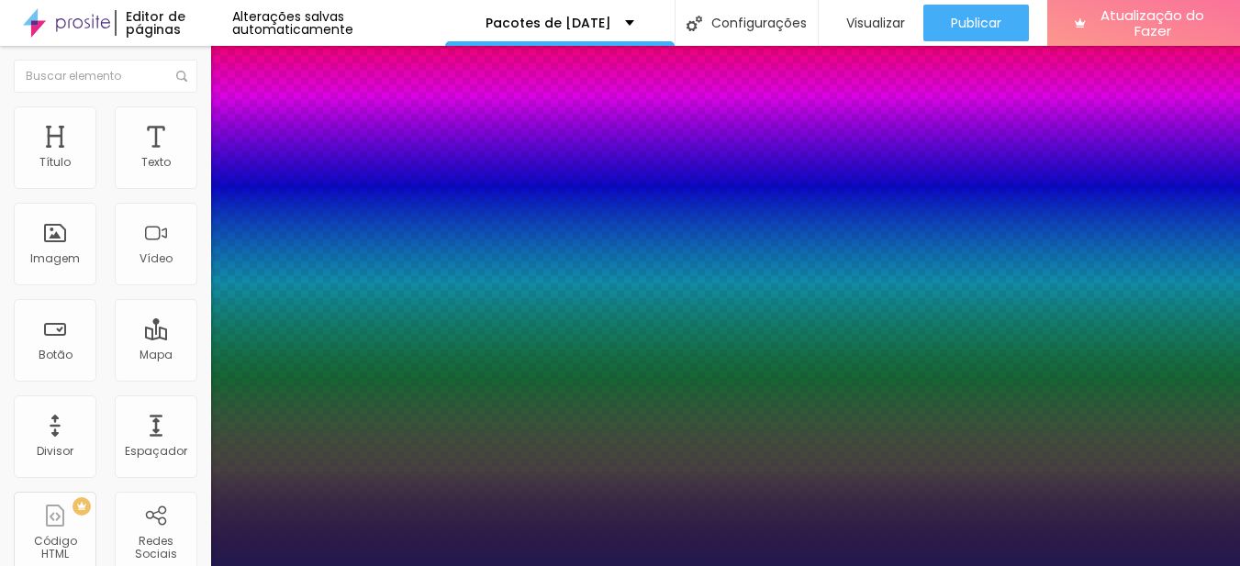
scroll to position [184, 0]
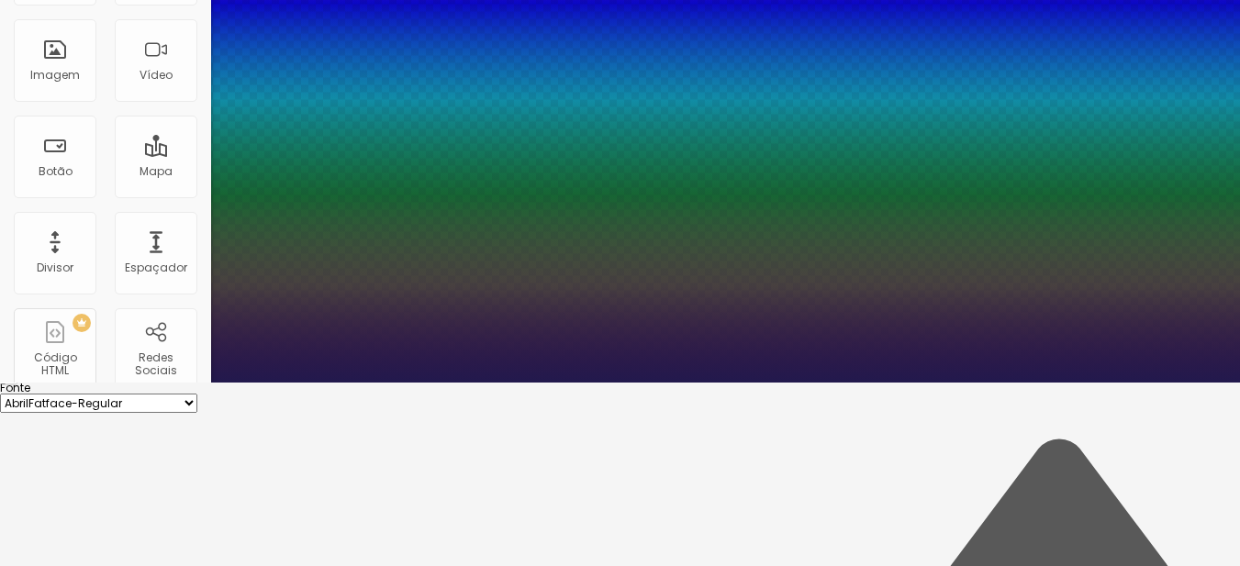
paste input "686D71"
type input "1"
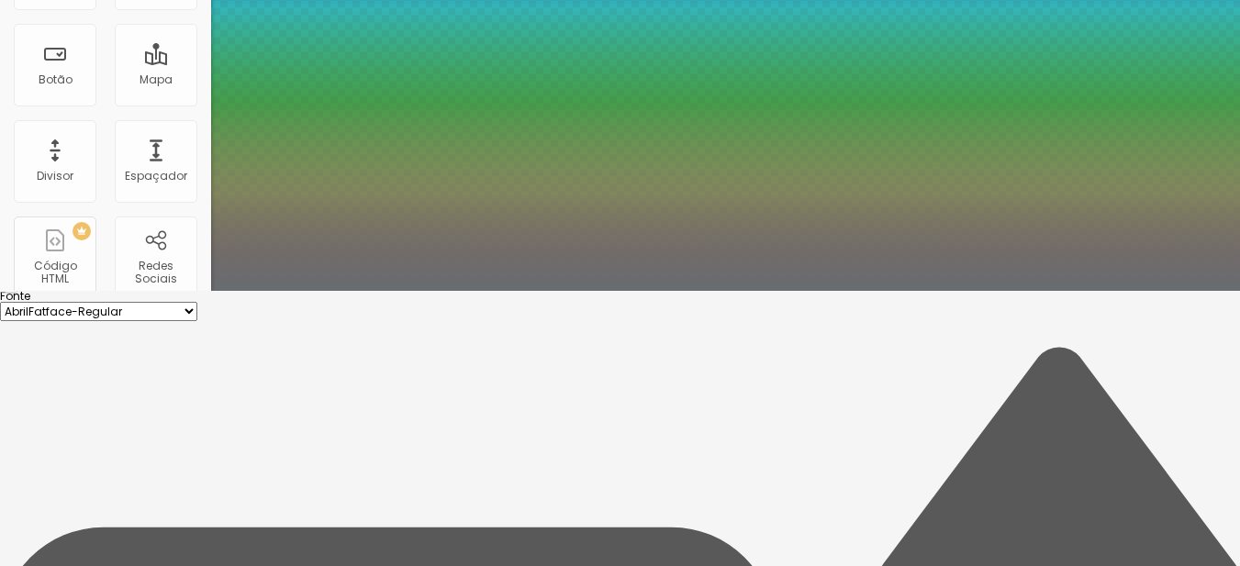
scroll to position [285, 0]
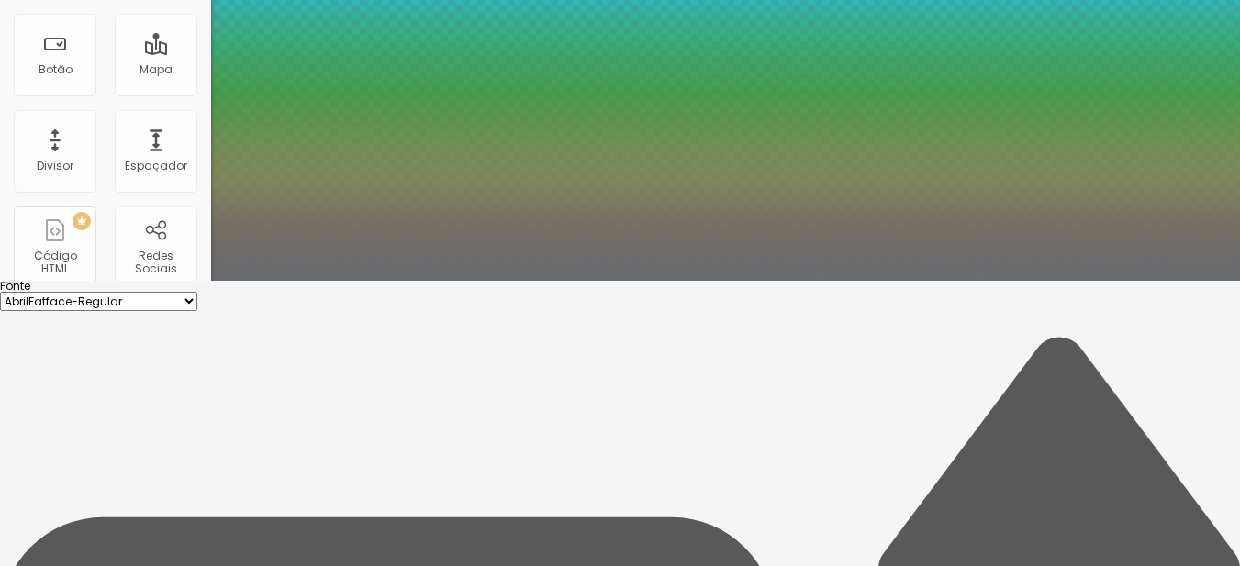
type input "#686D71"
click at [605, 281] on div at bounding box center [620, 281] width 1240 height 0
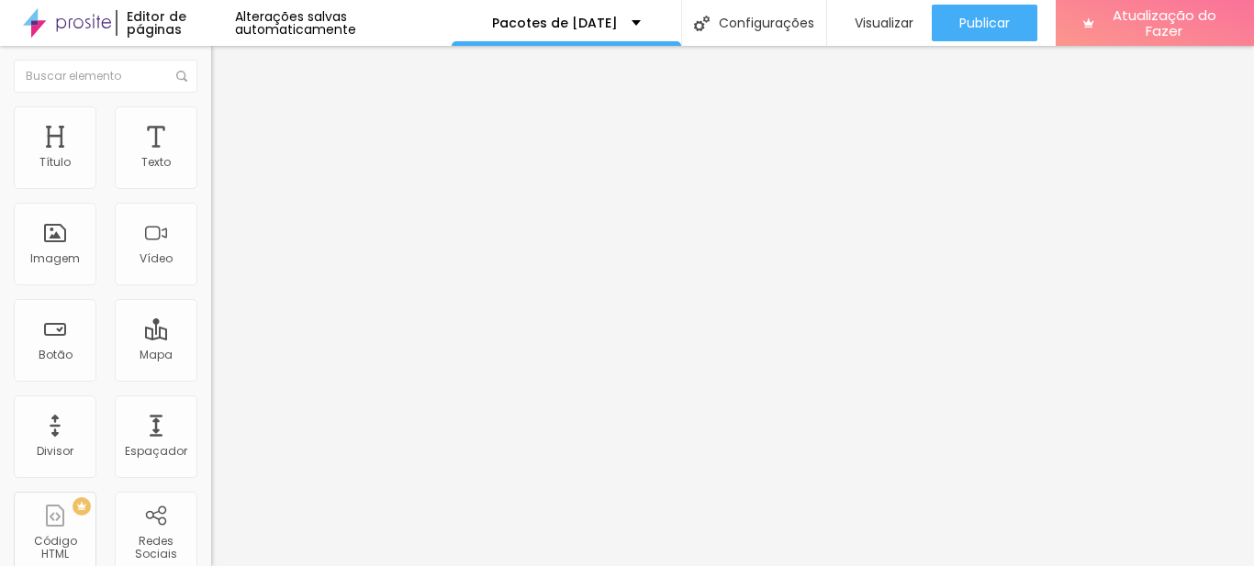
click at [218, 266] on icon "button" at bounding box center [223, 260] width 11 height 11
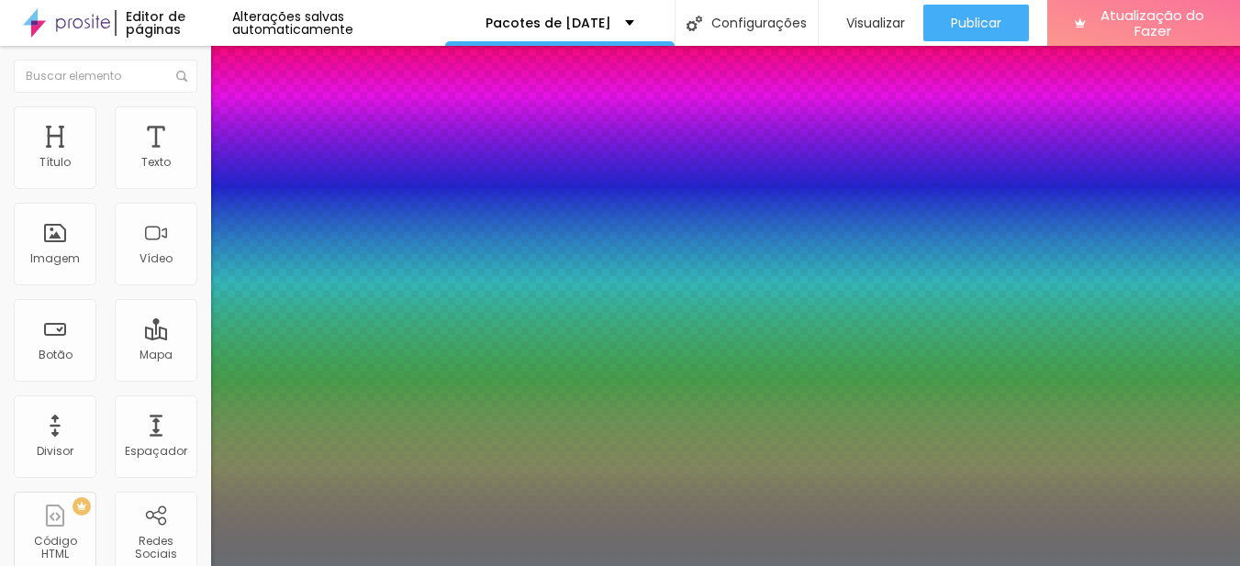
type input "1"
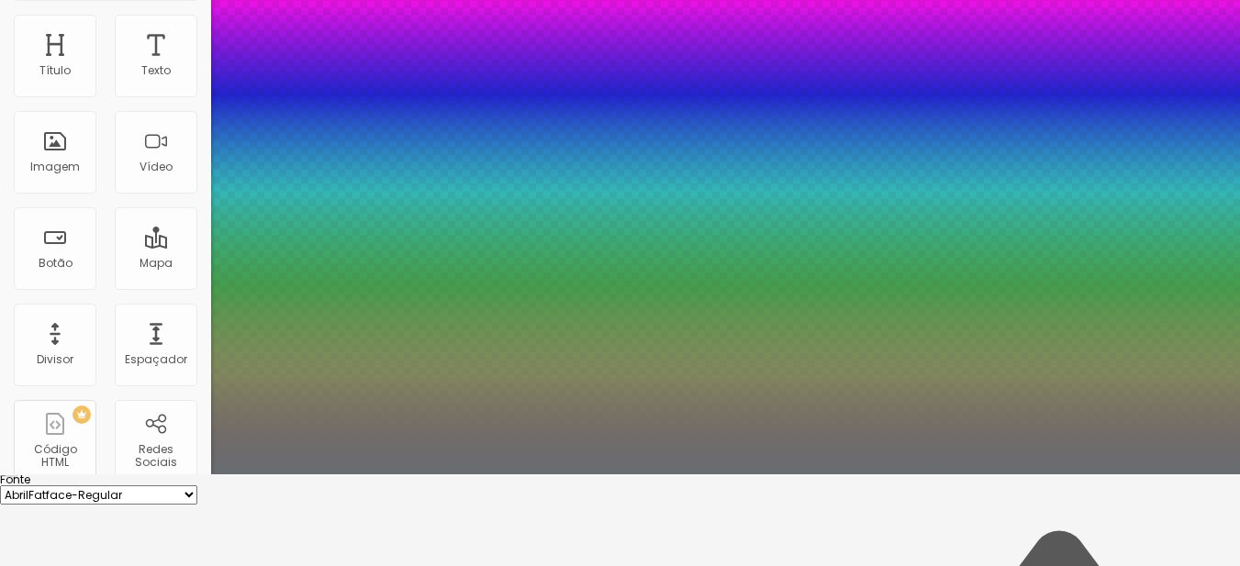
type input "17"
type input "1"
type input "24"
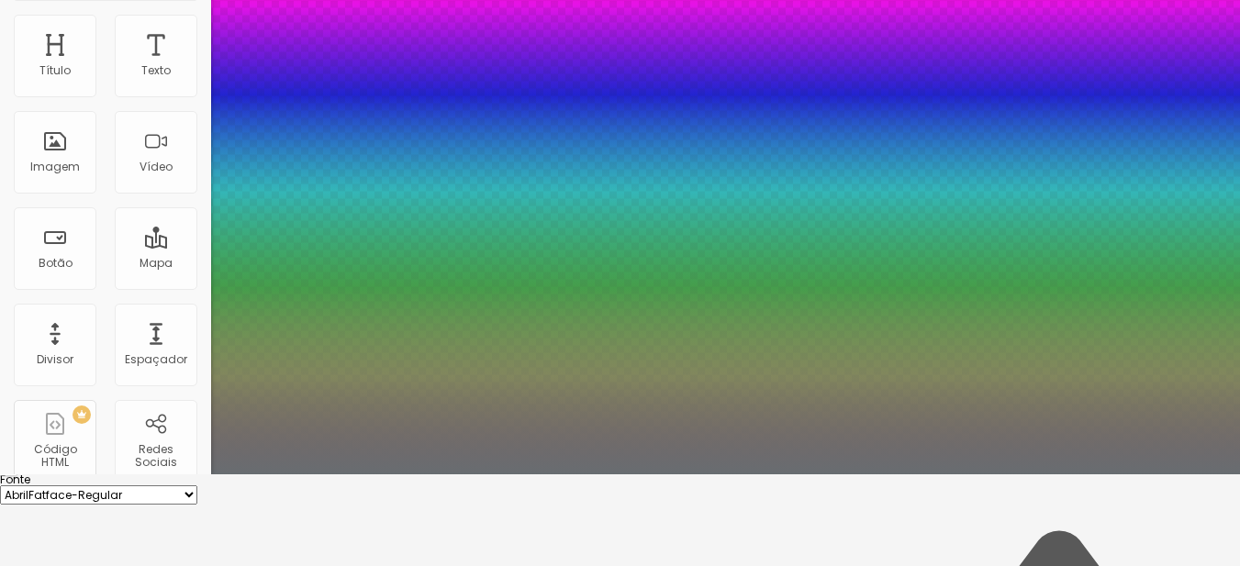
type input "1"
type input "22"
type input "1"
type input "19"
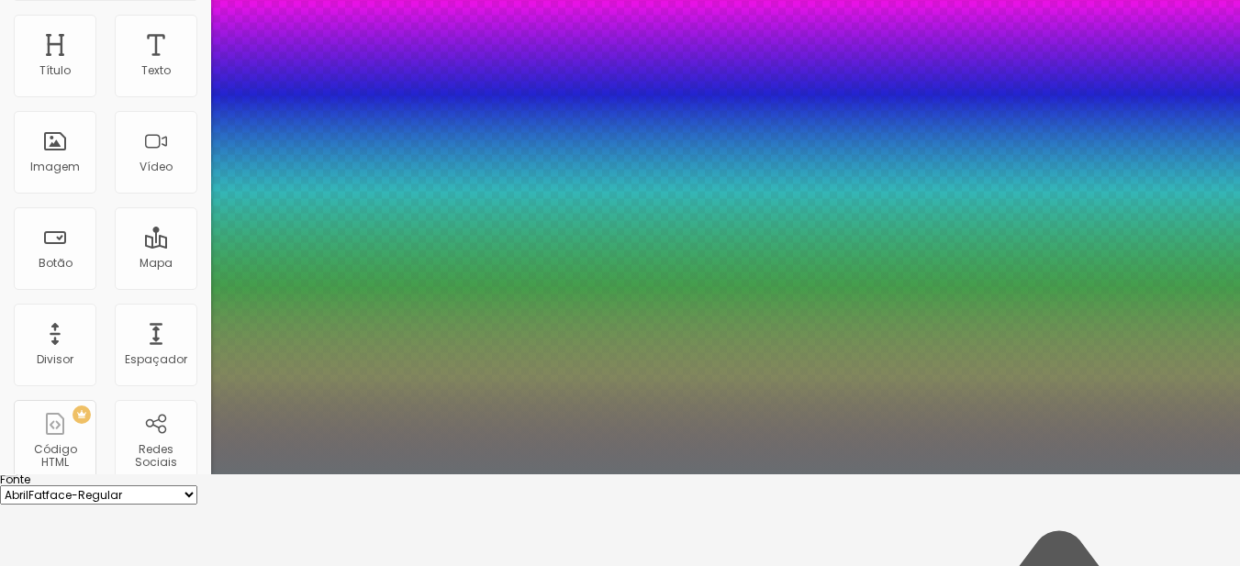
type input "19"
type input "1"
type input "8"
type input "1"
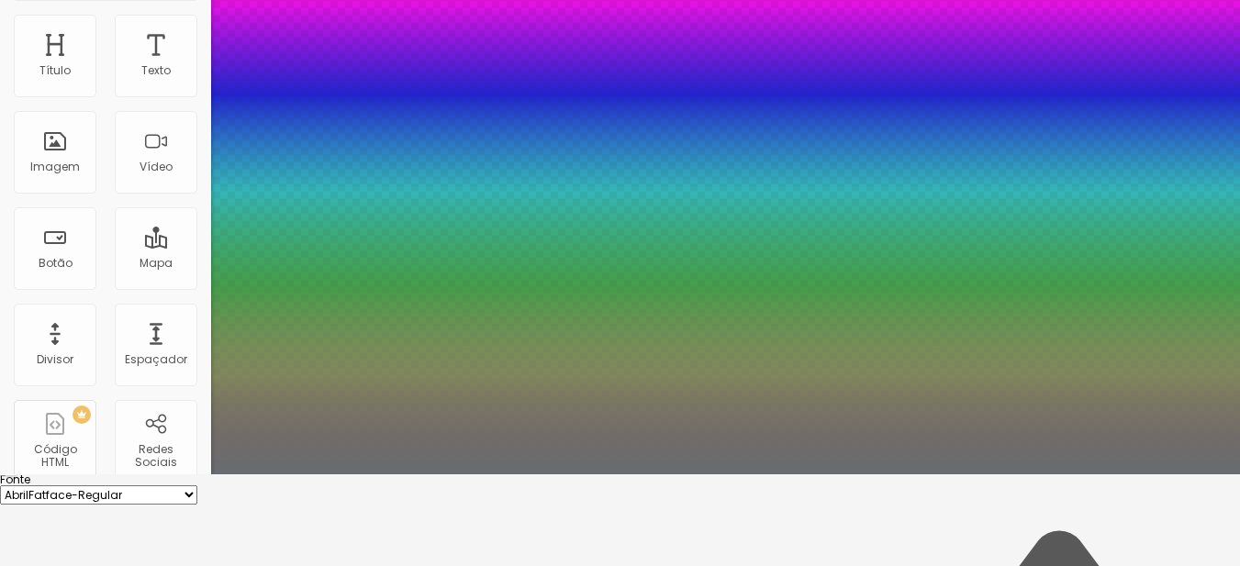
type input "9"
type input "1"
type input "10"
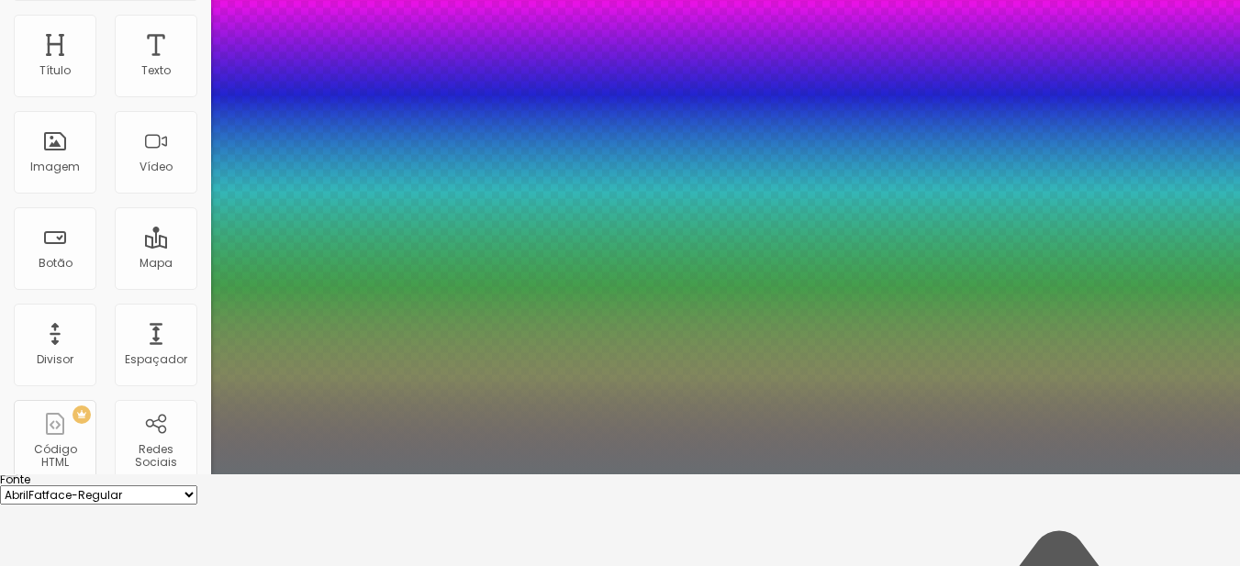
type input "1"
type input "11"
type input "1"
type input "12"
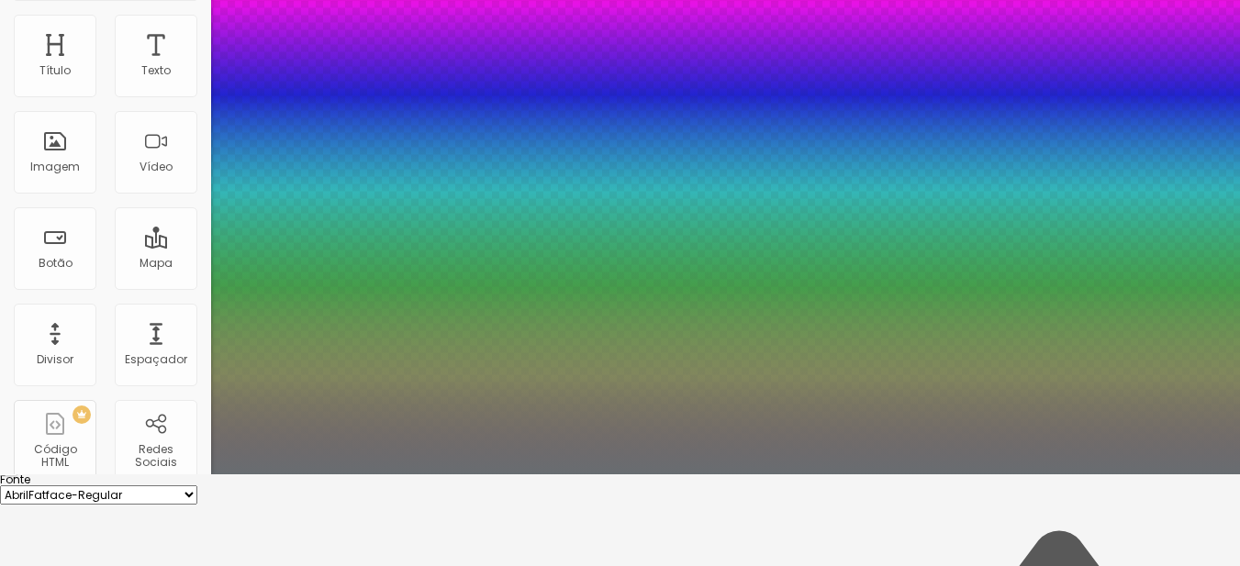
type input "12"
type input "1"
type input "13"
type input "1"
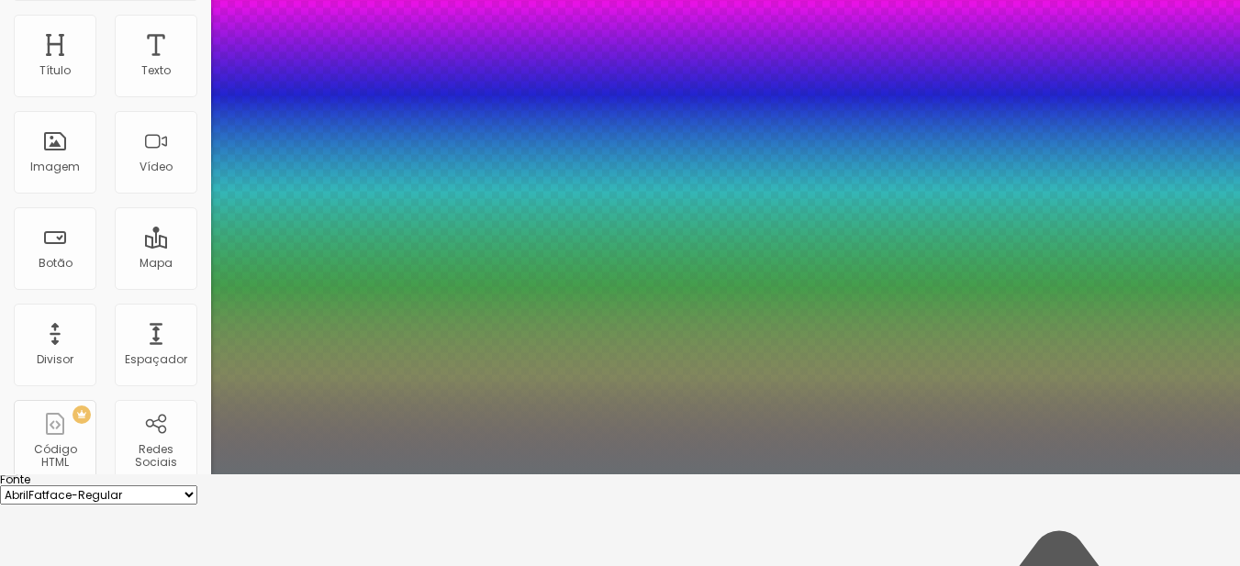
type input "14"
type input "1"
type input "14"
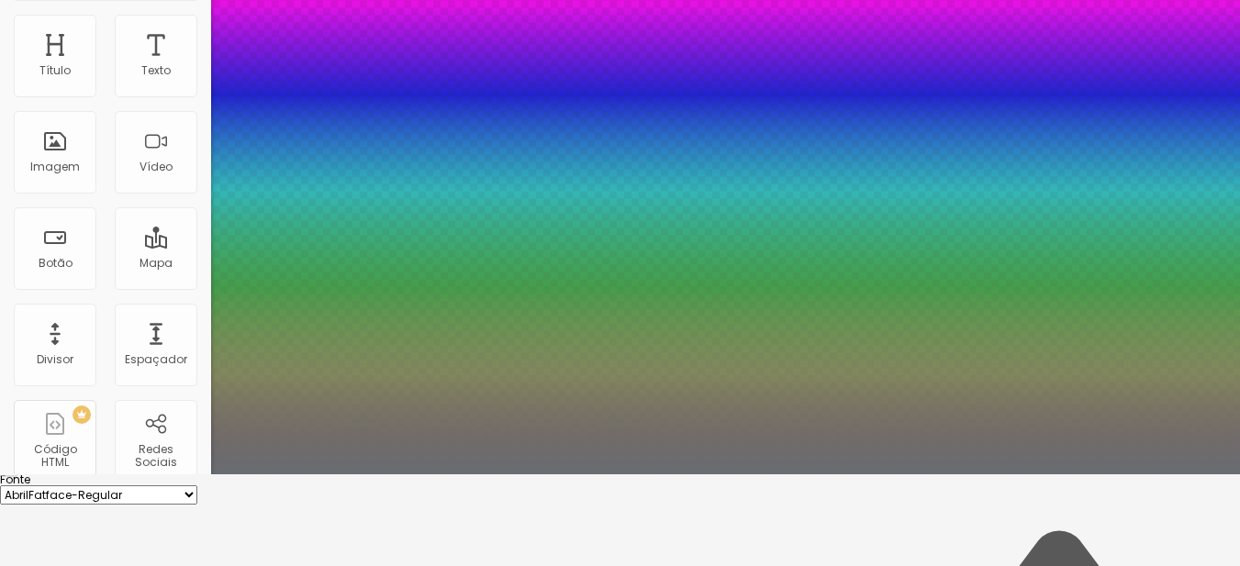
click at [620, 475] on div at bounding box center [620, 475] width 1240 height 0
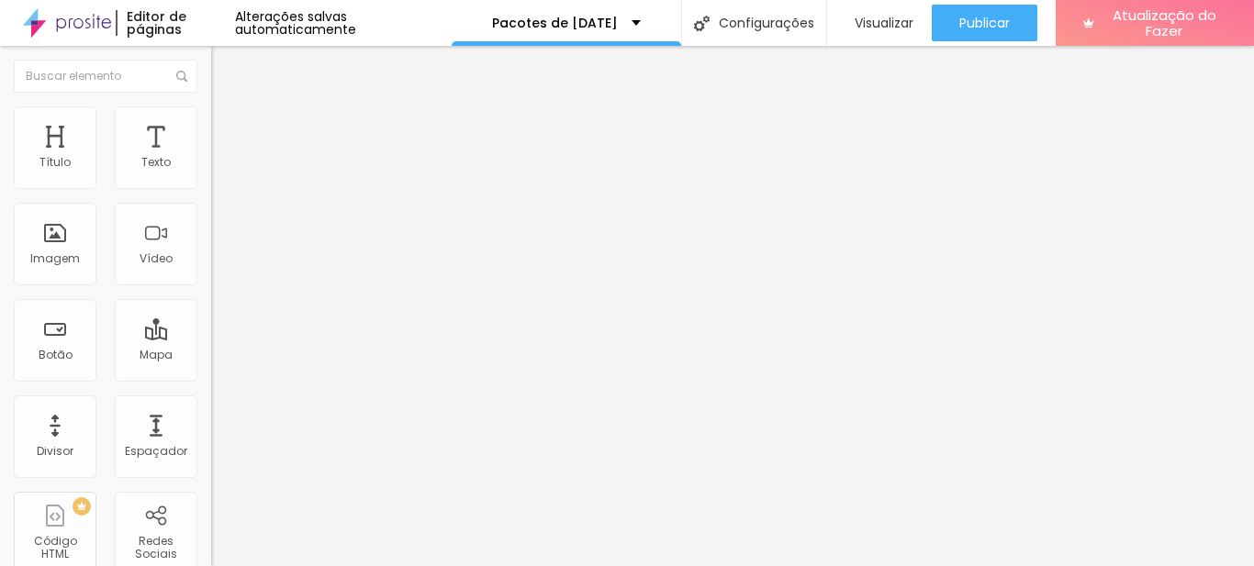
click at [218, 171] on icon "button" at bounding box center [223, 165] width 11 height 11
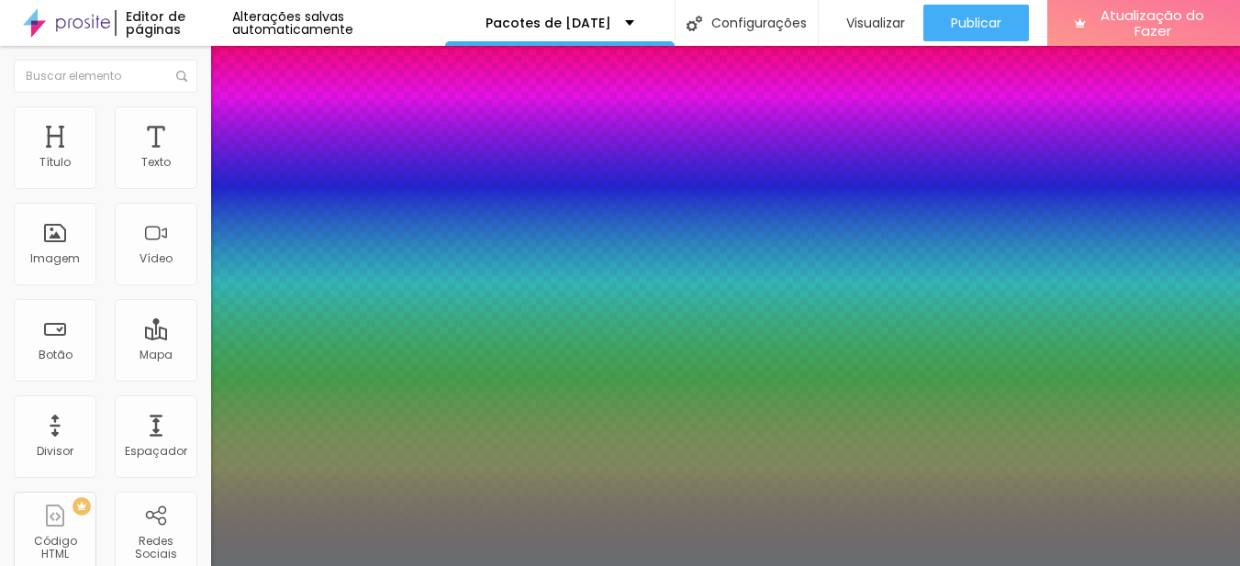
type input "1"
type input "19"
type input "1"
type input "18"
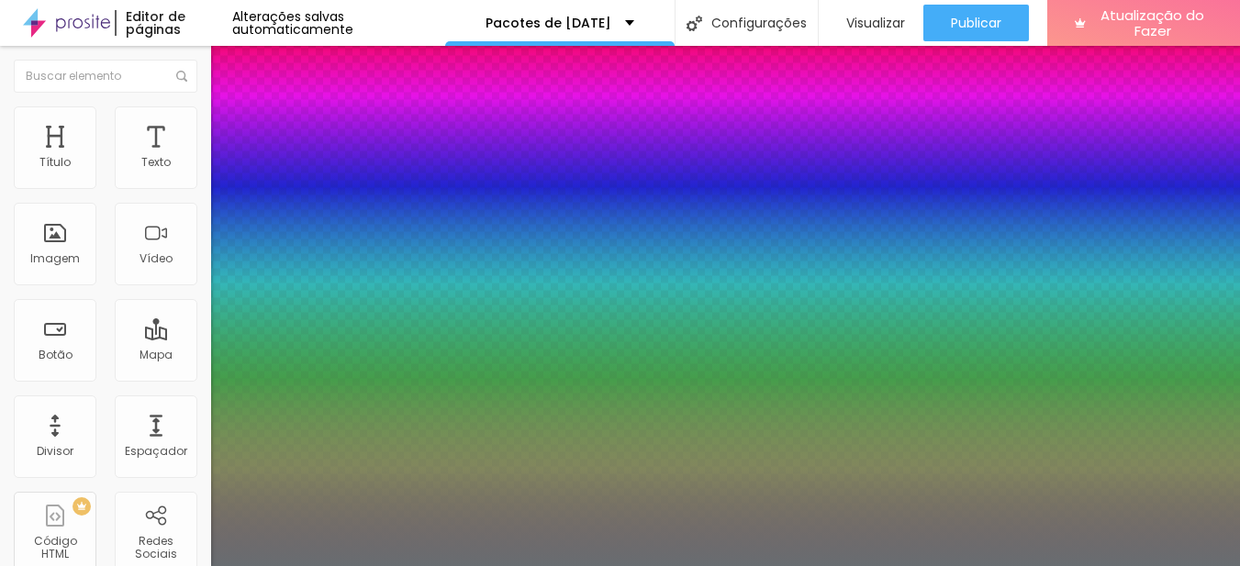
type input "18"
type input "1"
type input "18"
type input "1"
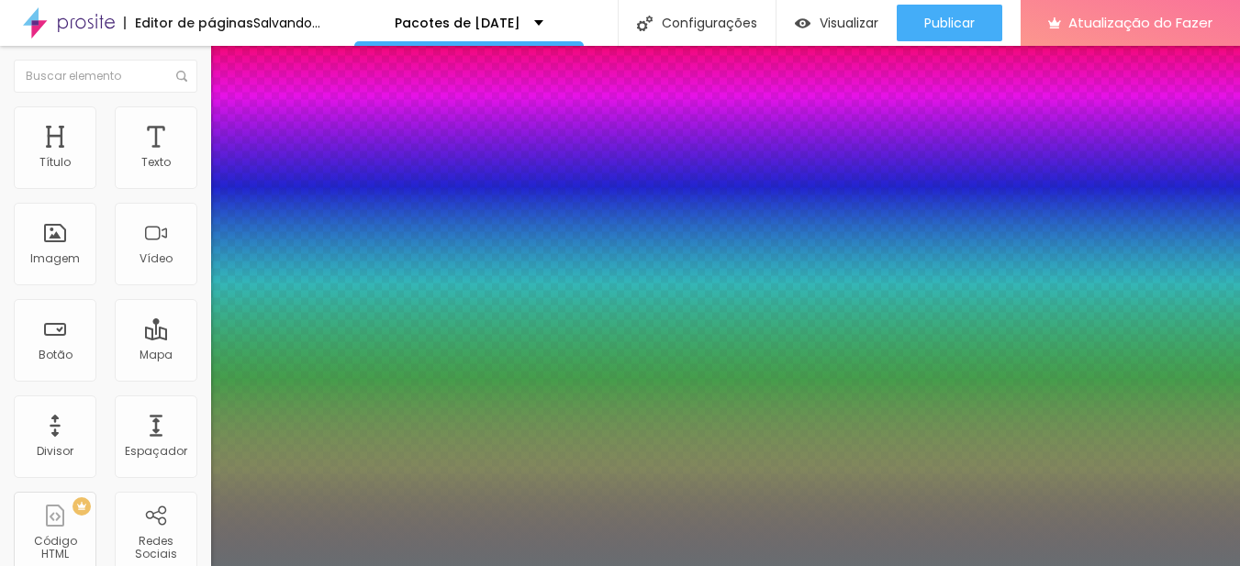
click at [590, 565] on div at bounding box center [620, 566] width 1240 height 0
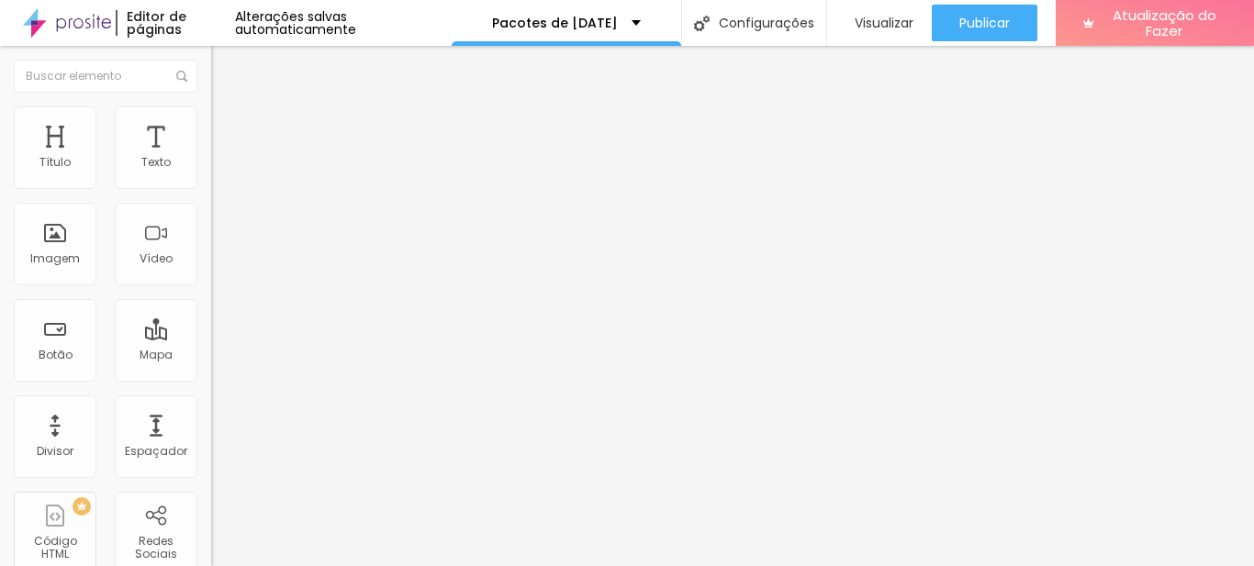
click at [218, 266] on icon "button" at bounding box center [223, 260] width 11 height 11
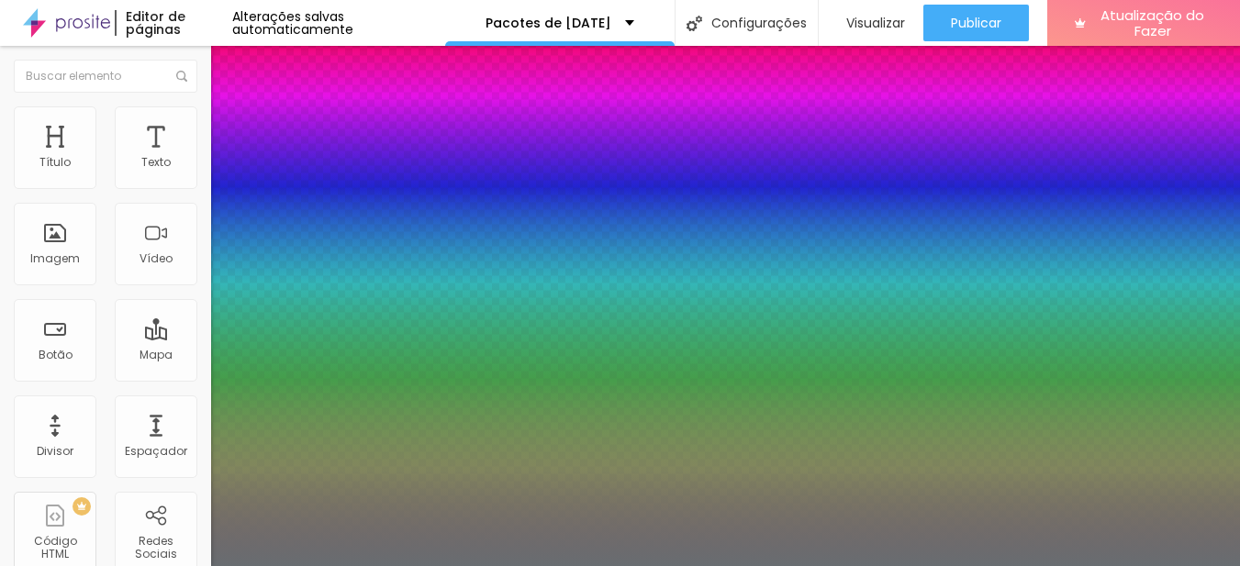
type input "1"
type input "16"
type input "1"
type input "17"
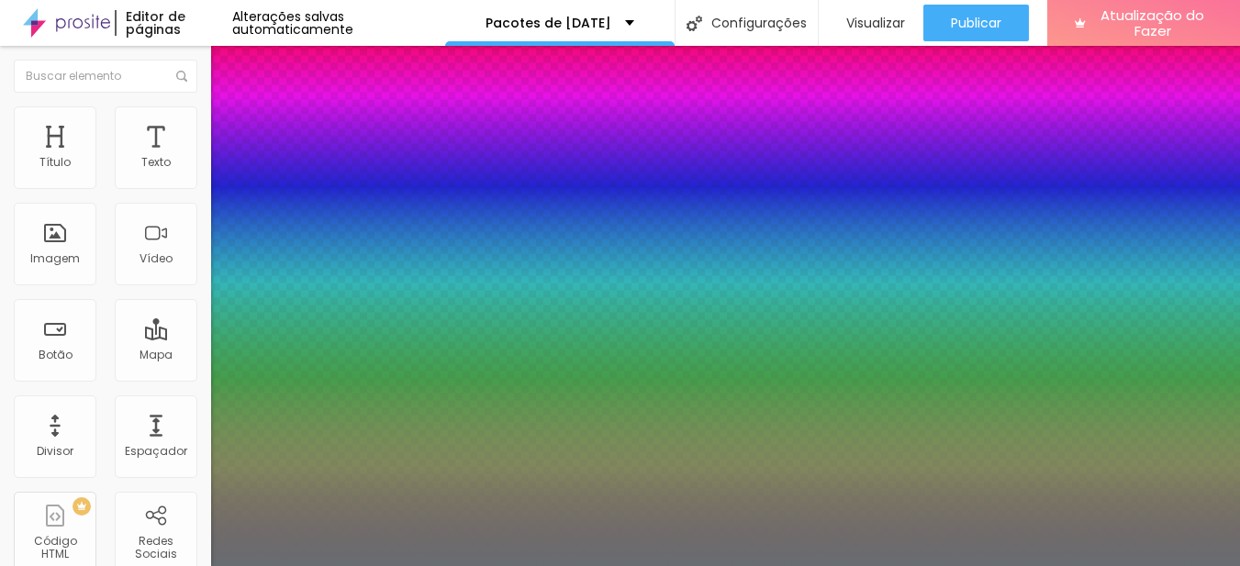
type input "17"
type input "1"
type input "18"
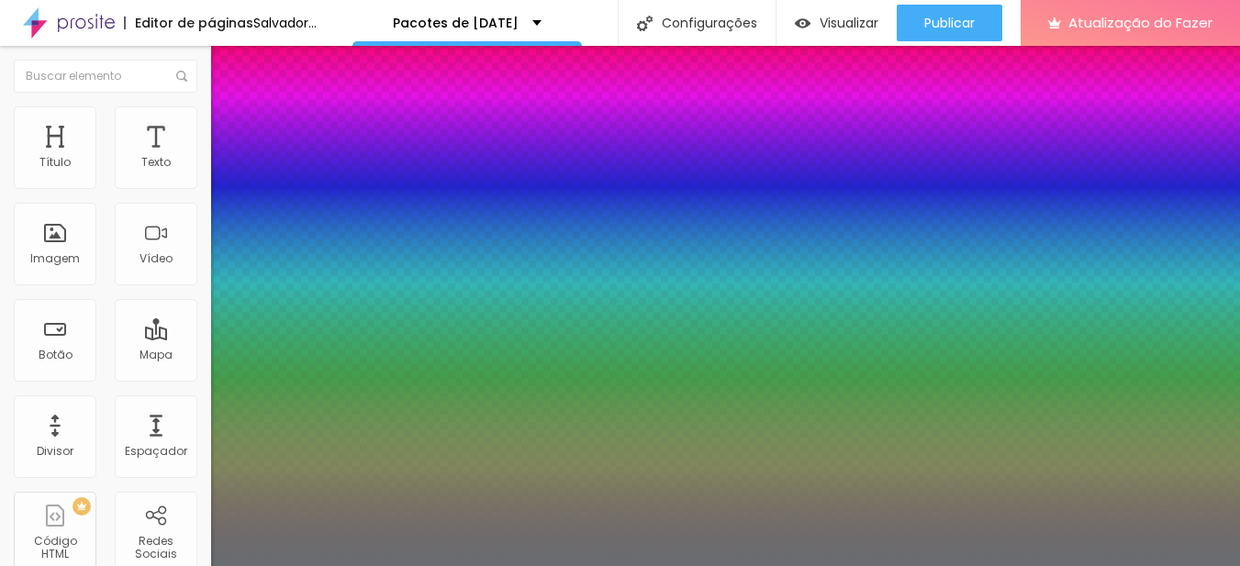
type input "1"
type input "18"
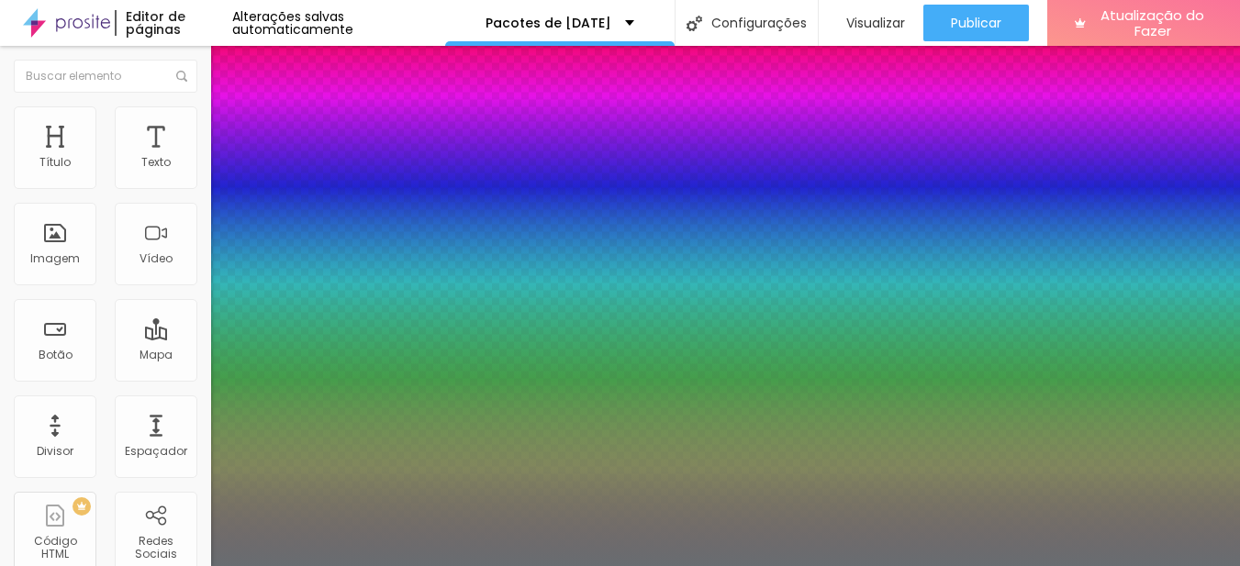
click at [670, 565] on div at bounding box center [620, 566] width 1240 height 0
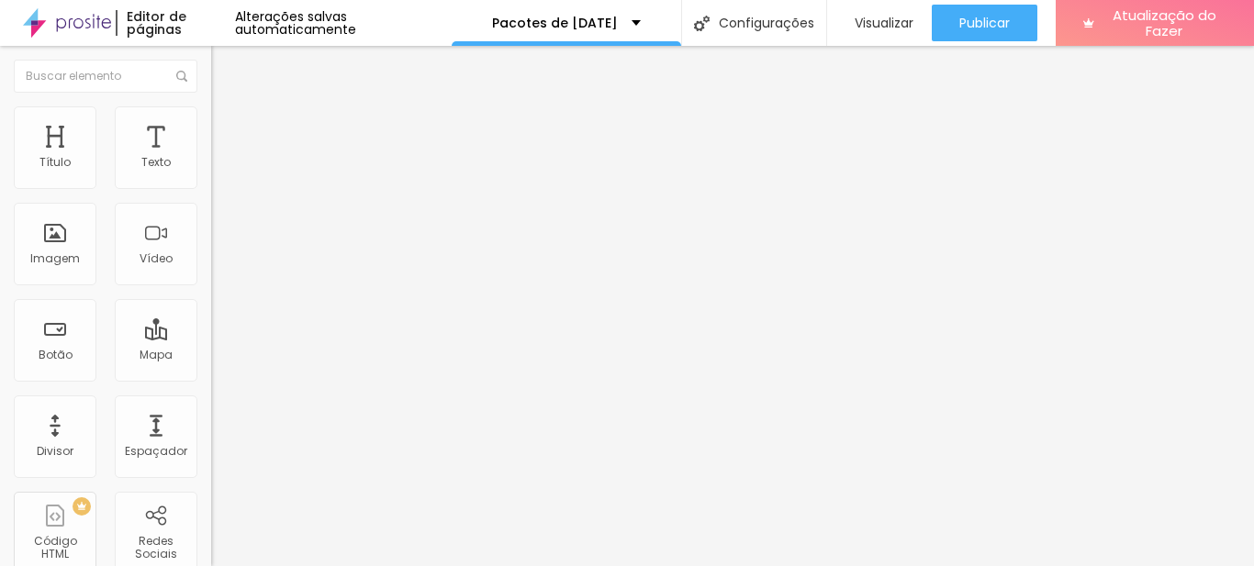
click at [218, 171] on icon "button" at bounding box center [223, 165] width 11 height 11
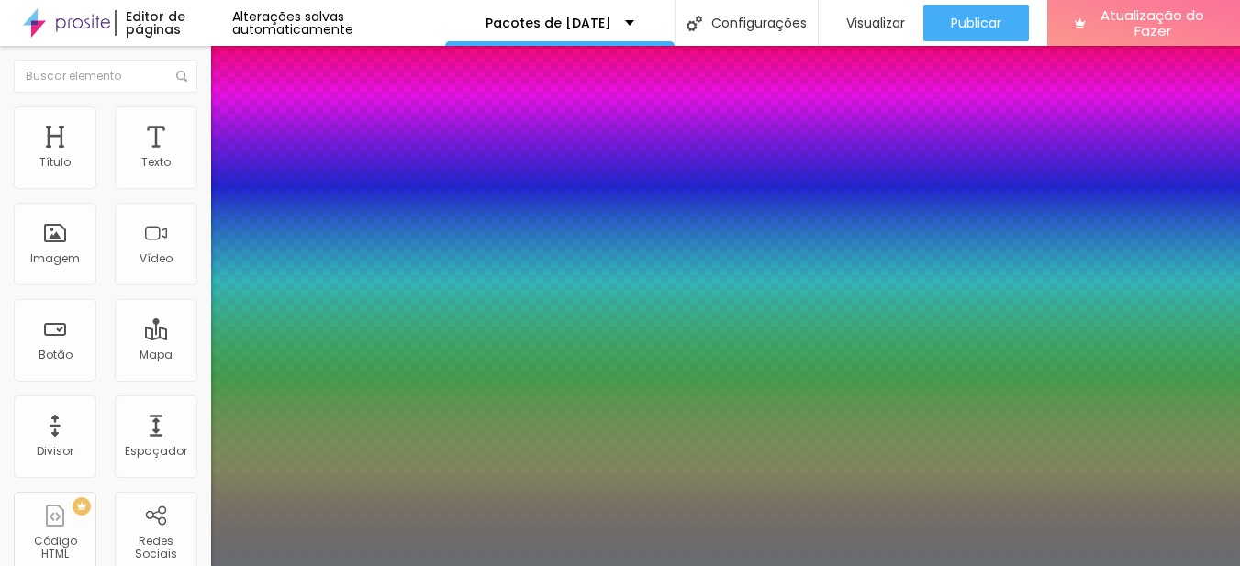
type input "1"
type input "24"
type input "1"
type input "24"
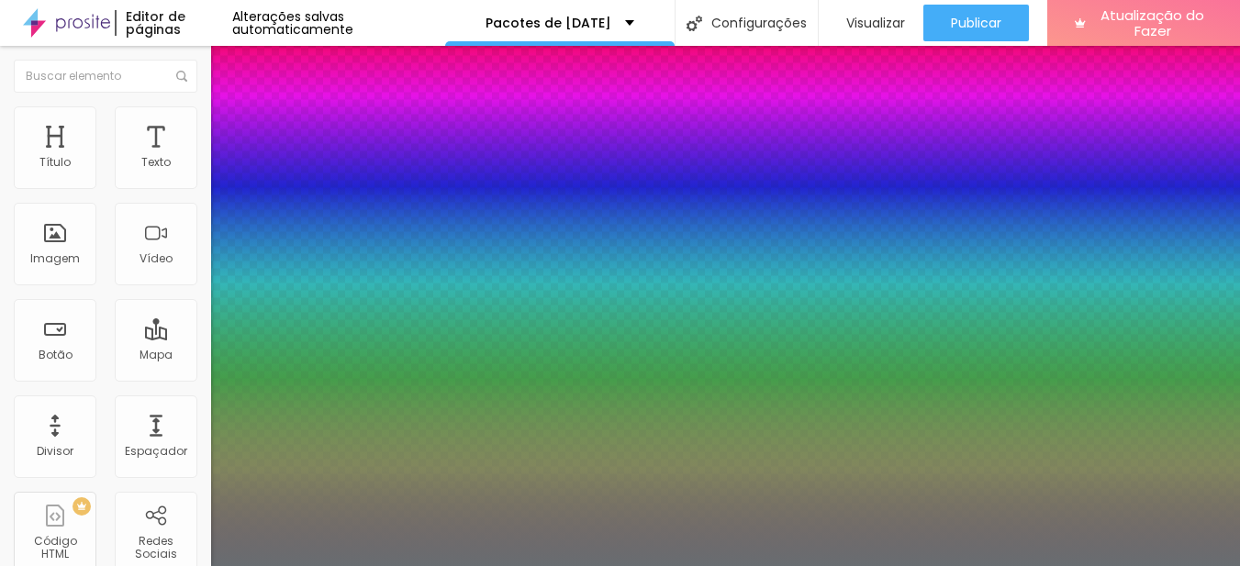
type input "1"
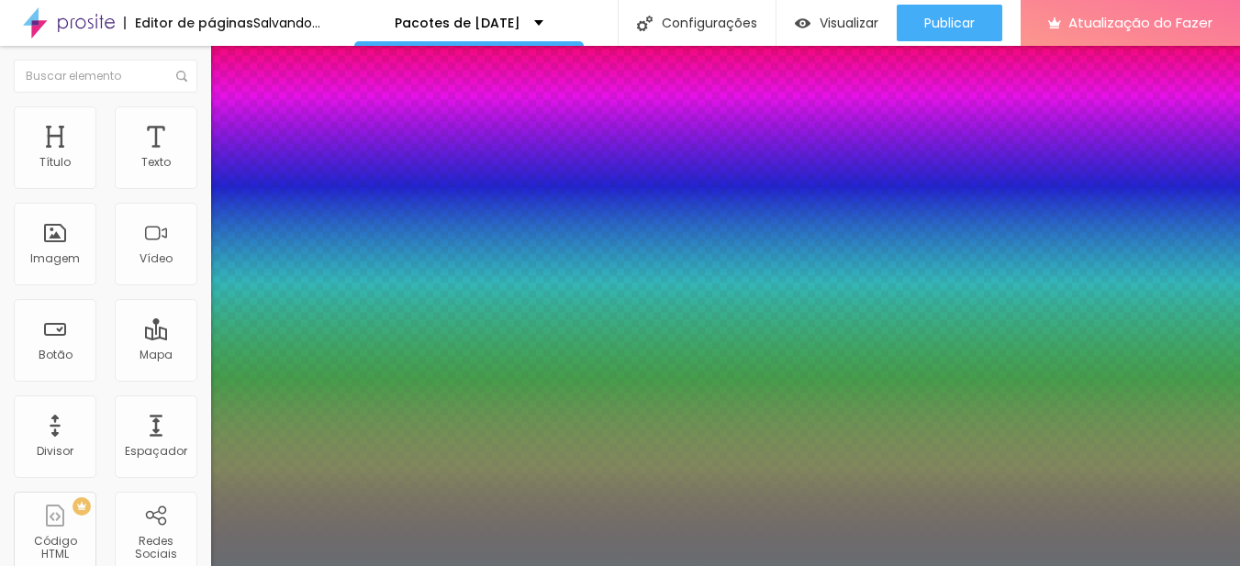
click at [654, 565] on div at bounding box center [620, 566] width 1240 height 0
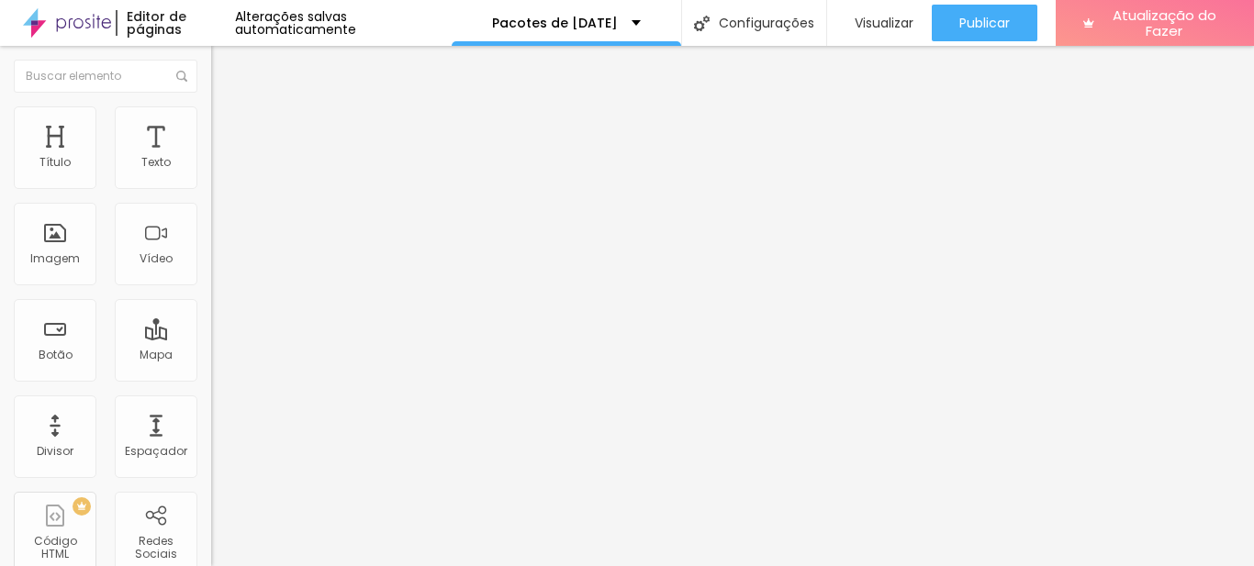
click at [218, 273] on icon "button" at bounding box center [223, 267] width 11 height 11
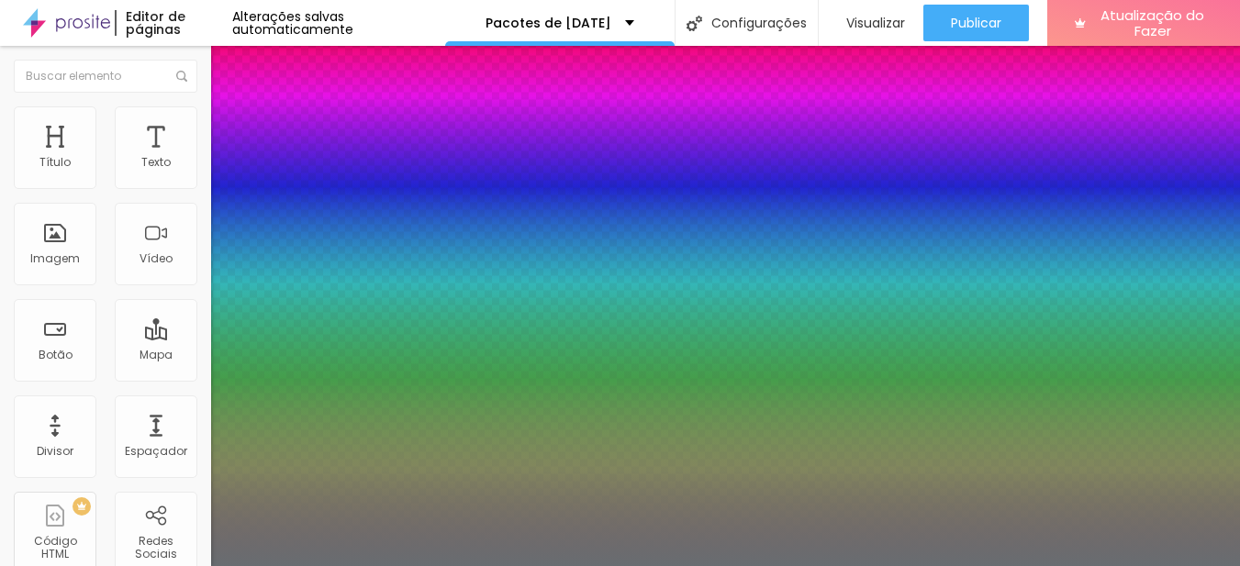
type input "1"
type input "39"
type input "1"
type input "38"
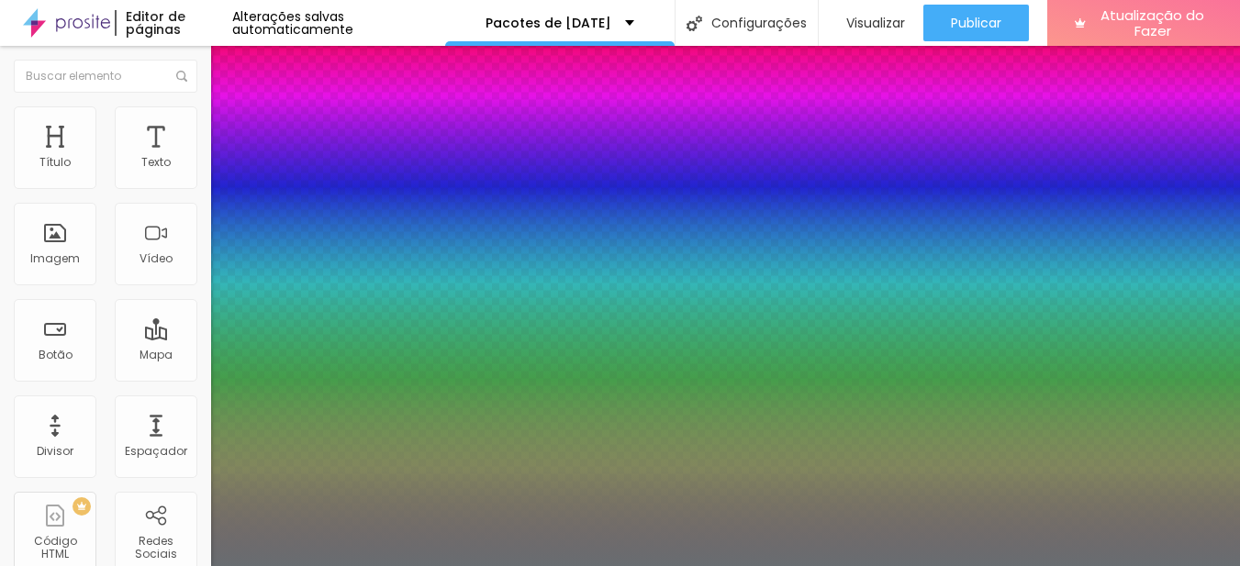
type input "38"
type input "1"
type input "37"
type input "1"
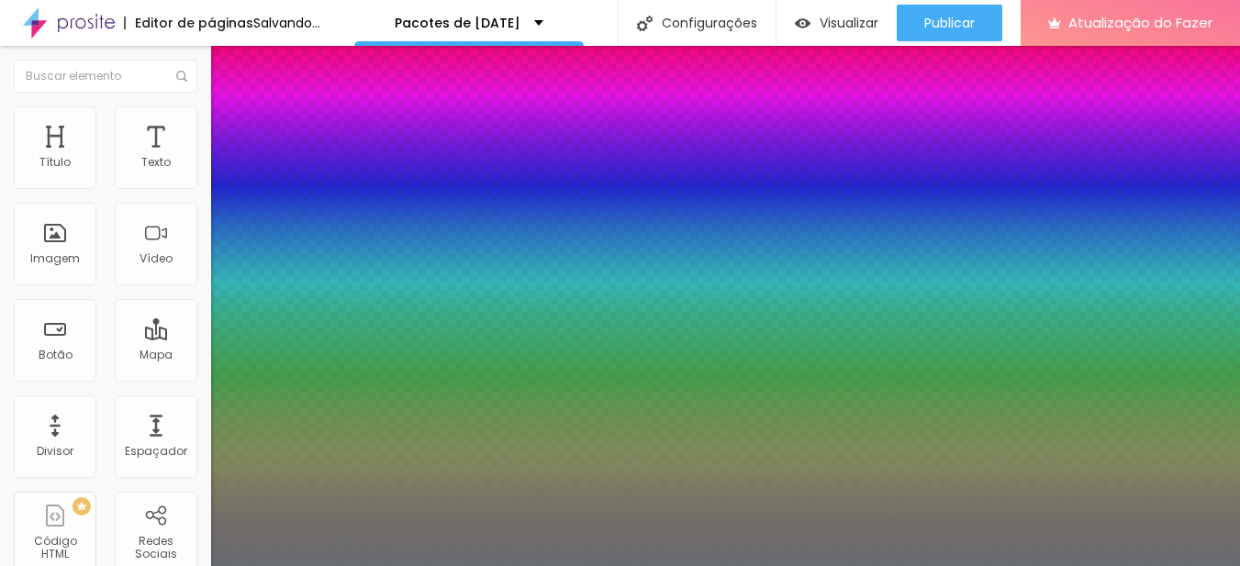
type input "36"
type input "1"
type input "35"
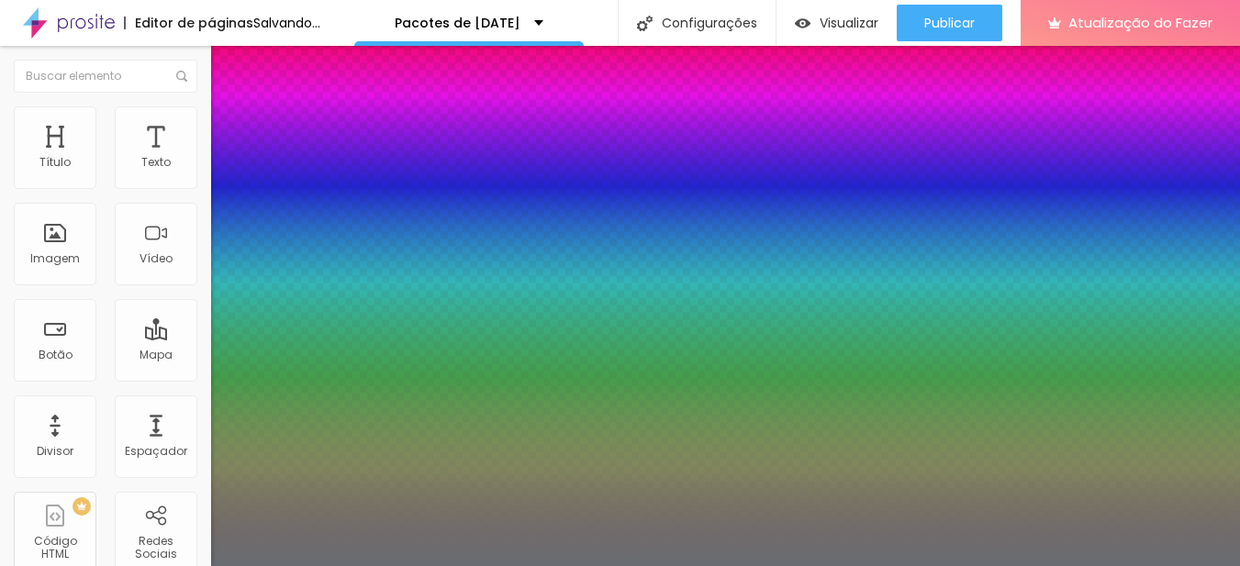
type input "1"
type input "34"
type input "1"
type input "33"
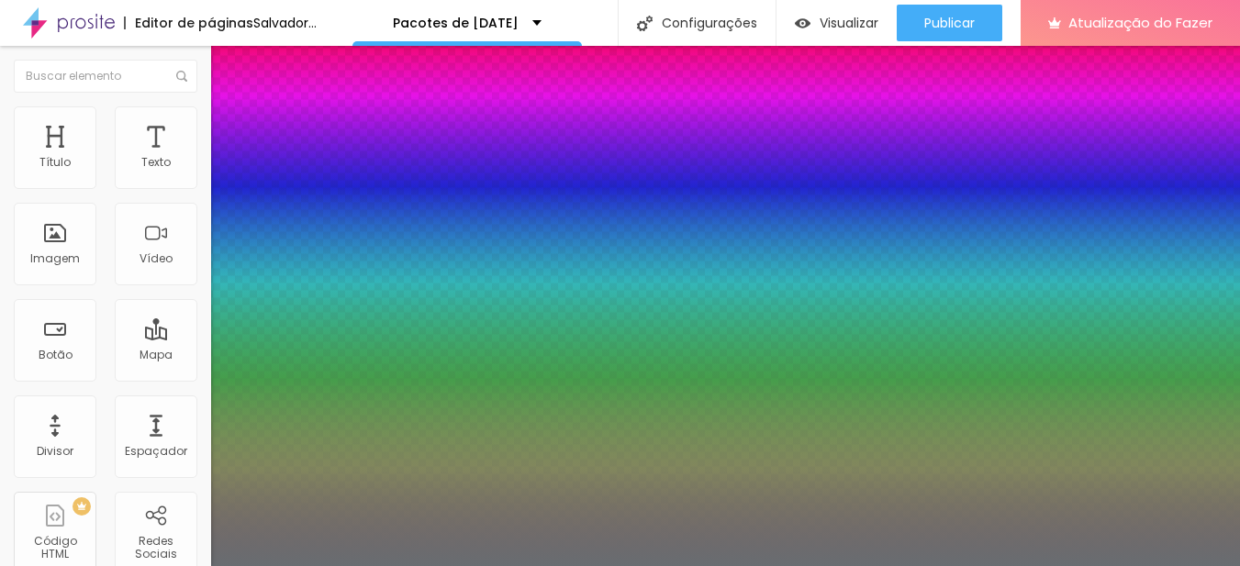
type input "33"
type input "1"
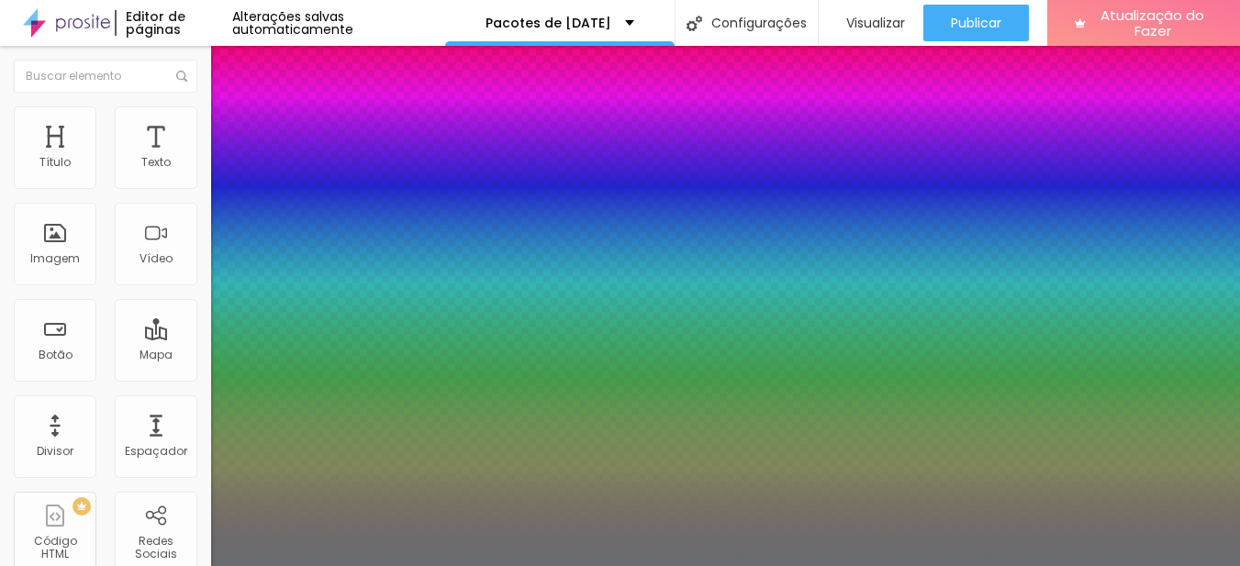
type input "31"
type input "1"
type input "30"
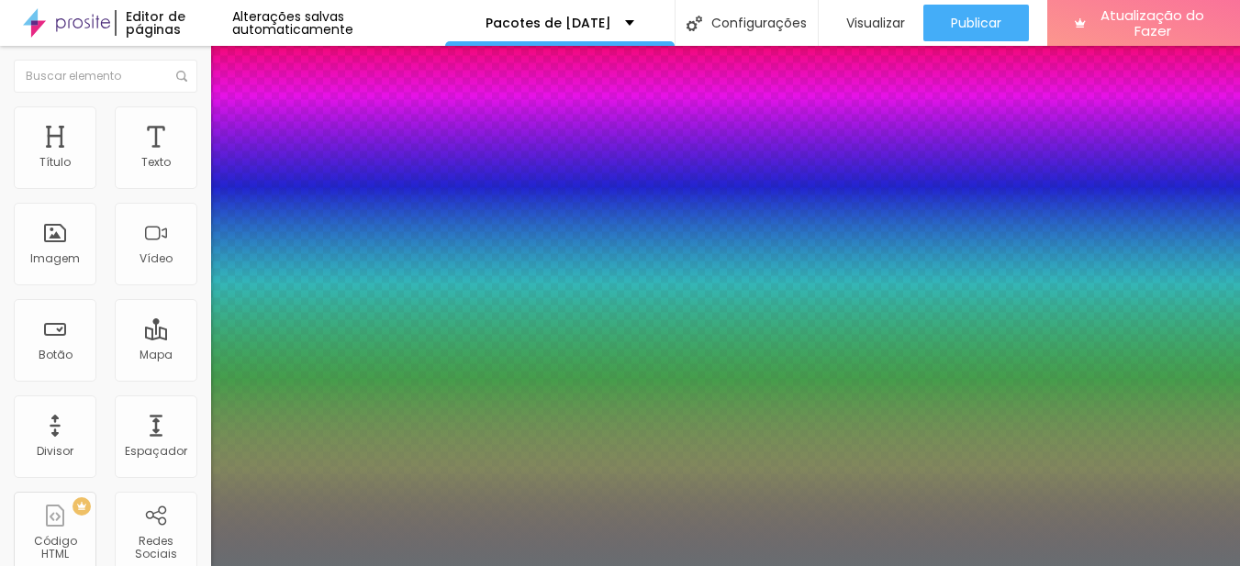
type input "1"
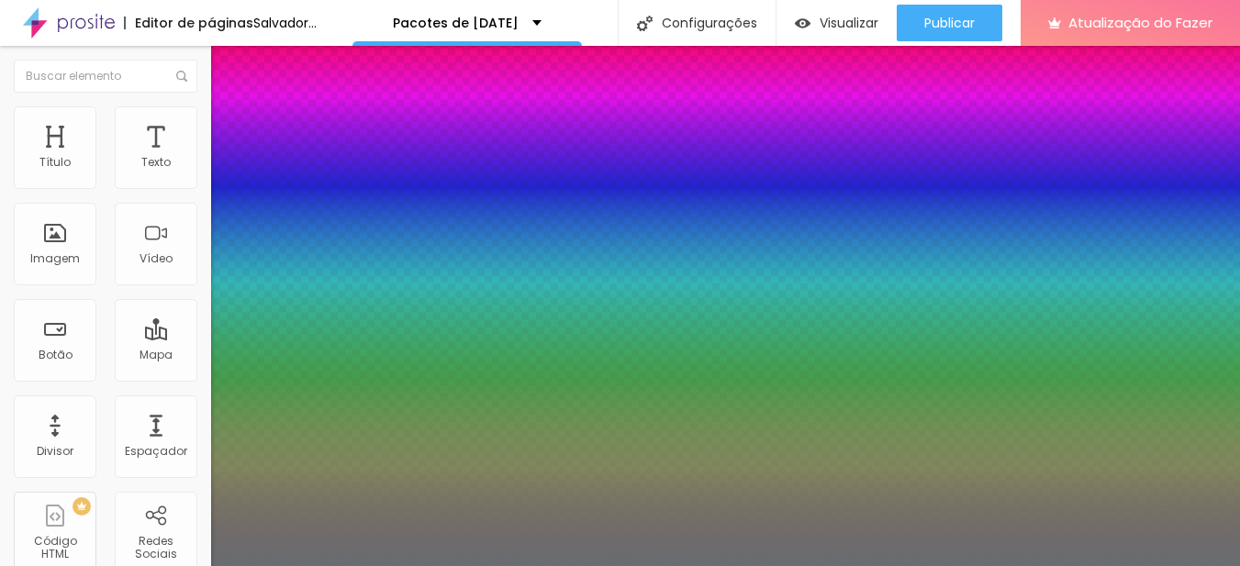
drag, startPoint x: 281, startPoint y: 519, endPoint x: 277, endPoint y: 505, distance: 14.3
type input "31"
type input "1"
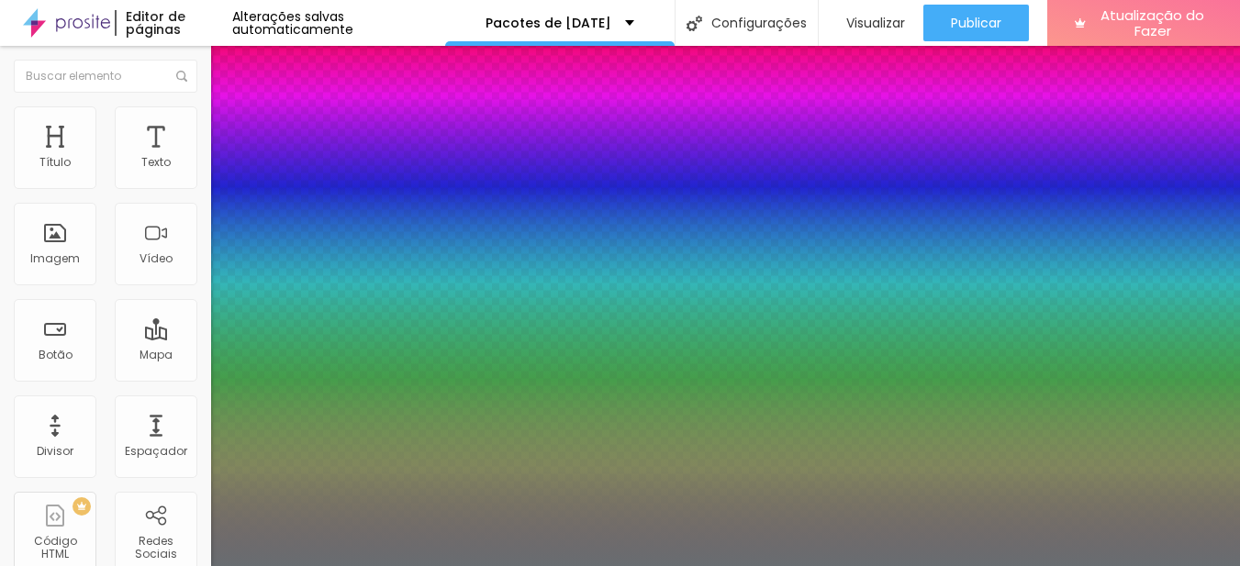
click at [598, 565] on div at bounding box center [620, 566] width 1240 height 0
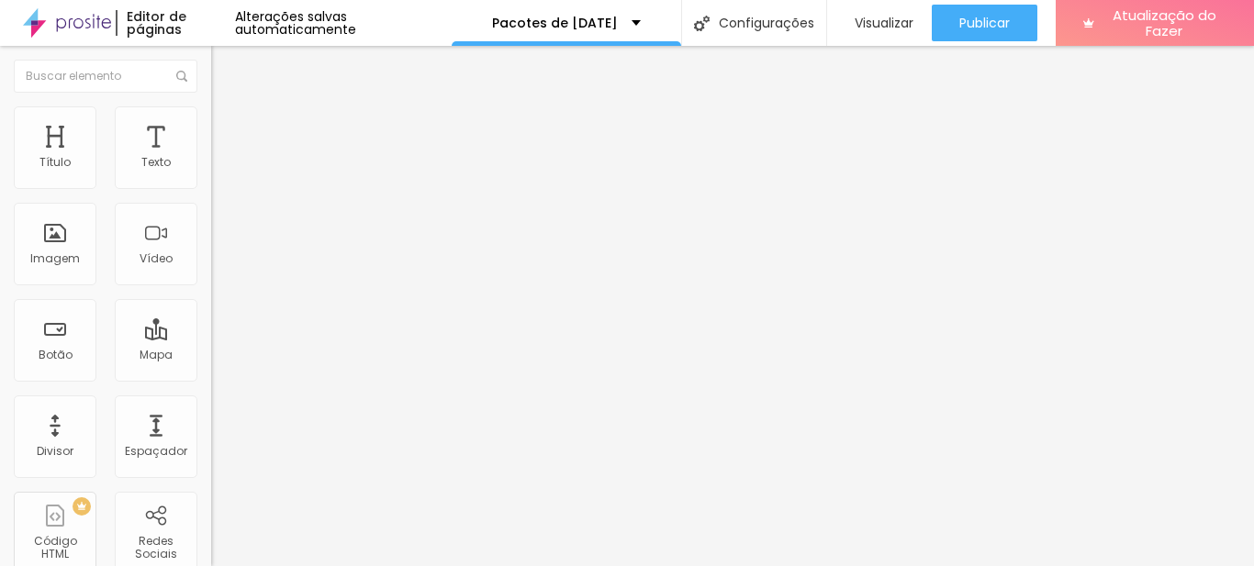
click at [218, 271] on icon "button" at bounding box center [223, 265] width 11 height 11
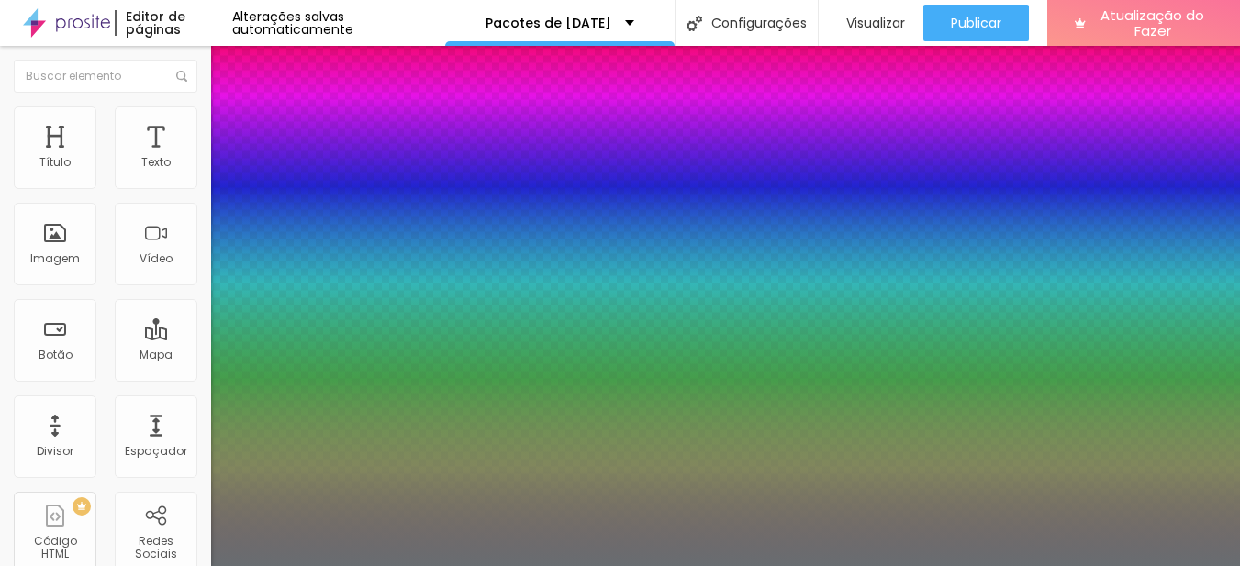
type input "1"
type input "0.5"
type input "51"
type input "1"
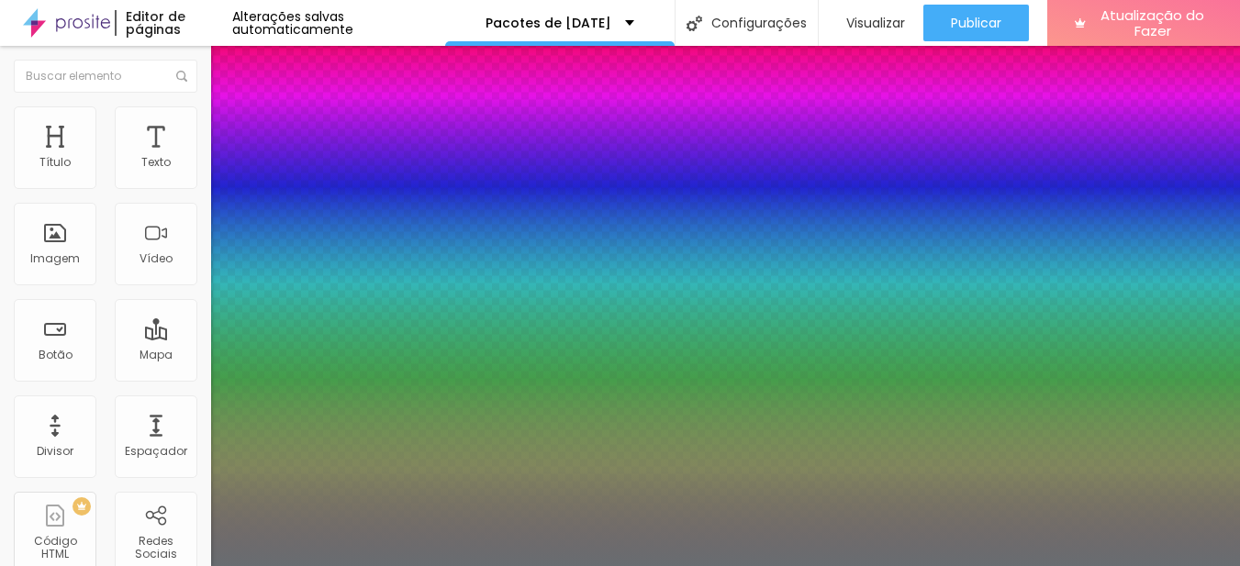
type input "0.5"
type input "48"
type input "1"
type input "0.5"
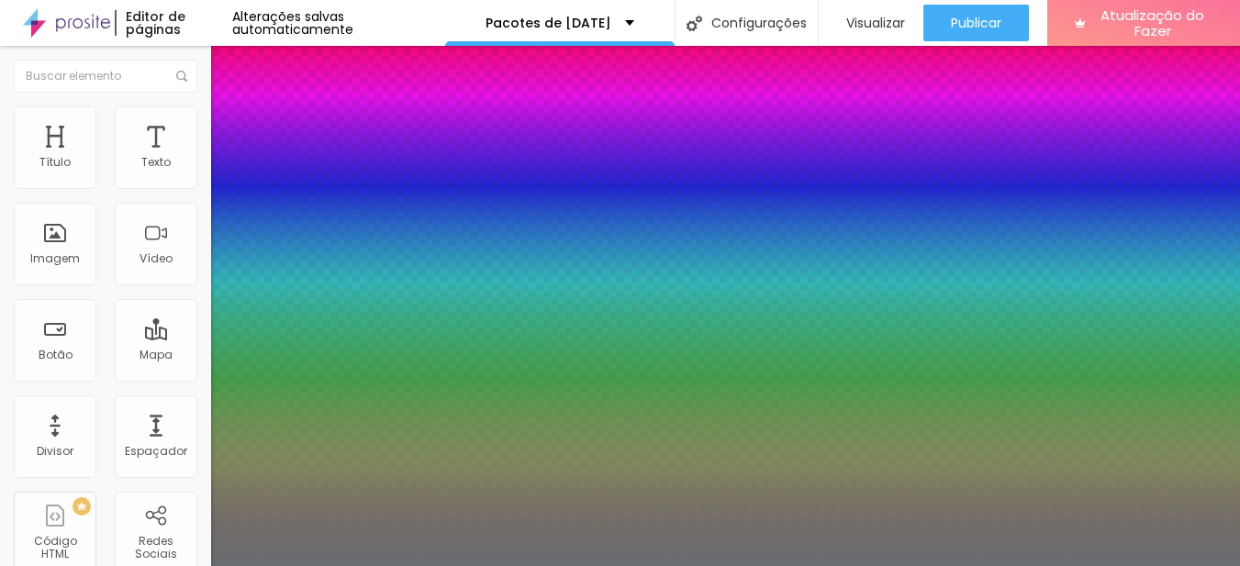
type input "46"
type input "1"
type input "0.5"
type input "44"
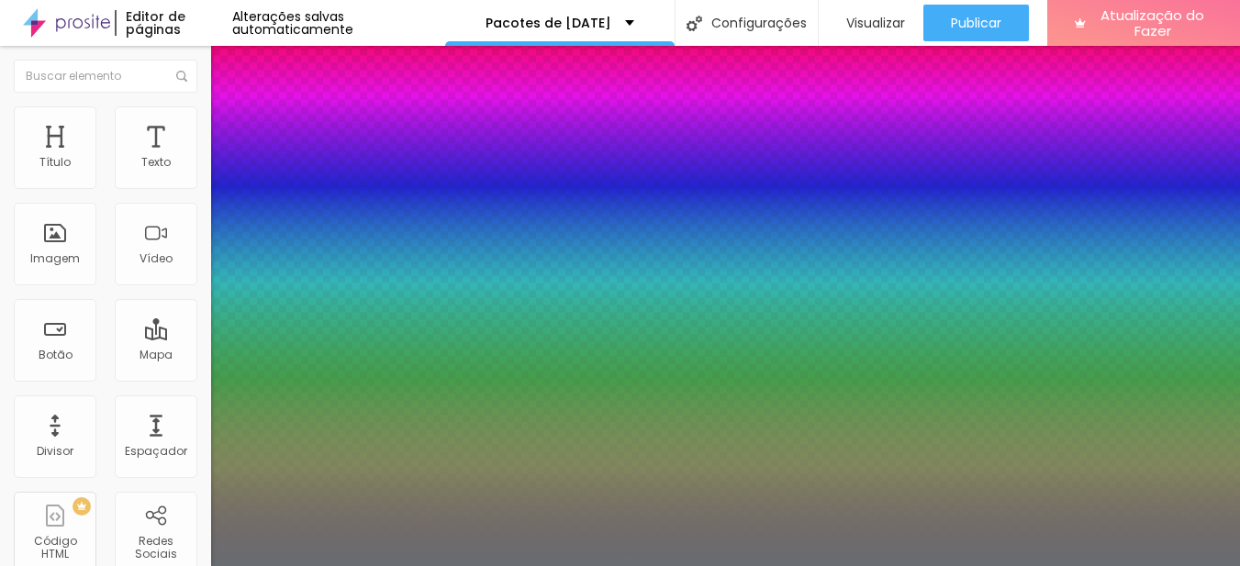
type input "44"
type input "1"
type input "0.5"
type input "40"
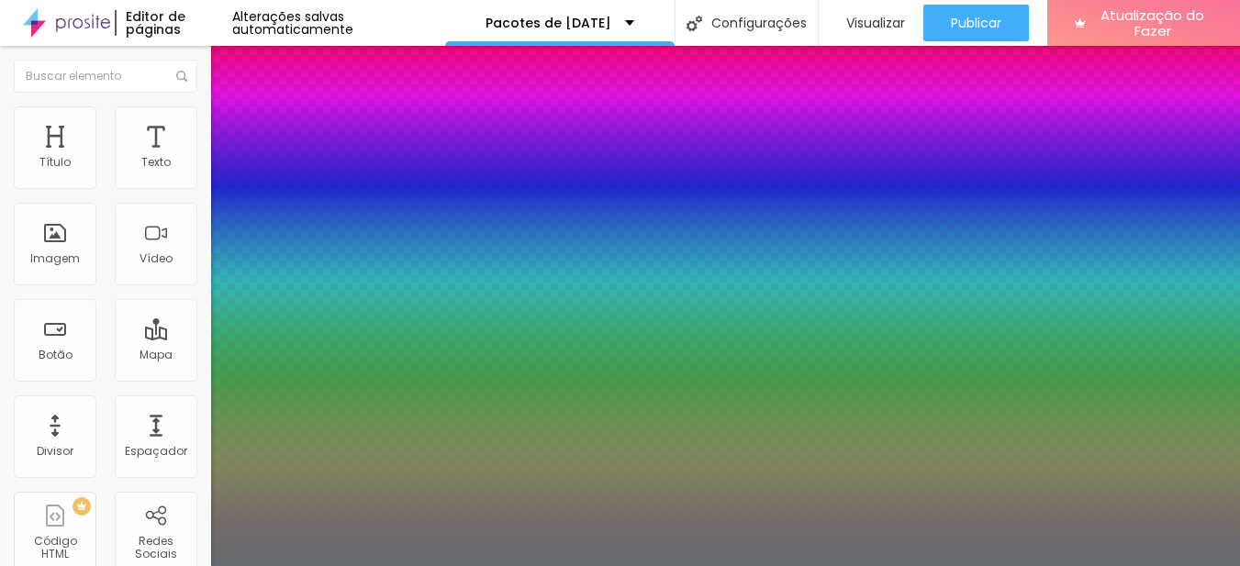
type input "1"
type input "0.5"
type input "1"
type input "0.5"
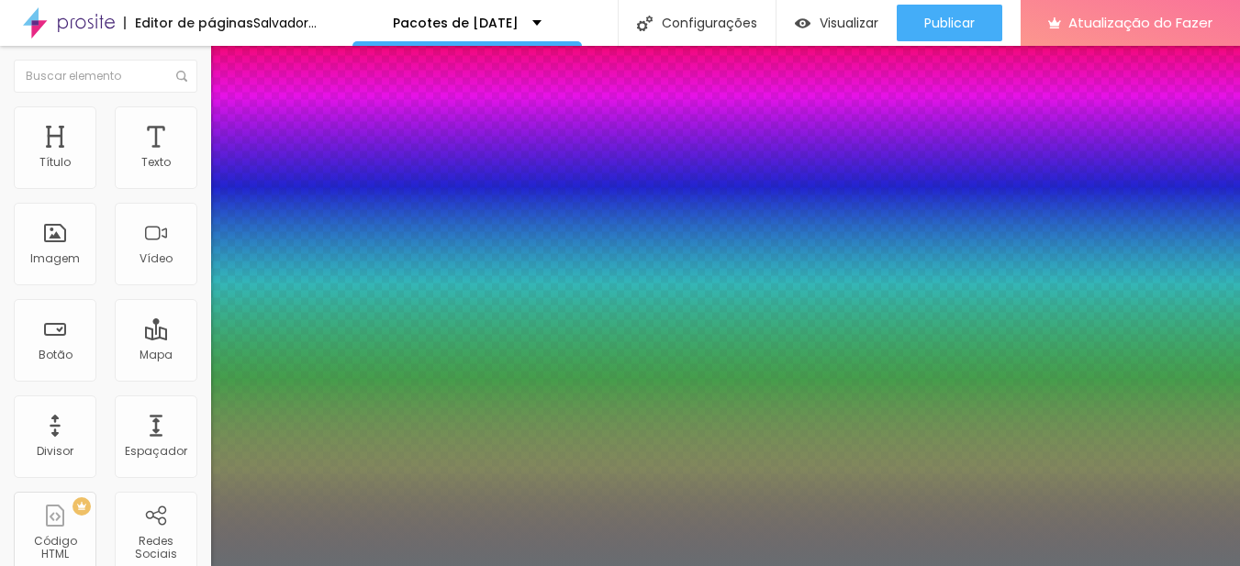
type input "1"
type input "0.5"
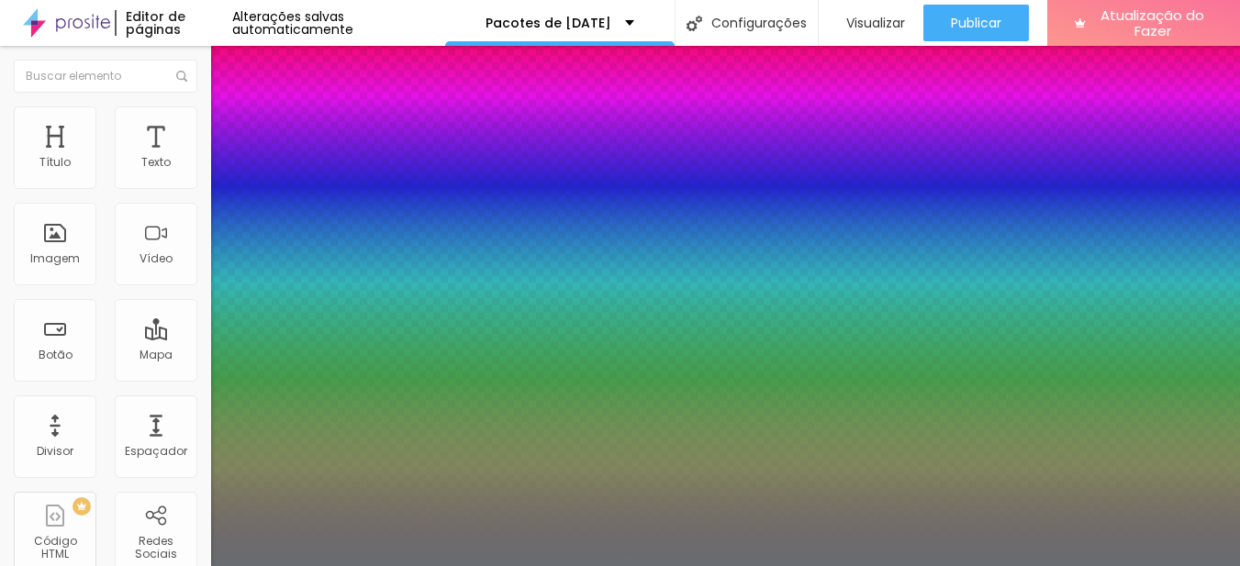
type input "40"
click at [643, 565] on div at bounding box center [620, 566] width 1240 height 0
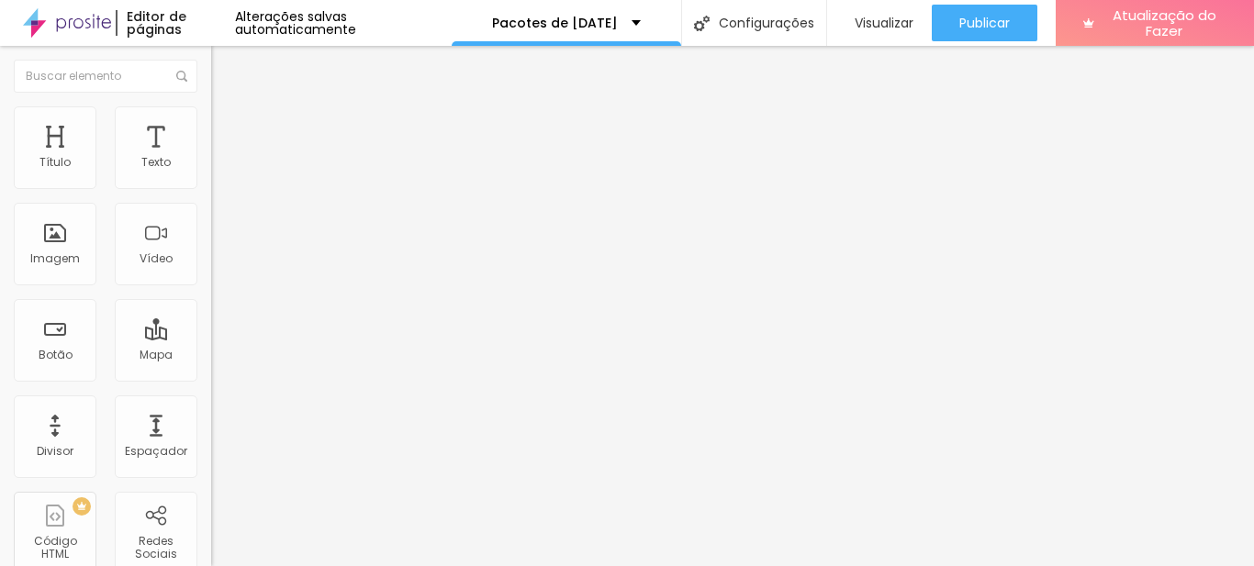
click at [211, 176] on button "button" at bounding box center [224, 166] width 26 height 19
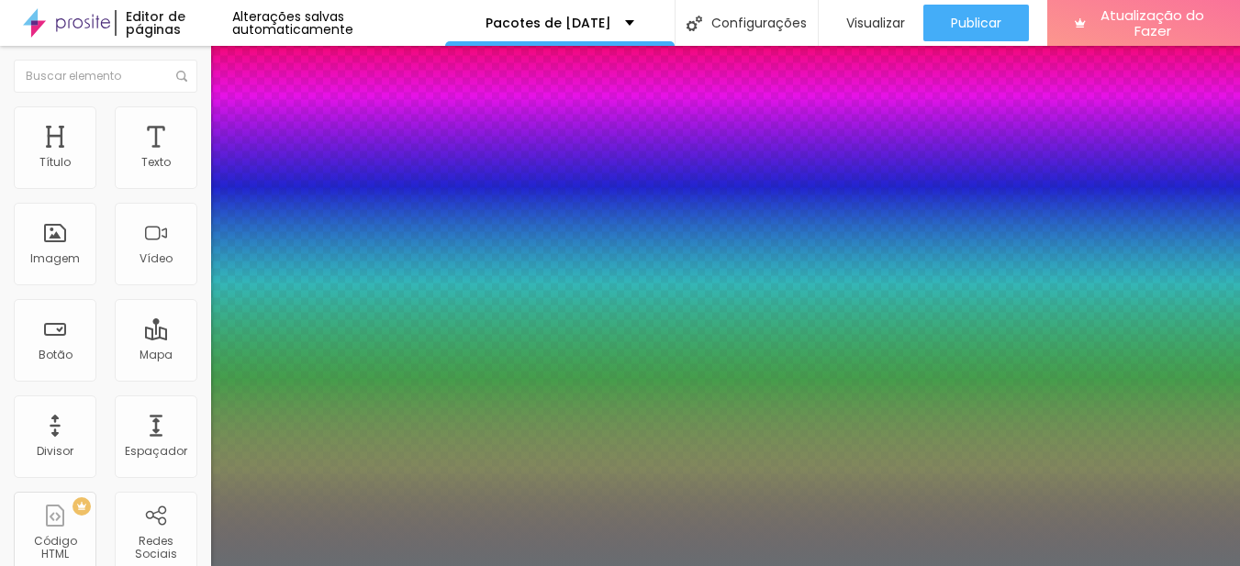
type input "1"
type input "21"
type input "1"
type input "20"
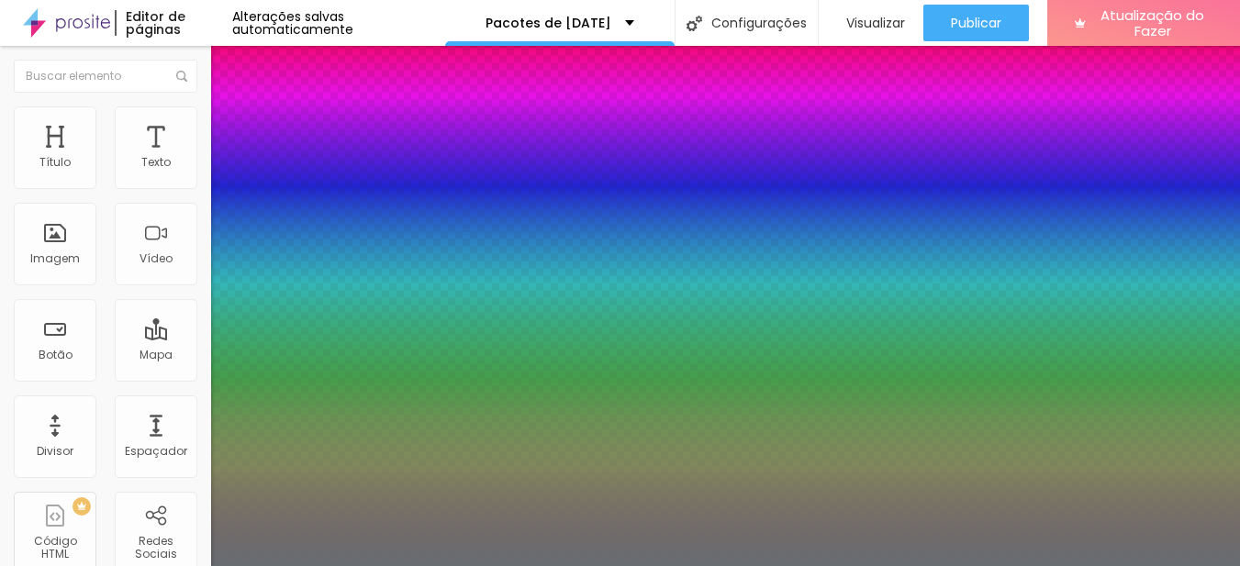
type input "20"
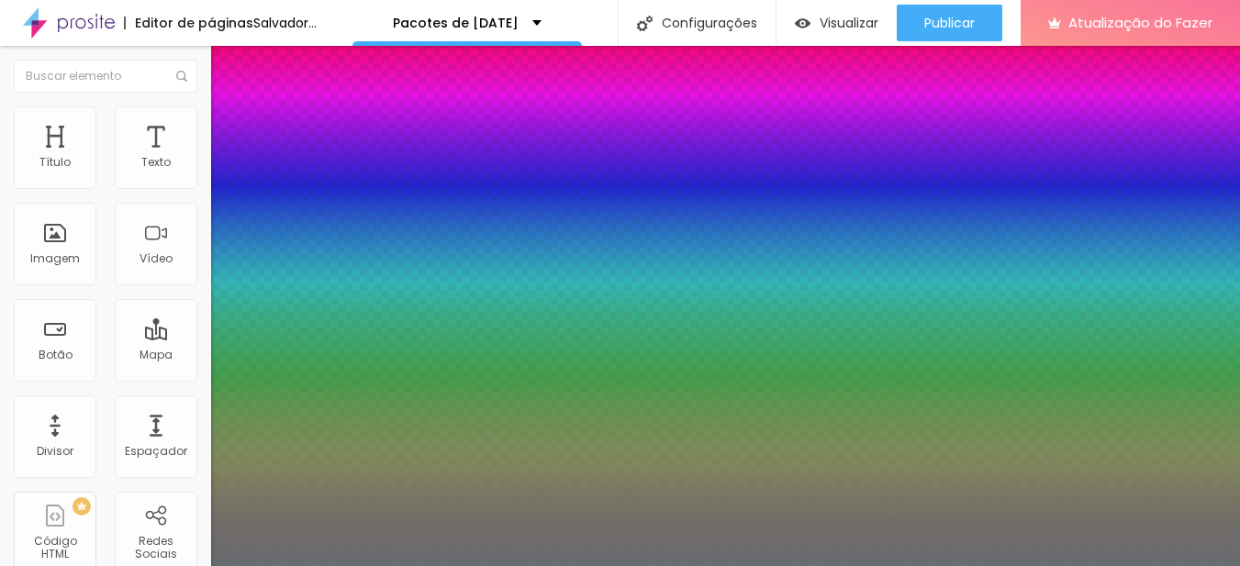
type input "1"
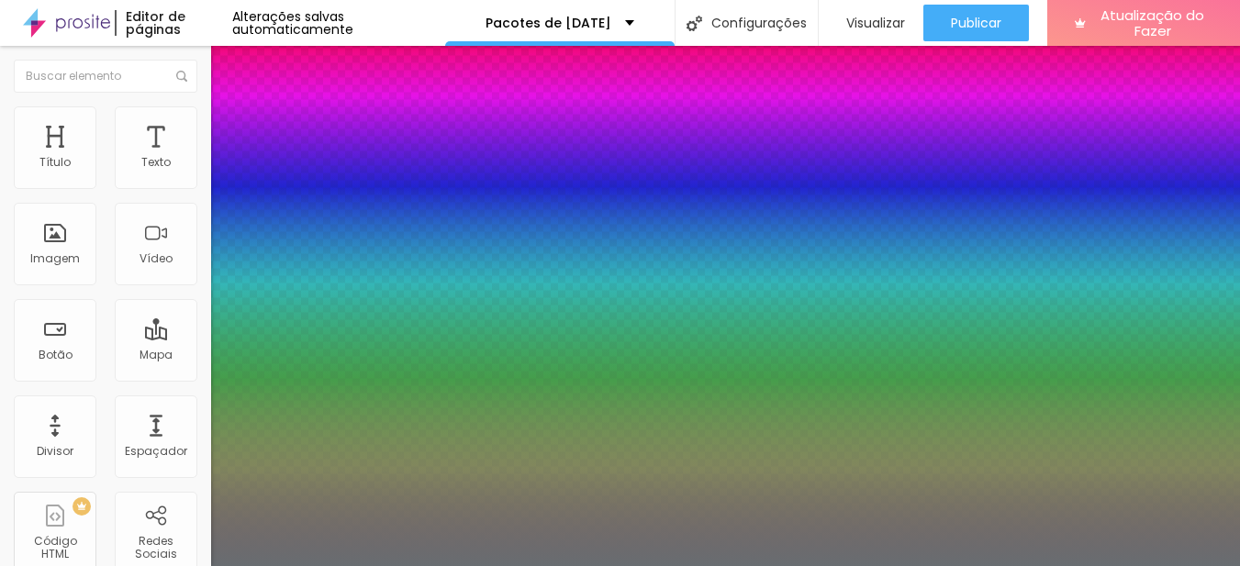
type input "21"
type input "1"
type input "22"
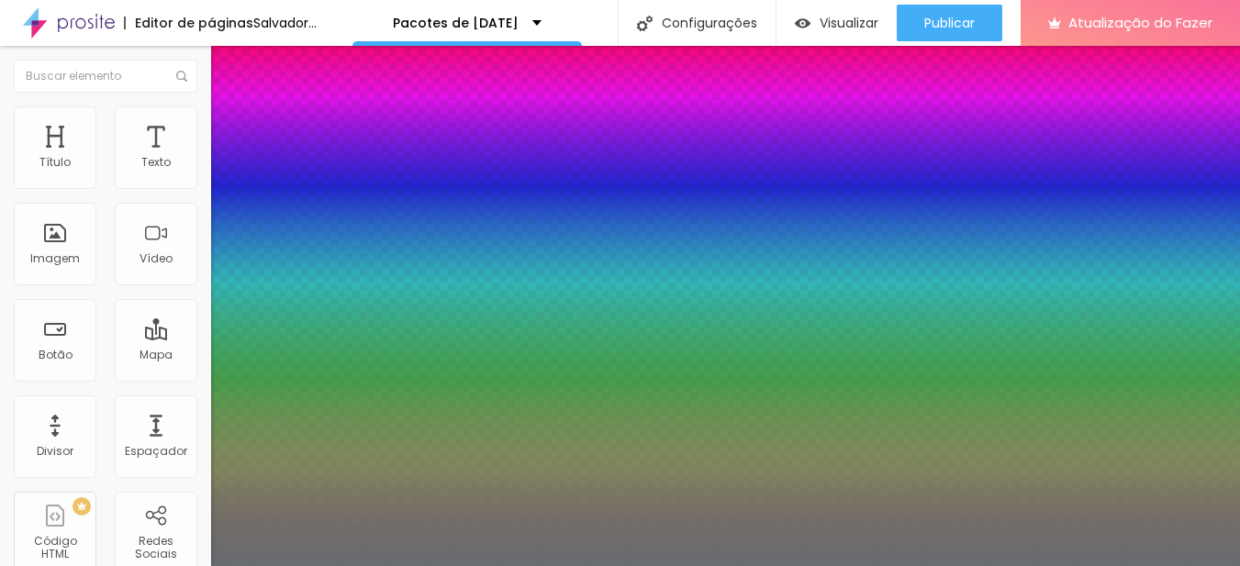
type input "1"
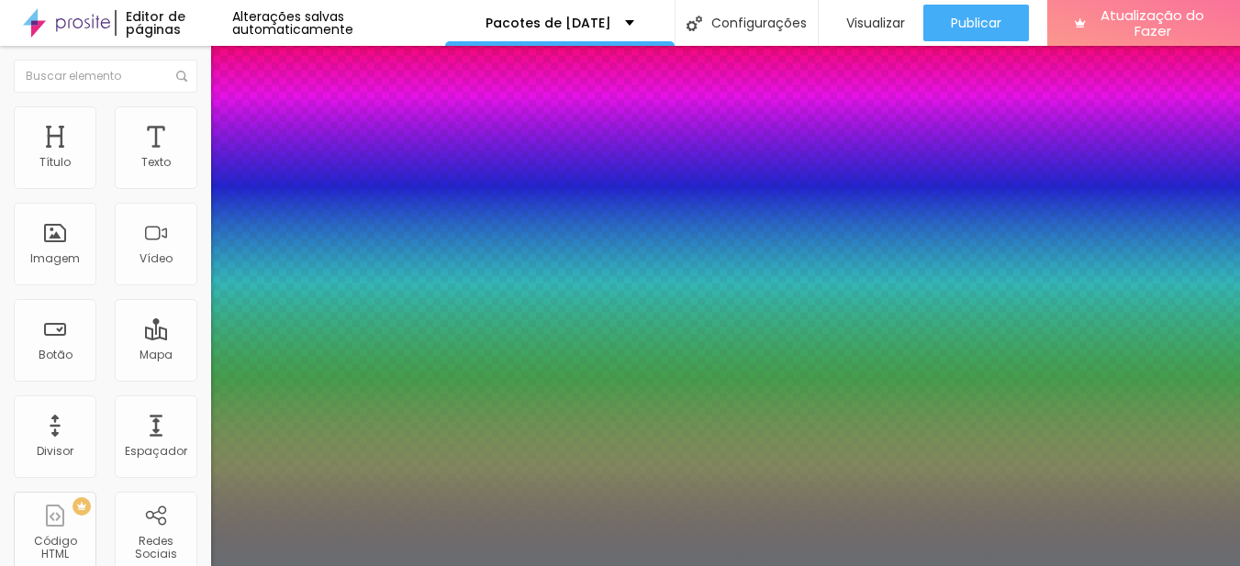
type input "23"
type input "1"
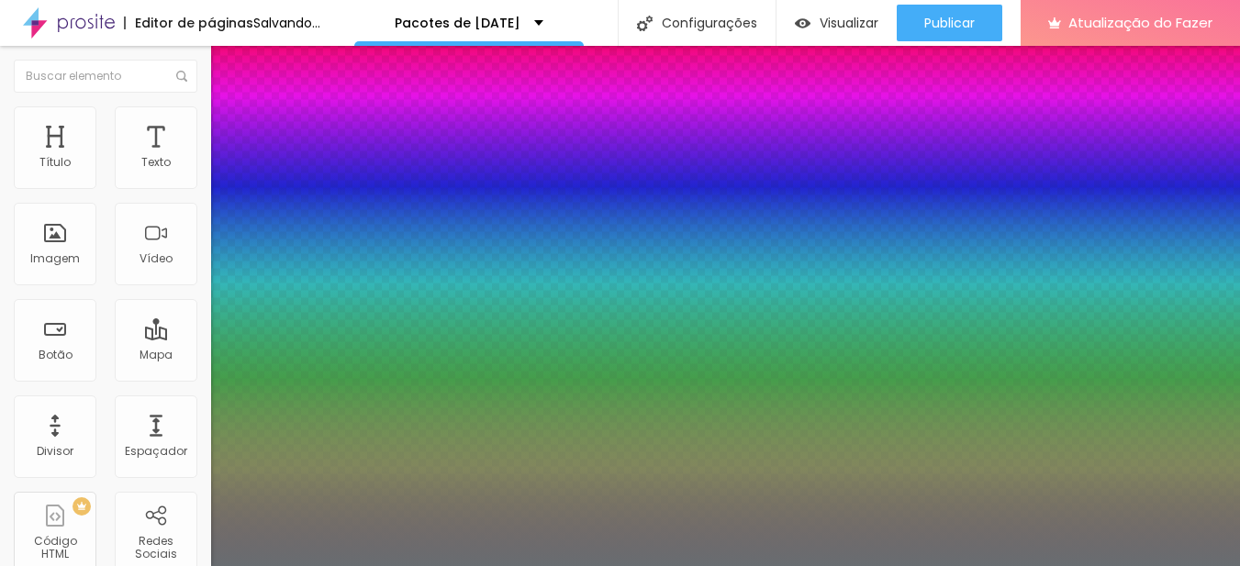
type input "22"
type input "1"
type input "20"
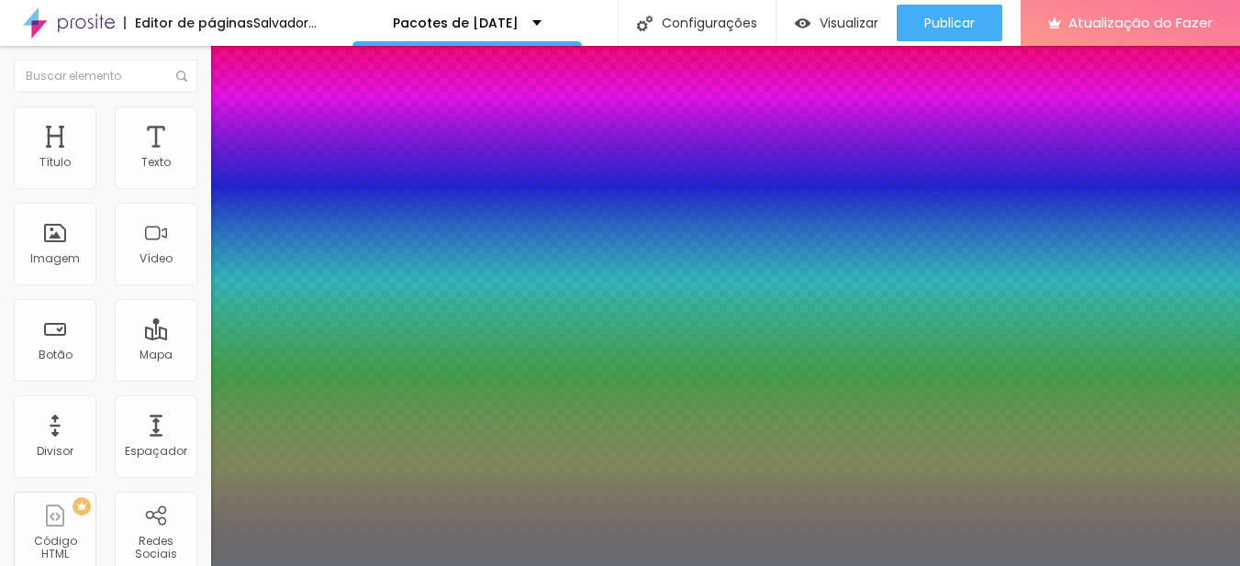
type input "1"
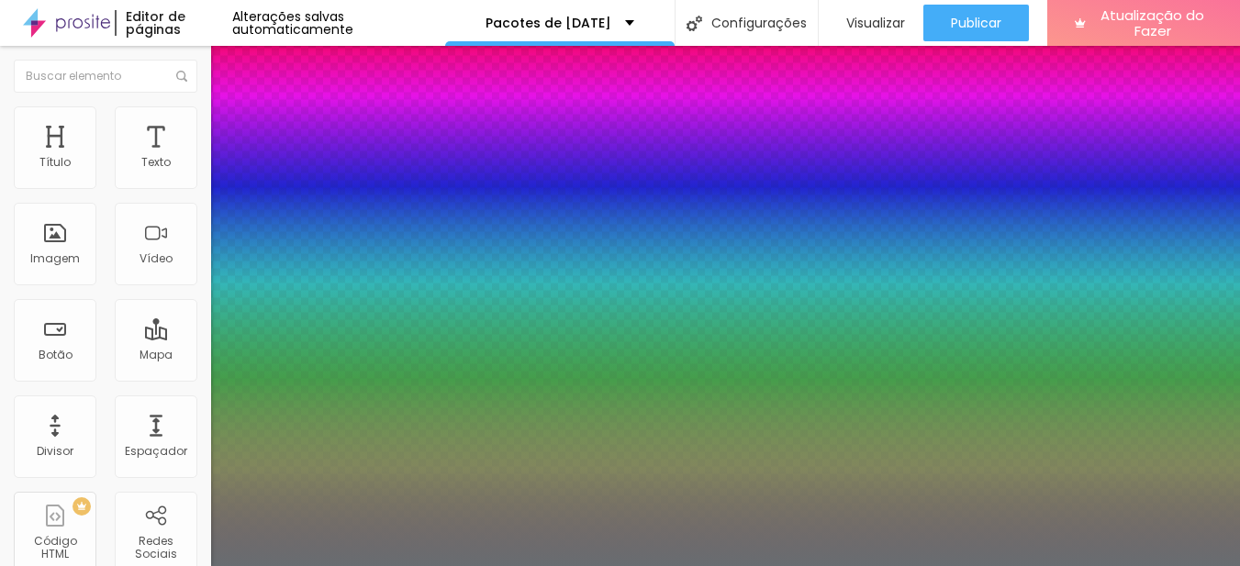
type input "20"
click at [845, 565] on div at bounding box center [620, 566] width 1240 height 0
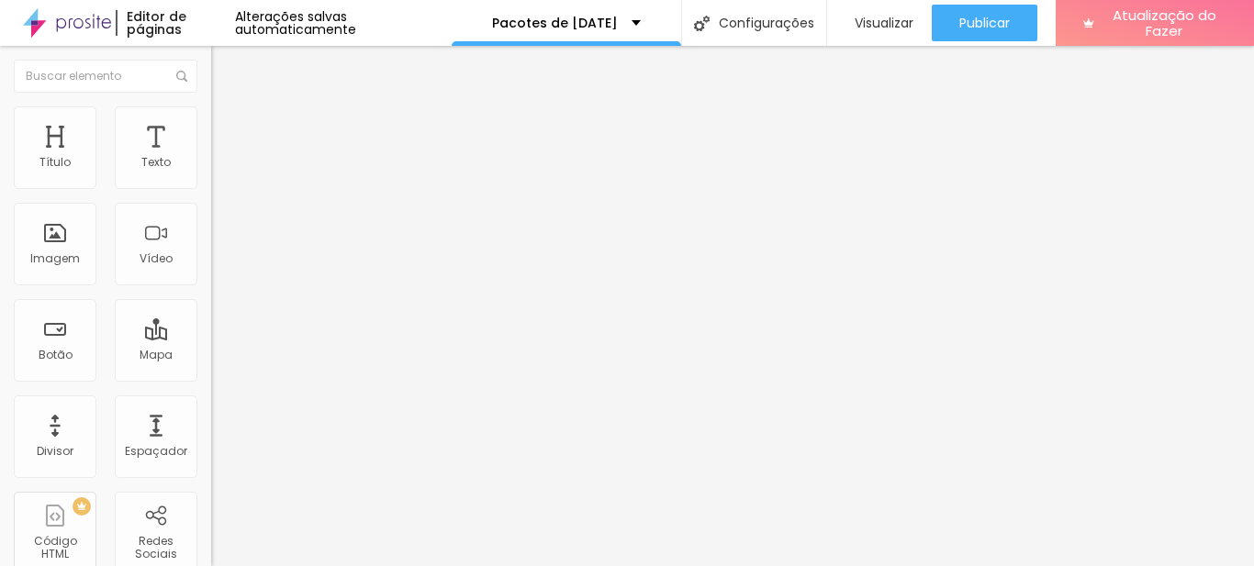
click at [211, 176] on button "button" at bounding box center [224, 166] width 26 height 19
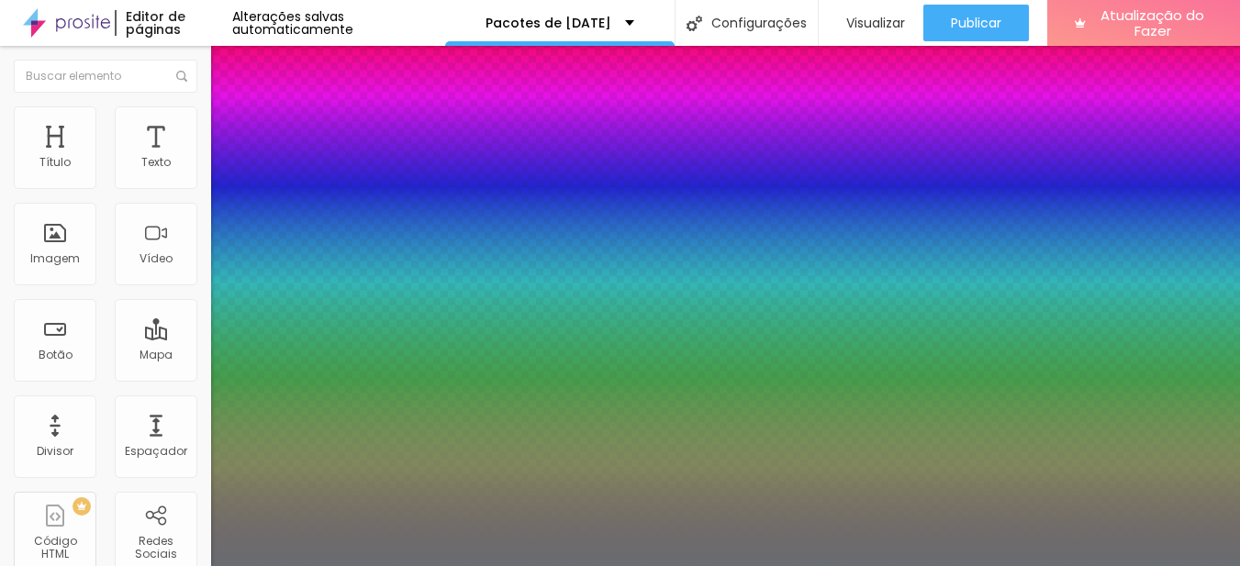
type input "1"
type input "16"
type input "1"
type input "17"
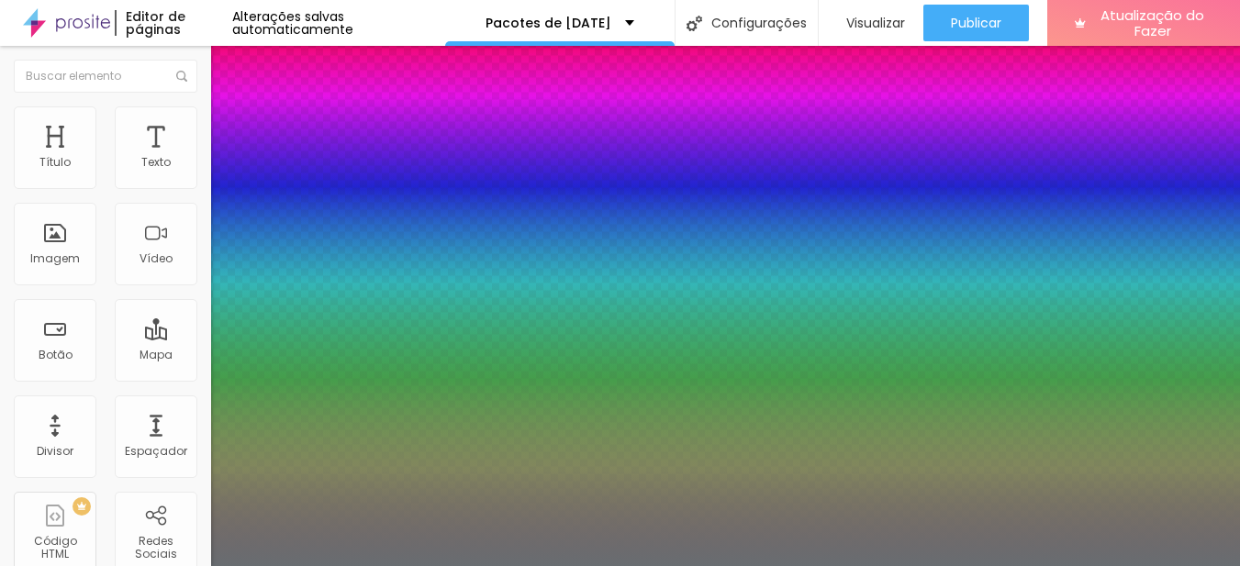
type input "17"
type input "1"
type input "18"
type input "1"
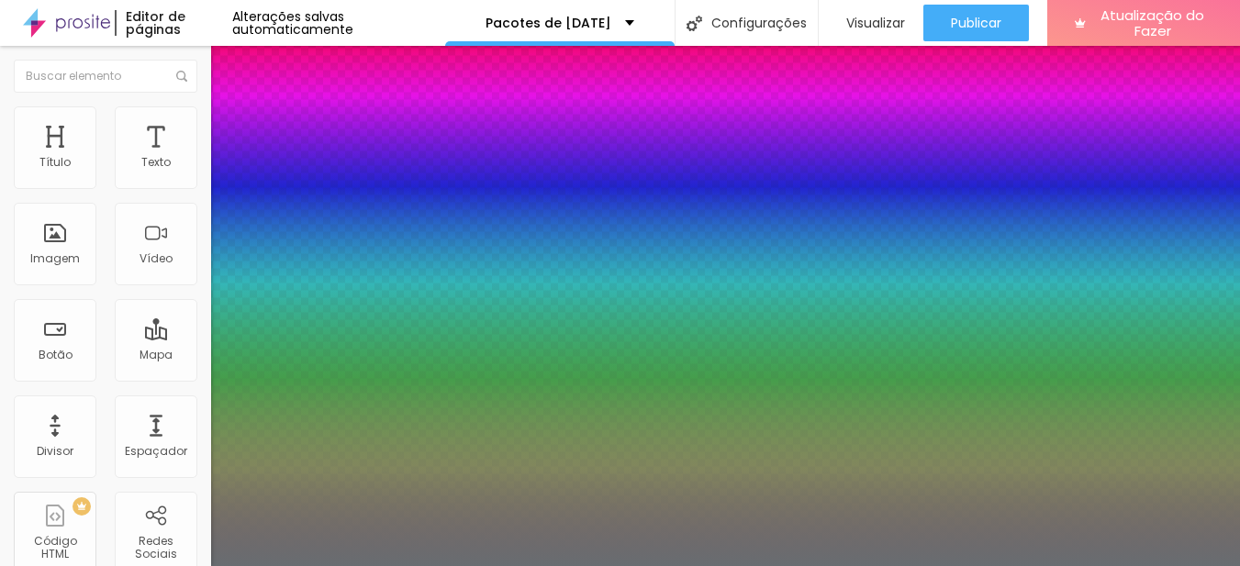
type input "19"
type input "1"
type input "20"
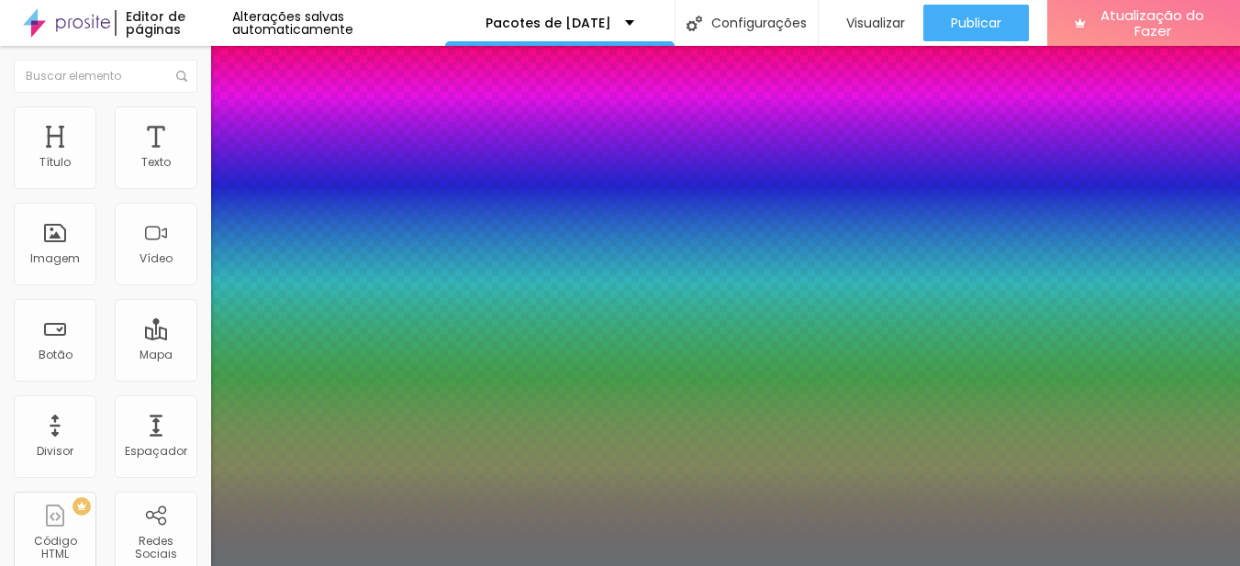
type input "1"
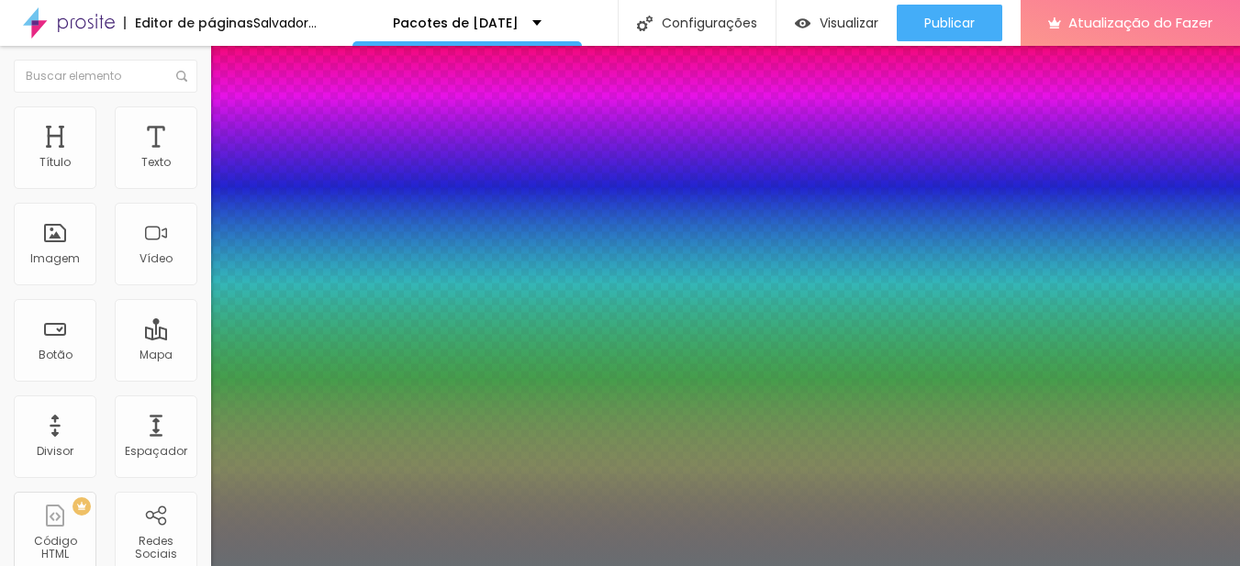
type input "20"
type input "1"
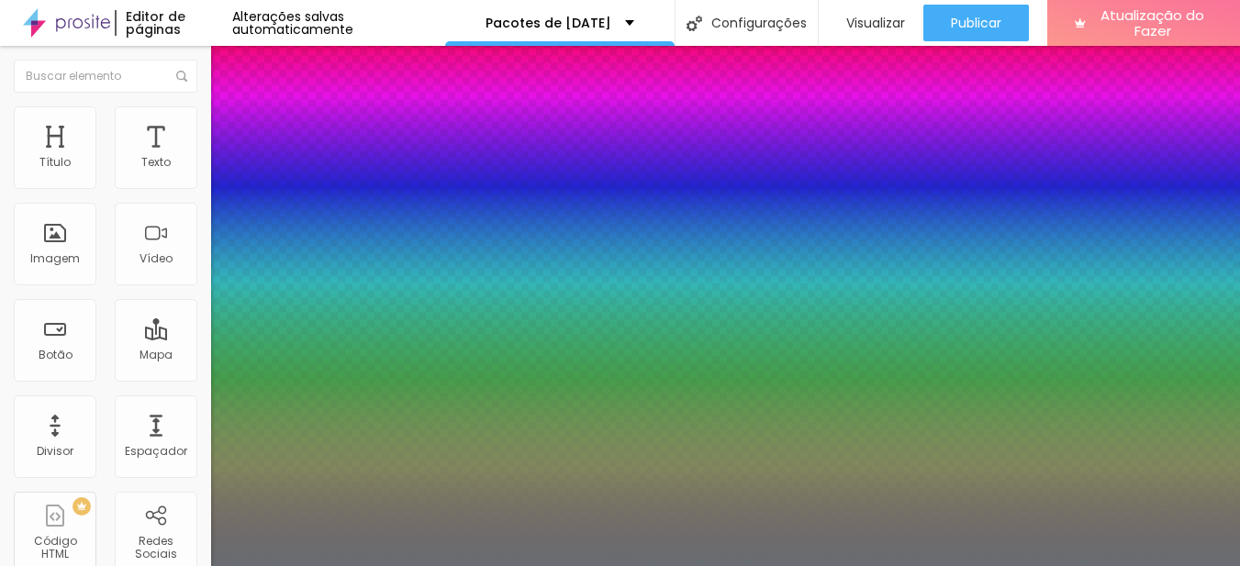
click at [727, 565] on div at bounding box center [620, 566] width 1240 height 0
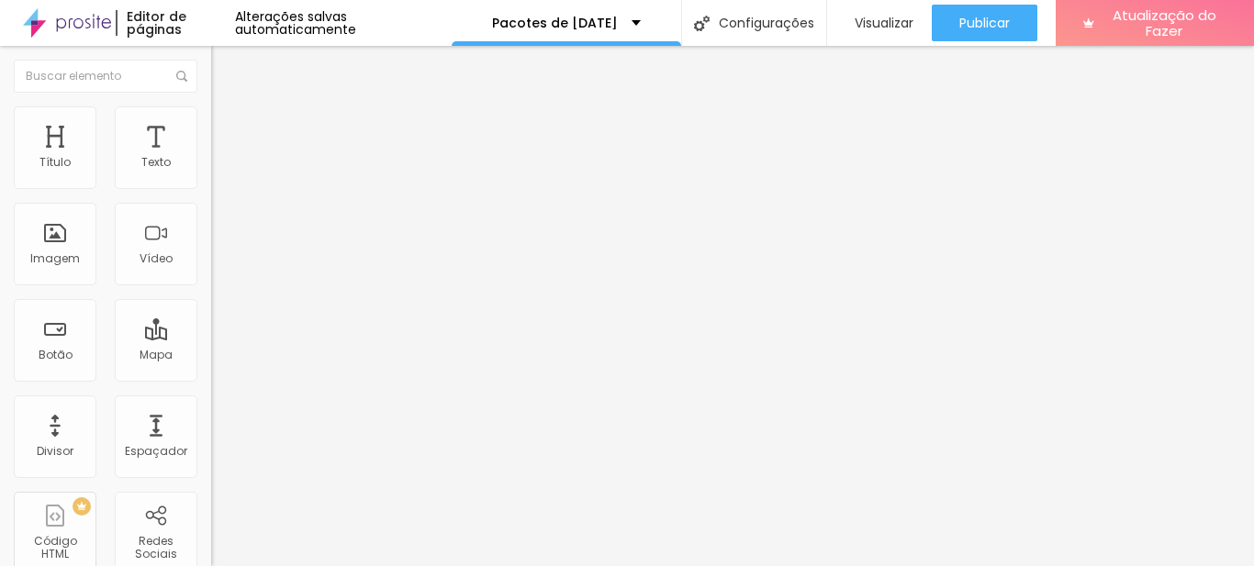
click at [218, 171] on icon "button" at bounding box center [223, 165] width 11 height 11
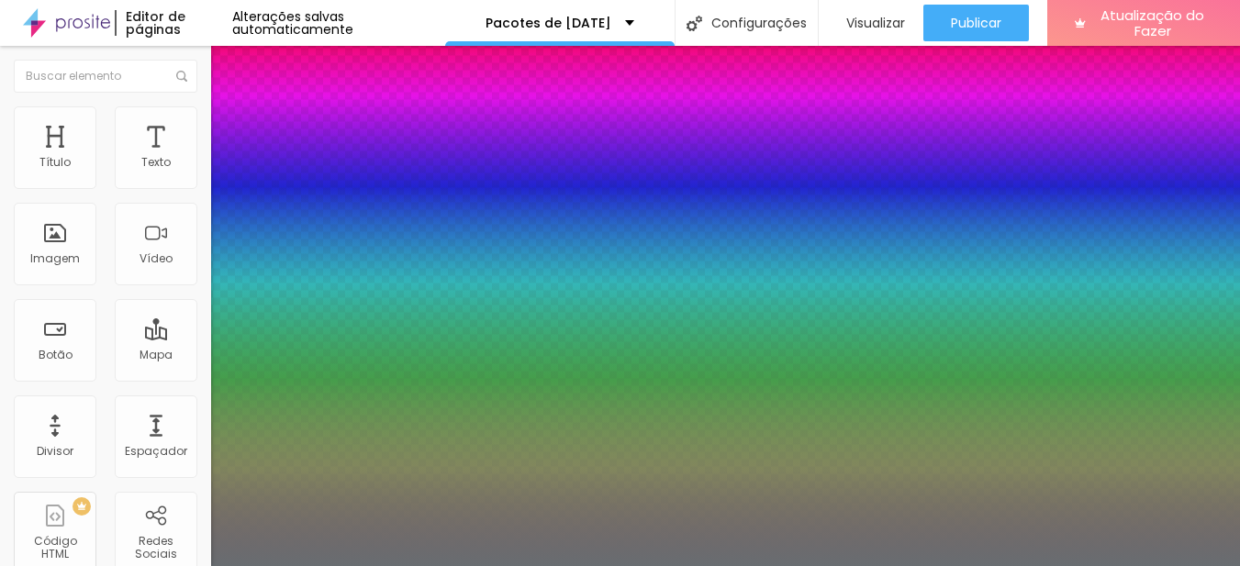
type input "1"
click at [628, 565] on div at bounding box center [620, 566] width 1240 height 0
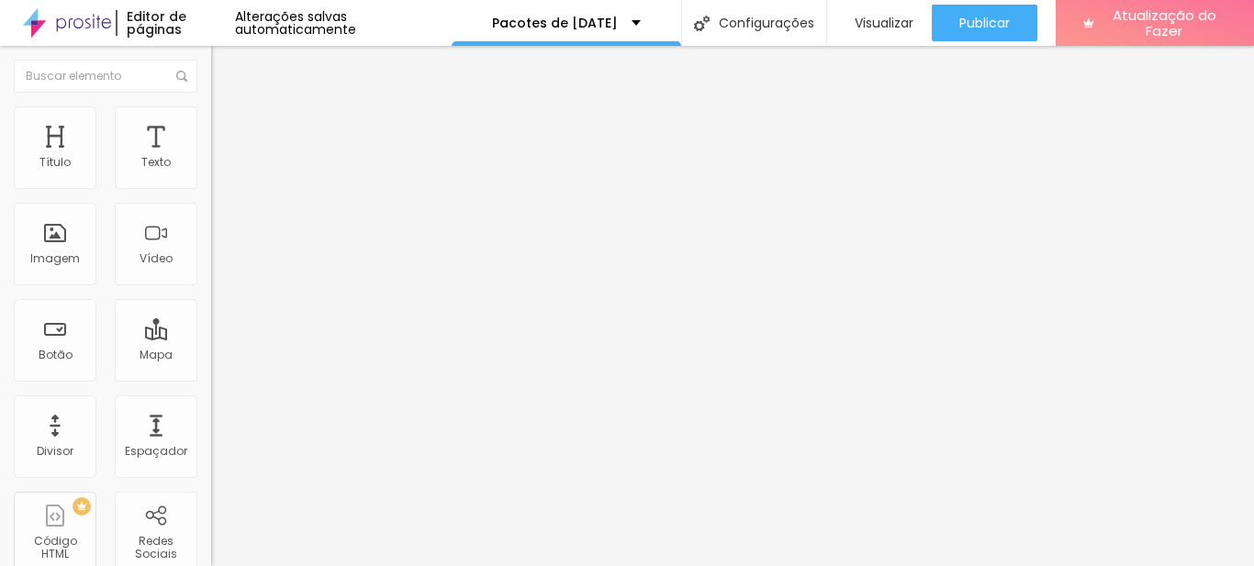
click at [211, 272] on button "button" at bounding box center [224, 261] width 26 height 19
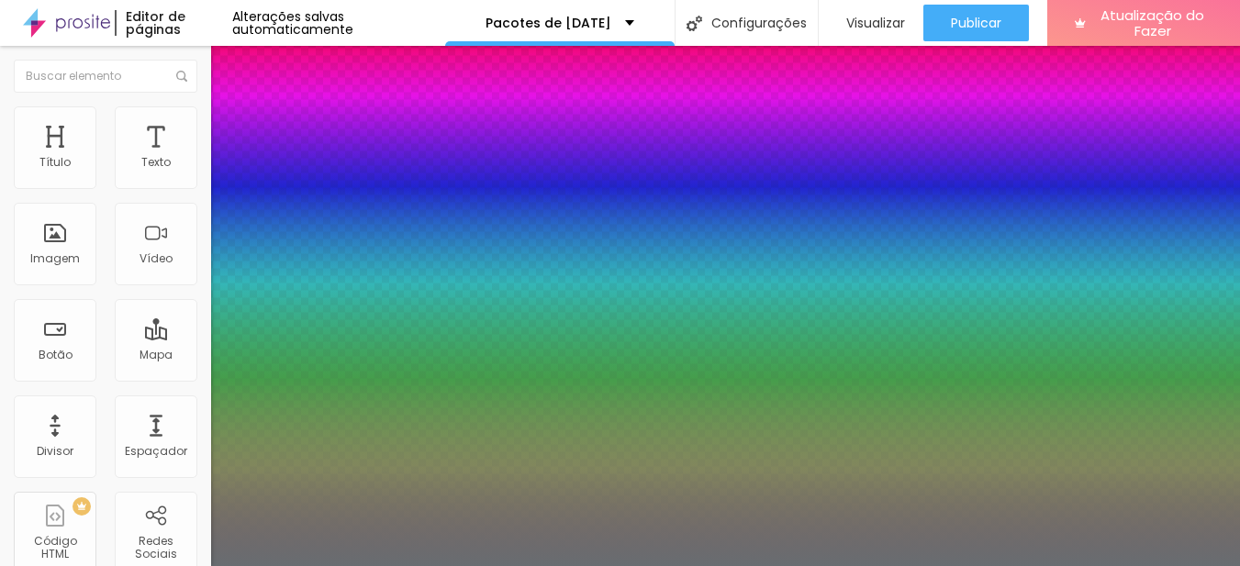
type input "1"
type input "0.5"
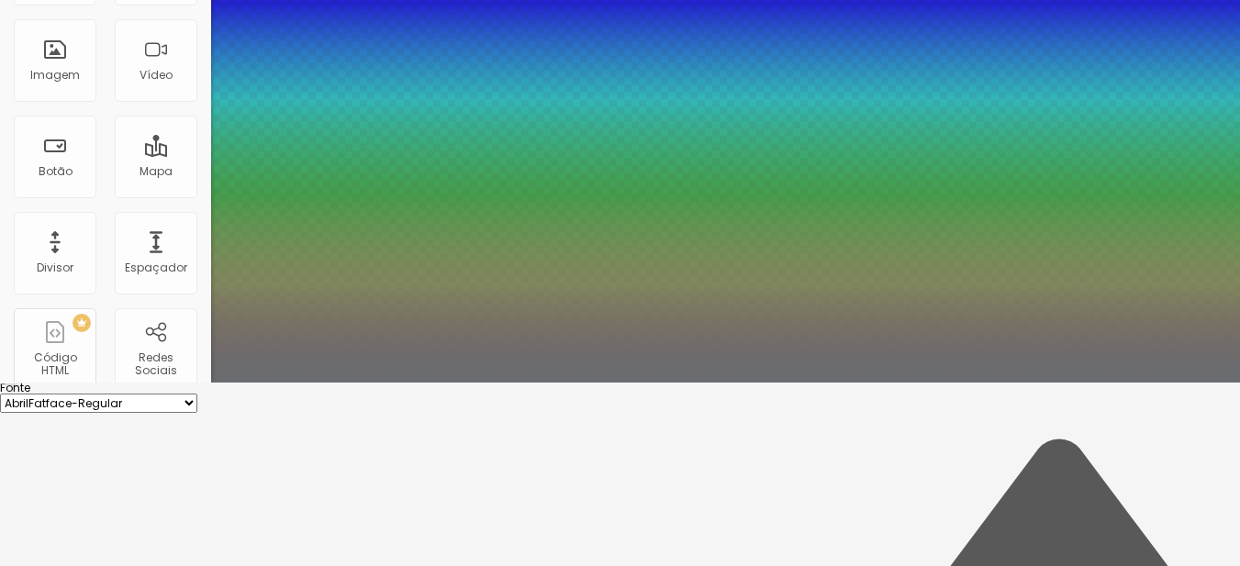
type input "51"
type input "1"
type input "0.5"
type input "50"
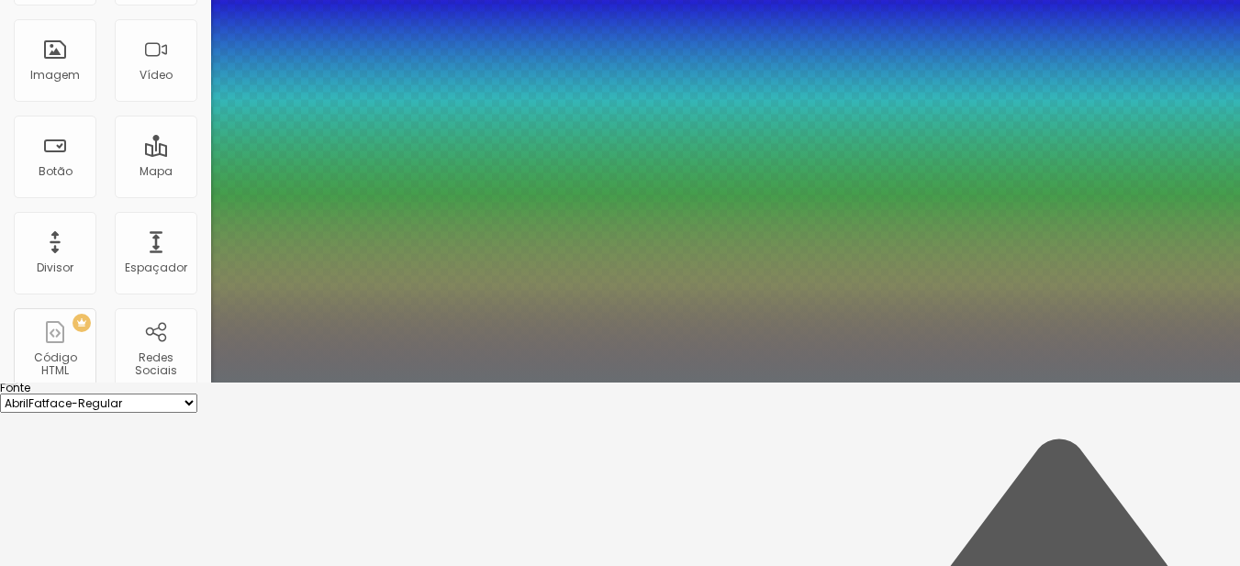
type input "50"
type input "1"
type input "0.5"
type input "49"
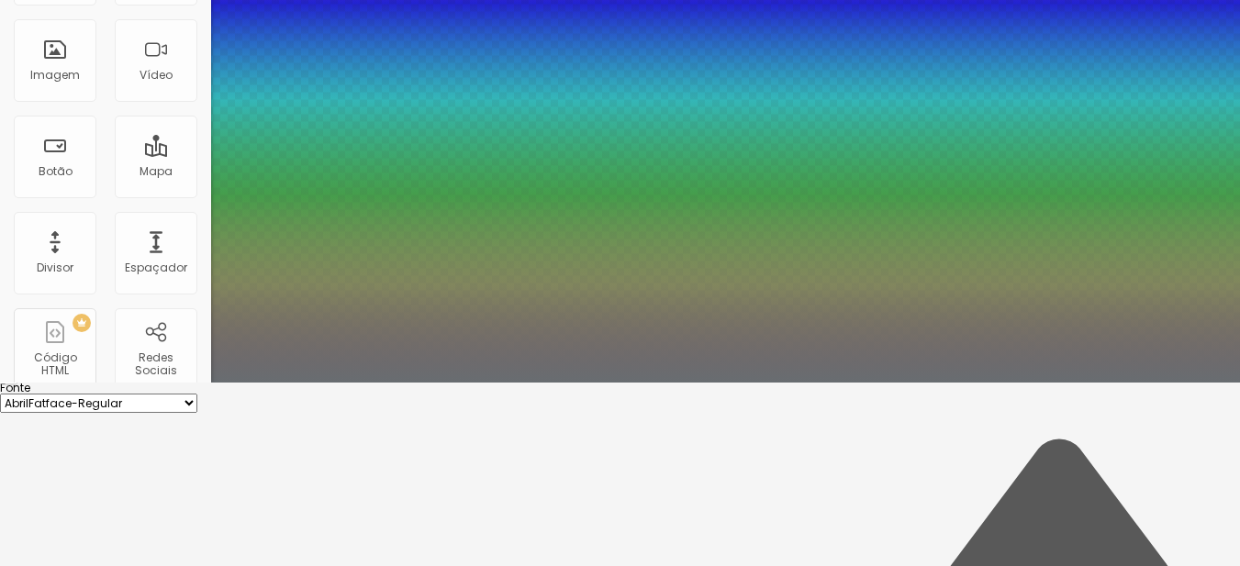
type input "1"
type input "0.5"
type input "48"
type input "1"
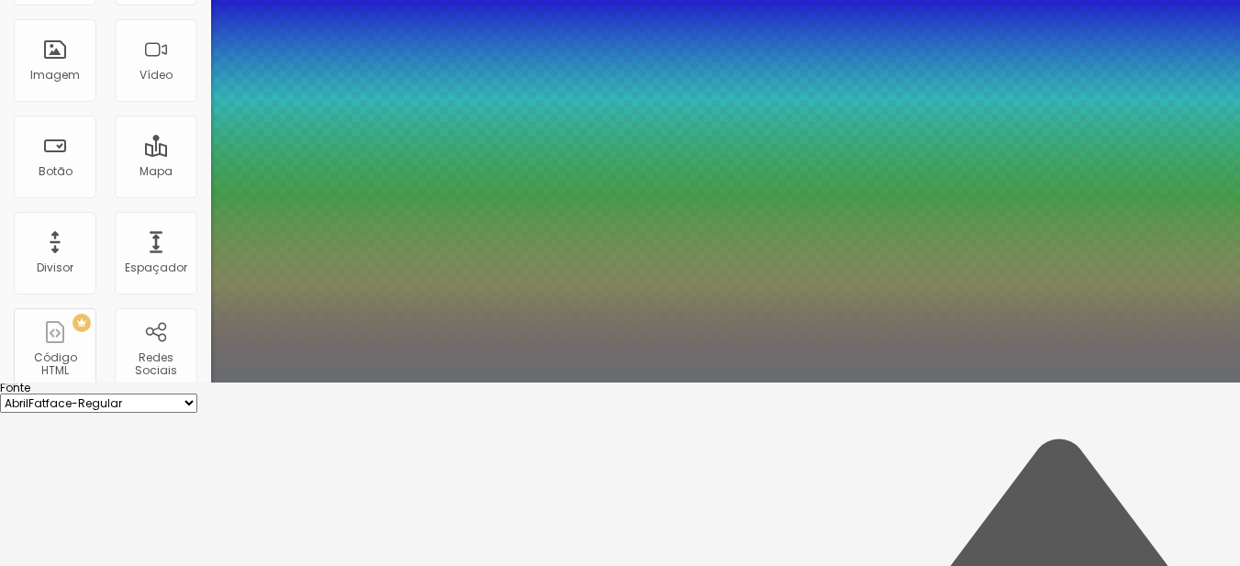
type input "0.5"
type input "46"
type input "1"
type input "0.5"
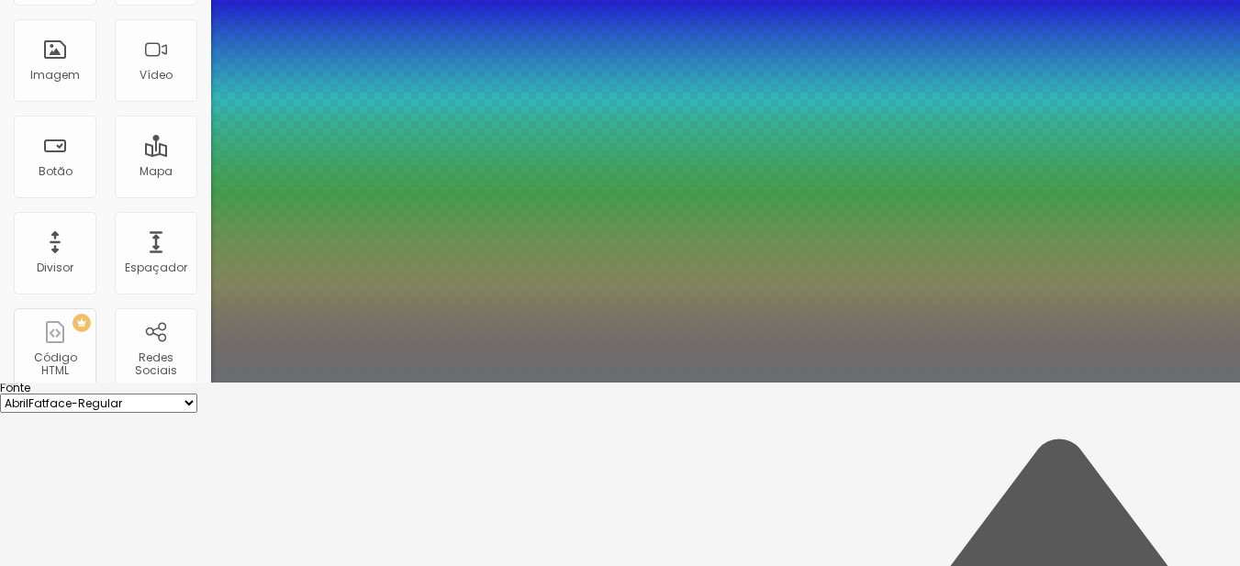
type input "45"
type input "1"
type input "0.5"
type input "44"
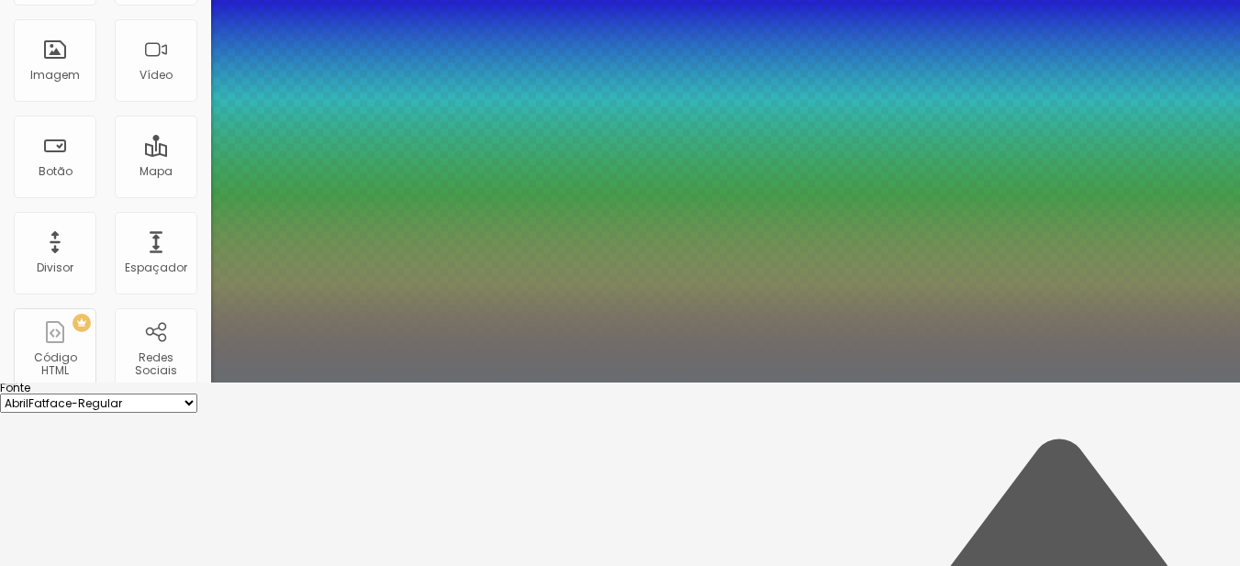
type input "44"
type input "1"
type input "0.5"
type input "43"
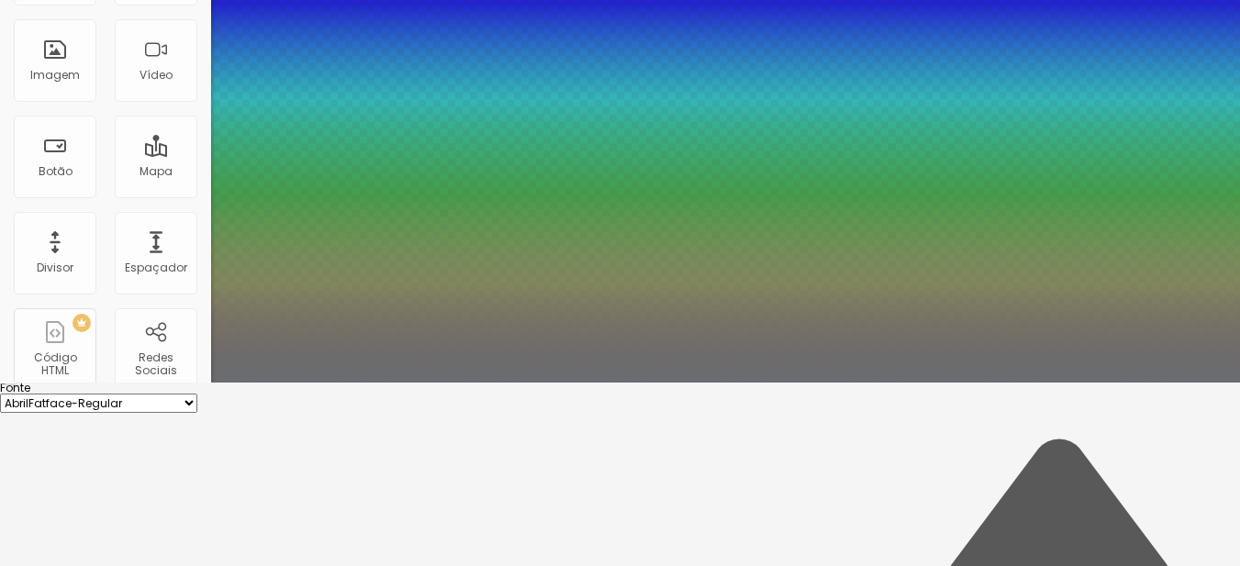
type input "1"
type input "0.5"
type input "42"
drag, startPoint x: 298, startPoint y: 333, endPoint x: 282, endPoint y: 333, distance: 16.5
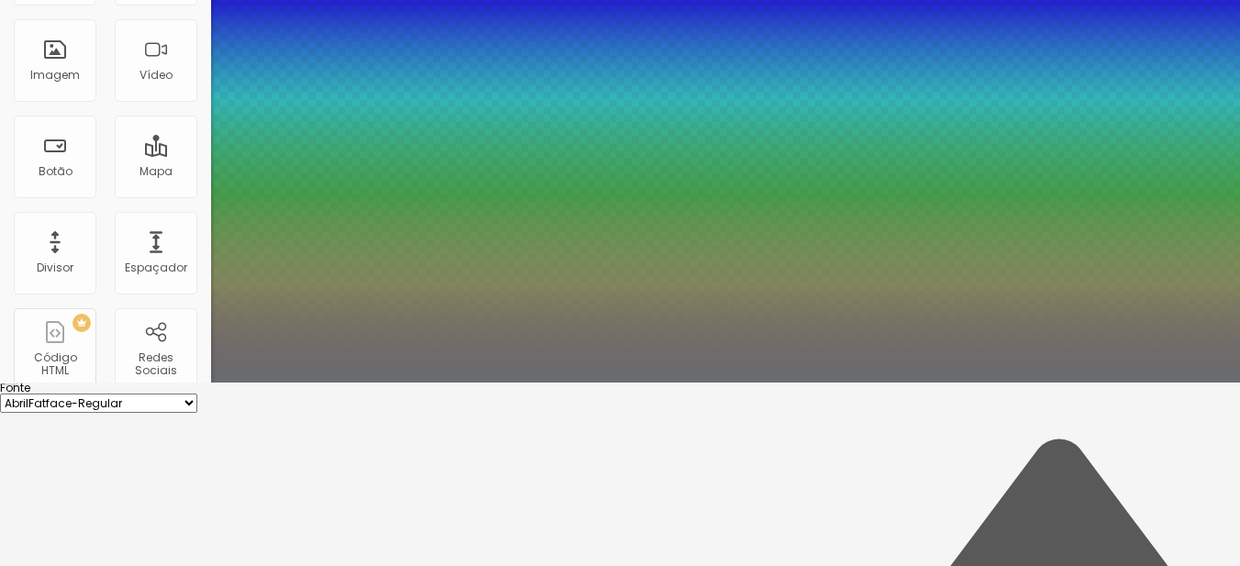
click at [541, 383] on div at bounding box center [620, 383] width 1240 height 0
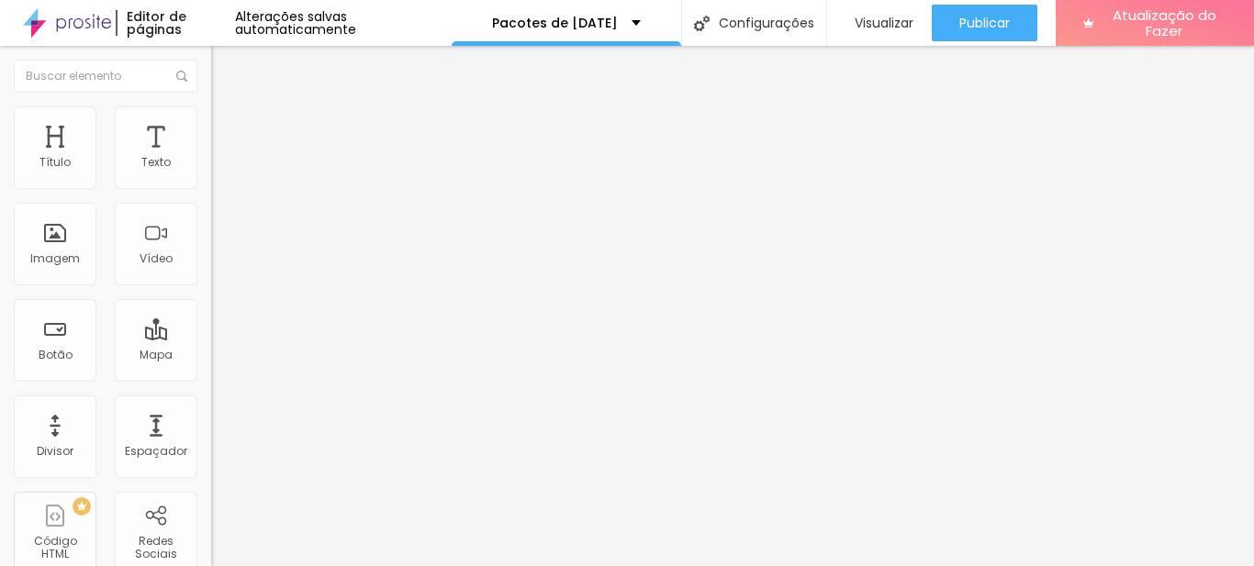
click at [218, 171] on icon "button" at bounding box center [223, 165] width 11 height 11
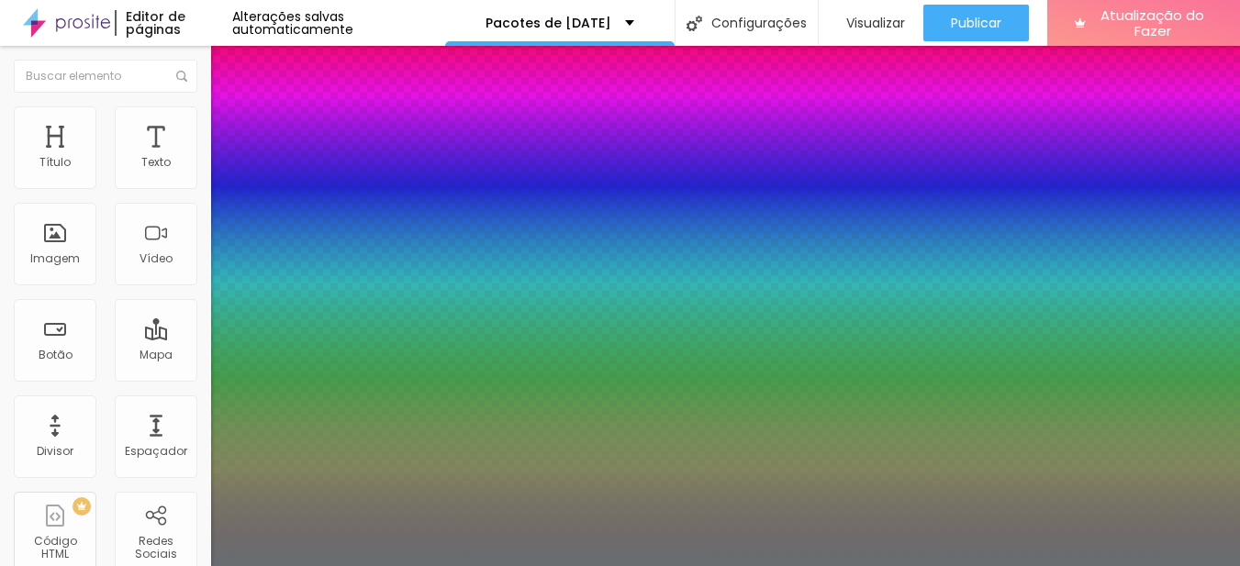
click at [801, 565] on div at bounding box center [620, 566] width 1240 height 0
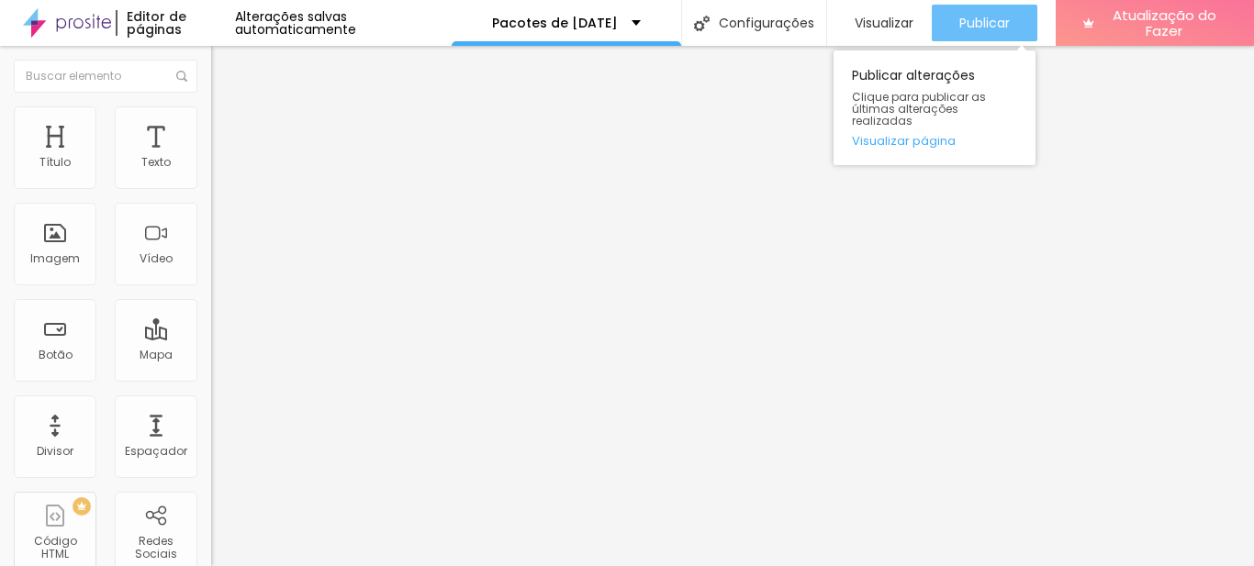
click at [973, 12] on div "Publicar" at bounding box center [984, 23] width 50 height 37
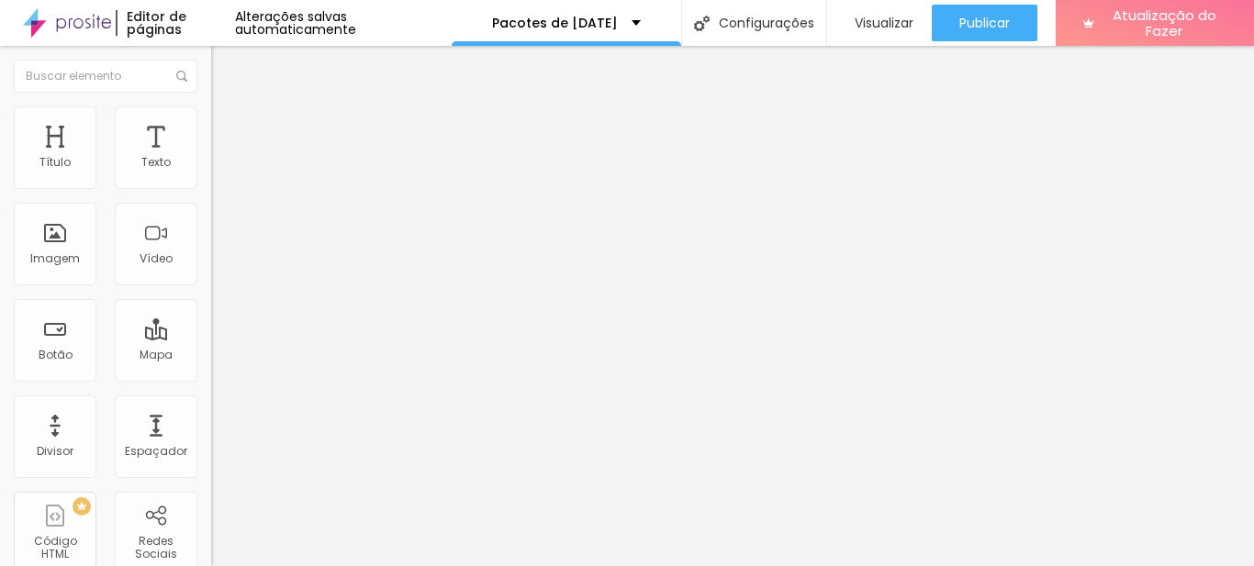
click at [218, 171] on icon "button" at bounding box center [223, 165] width 11 height 11
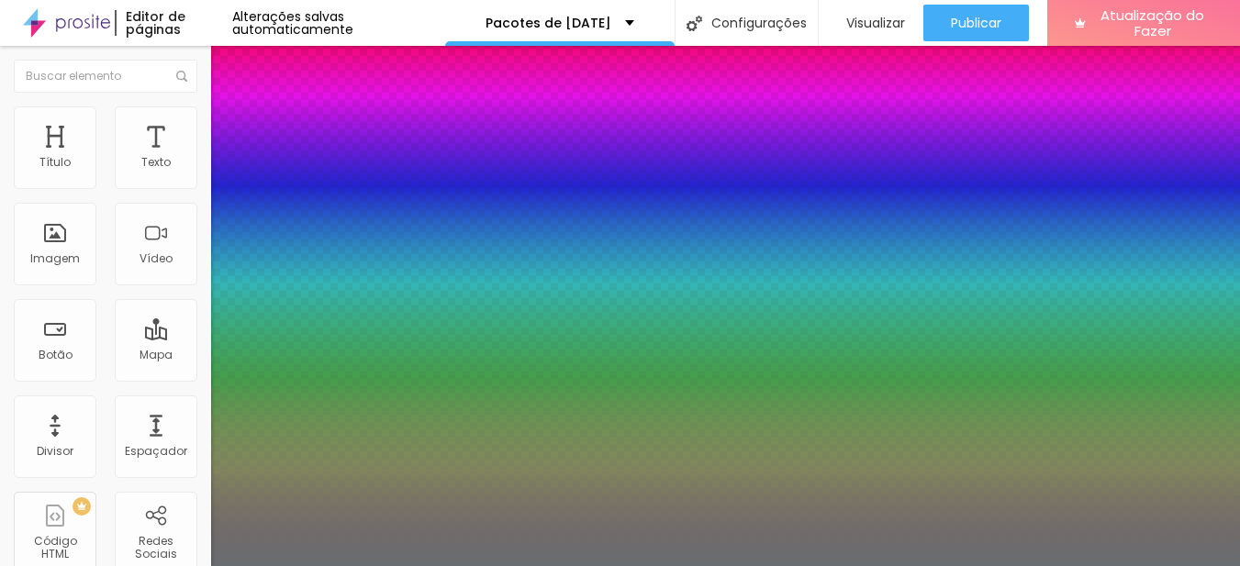
click at [631, 565] on div at bounding box center [620, 566] width 1240 height 0
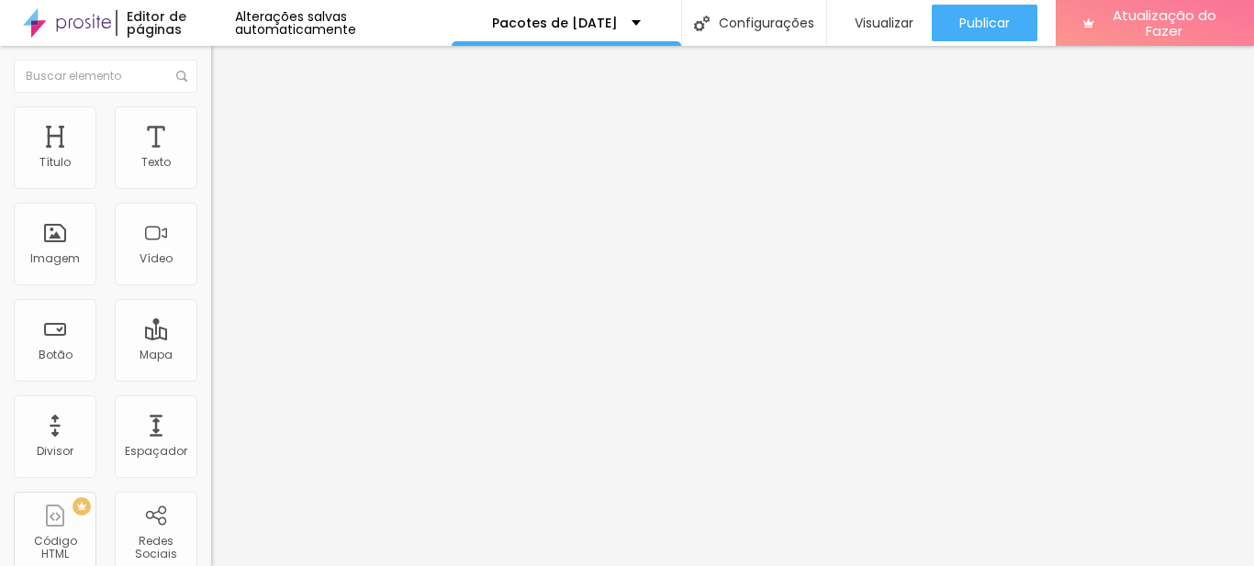
click at [218, 266] on icon "button" at bounding box center [223, 260] width 11 height 11
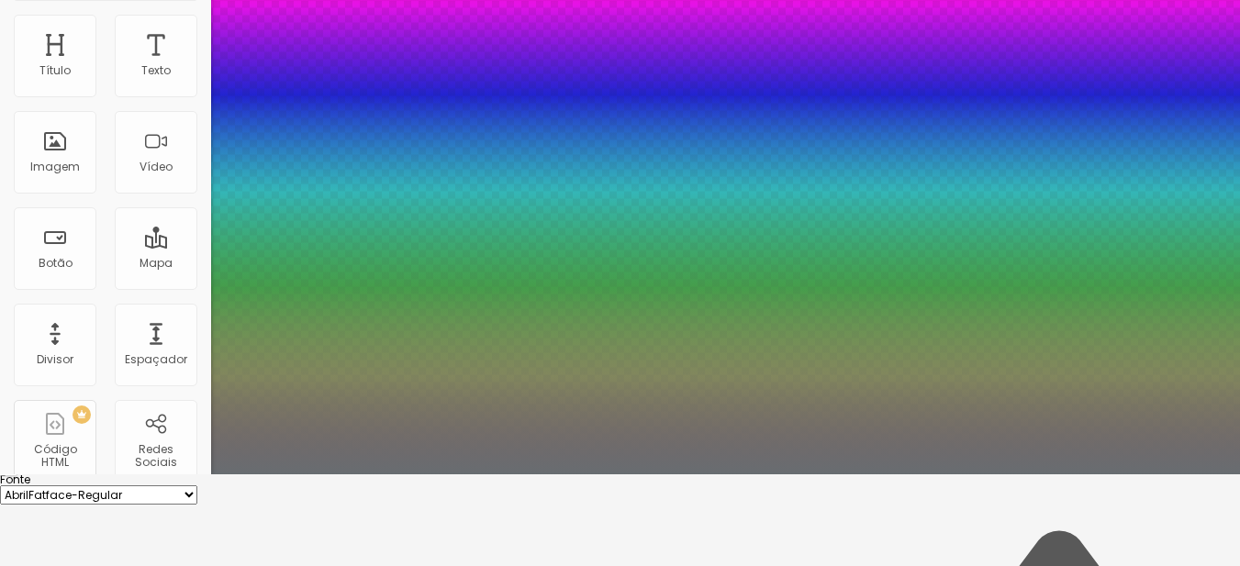
scroll to position [184, 0]
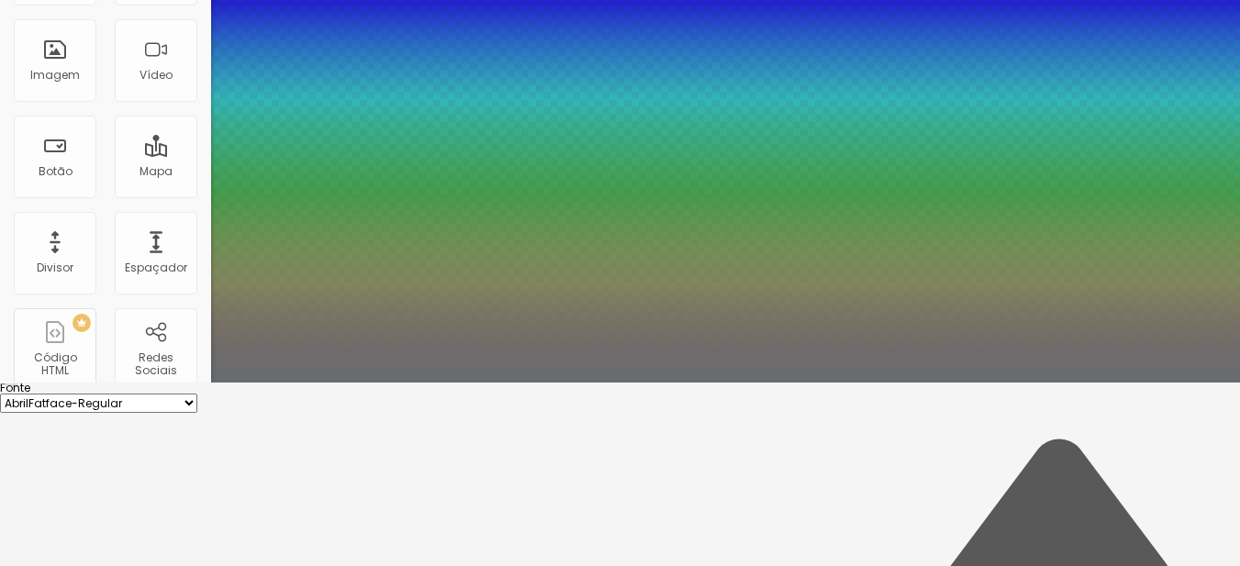
click at [572, 383] on div at bounding box center [620, 383] width 1240 height 0
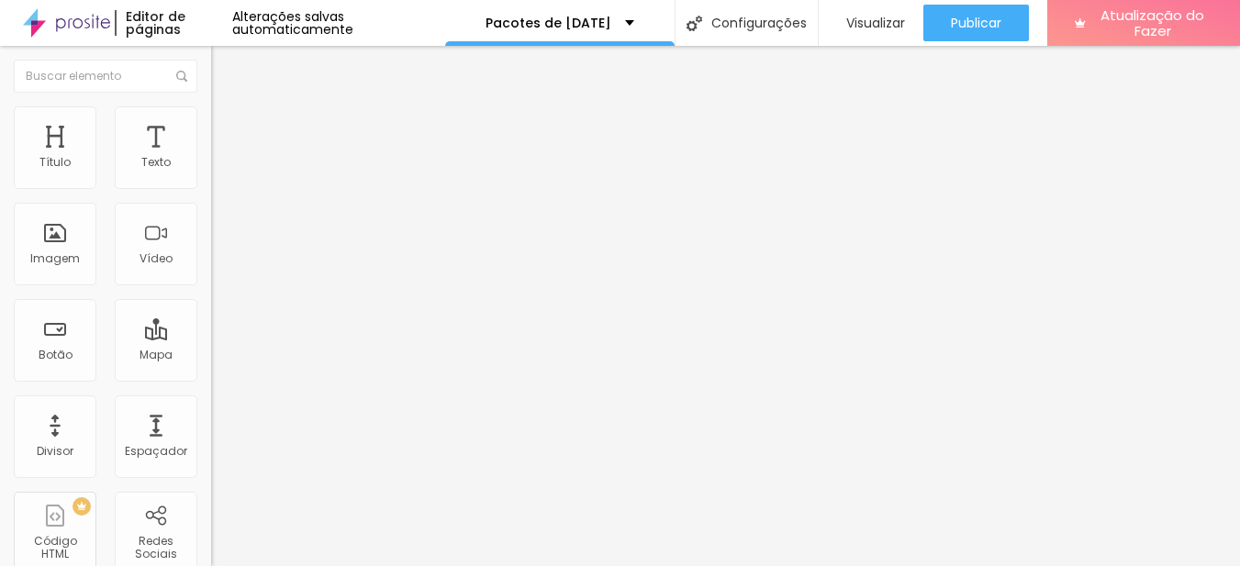
scroll to position [0, 0]
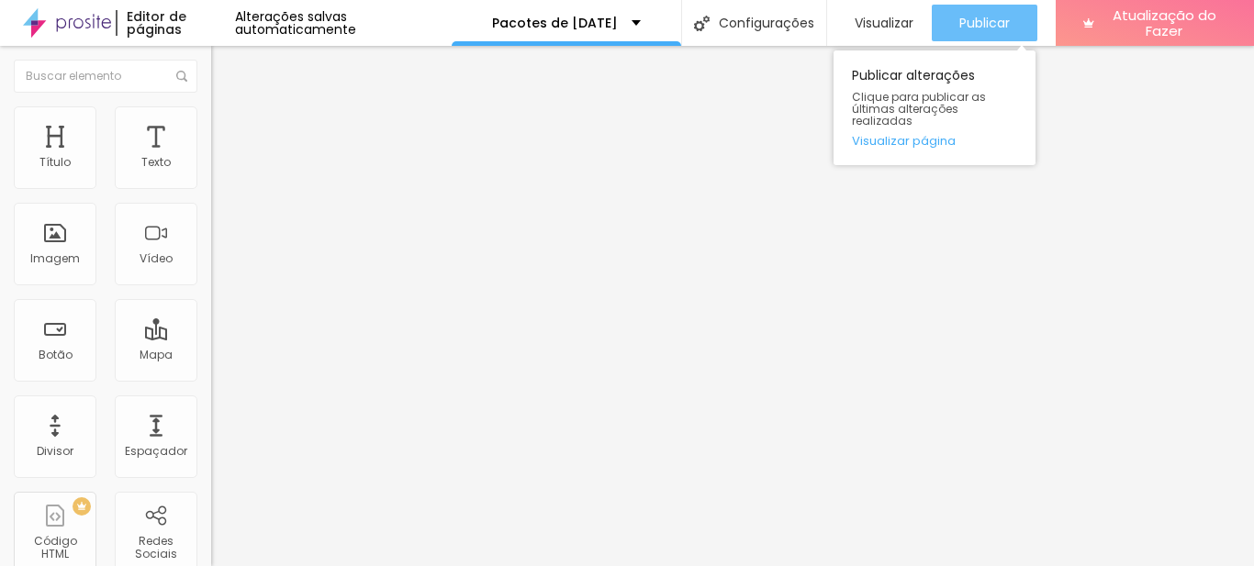
click at [988, 17] on font "Publicar" at bounding box center [984, 23] width 50 height 18
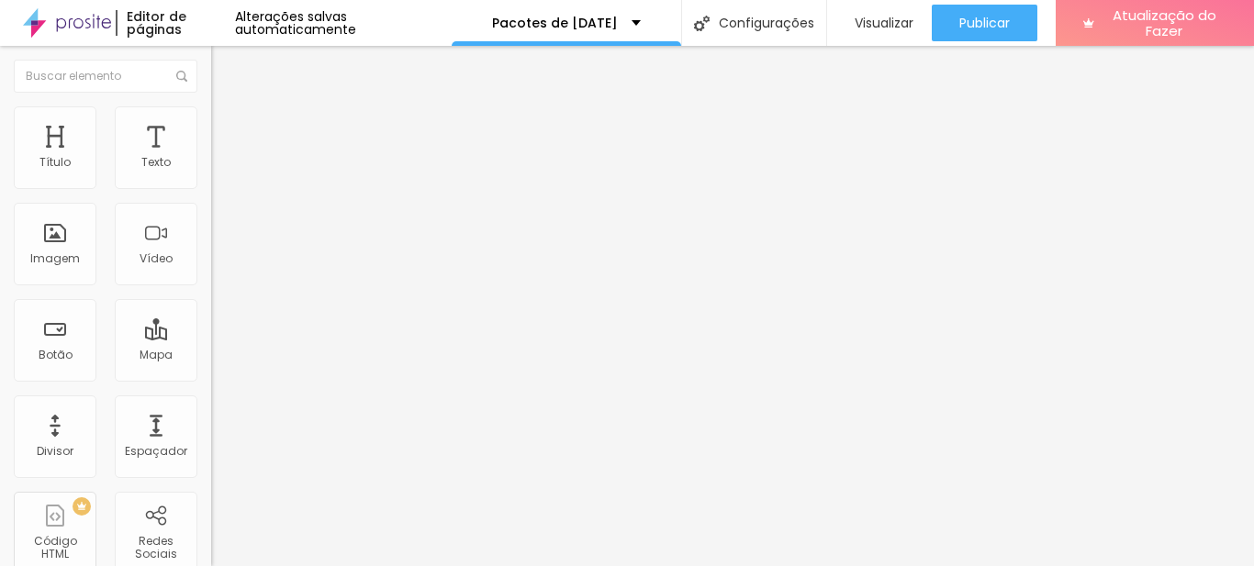
click at [218, 266] on icon "button" at bounding box center [223, 260] width 11 height 11
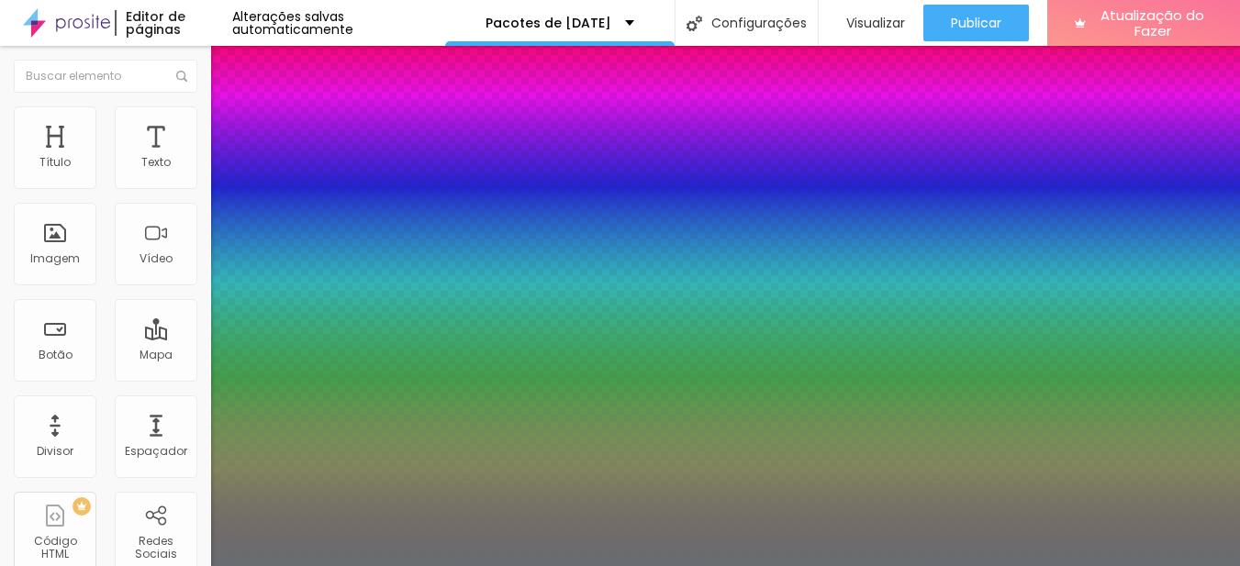
scroll to position [92, 0]
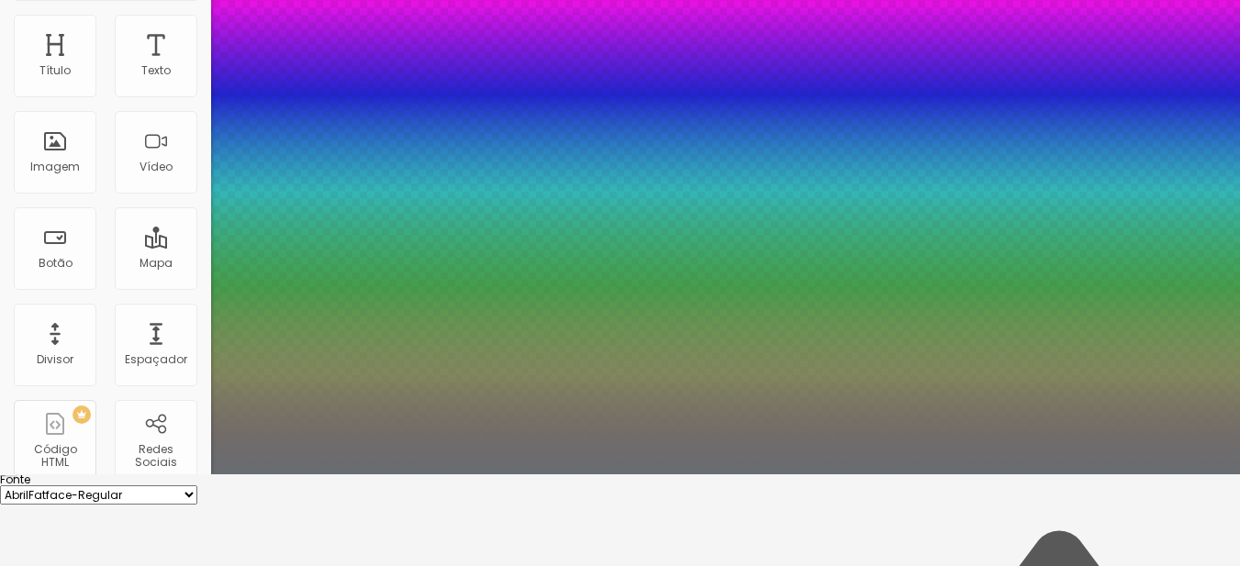
click at [576, 475] on div at bounding box center [620, 475] width 1240 height 0
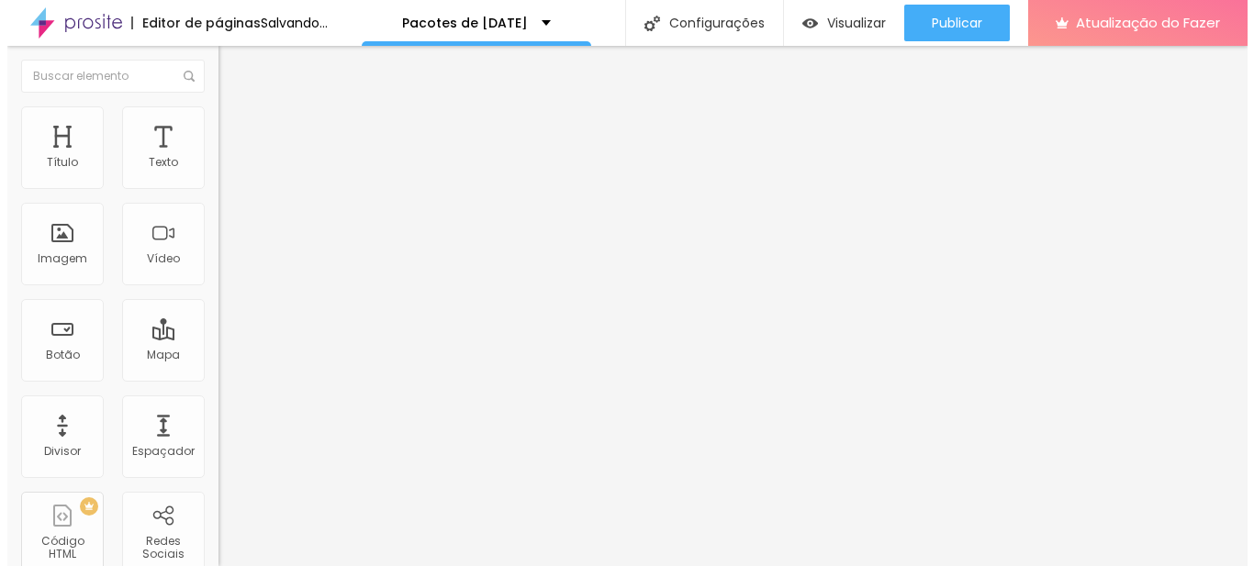
scroll to position [0, 0]
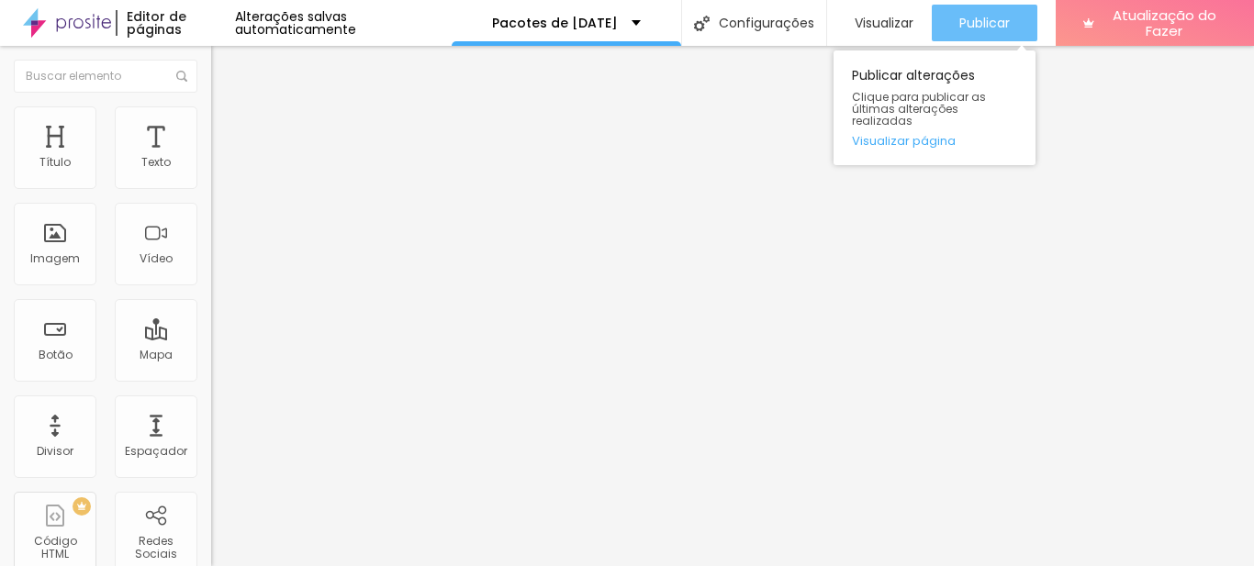
click at [966, 19] on font "Publicar" at bounding box center [984, 23] width 50 height 18
click at [986, 19] on font "Publicar" at bounding box center [984, 23] width 50 height 18
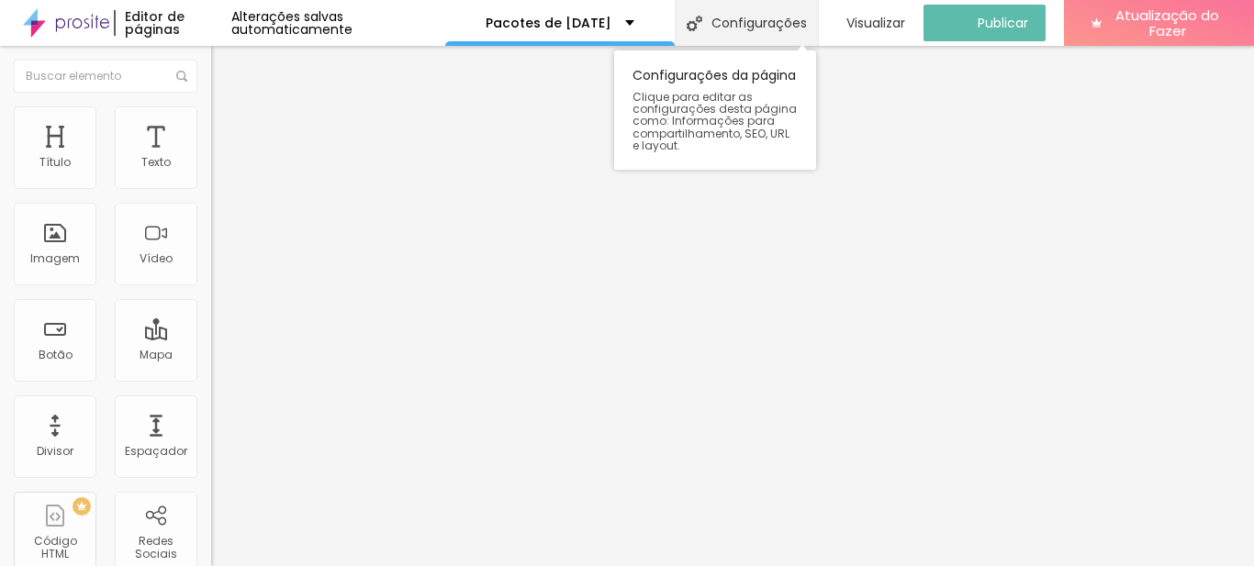
click at [742, 22] on font "Configurações" at bounding box center [758, 23] width 95 height 18
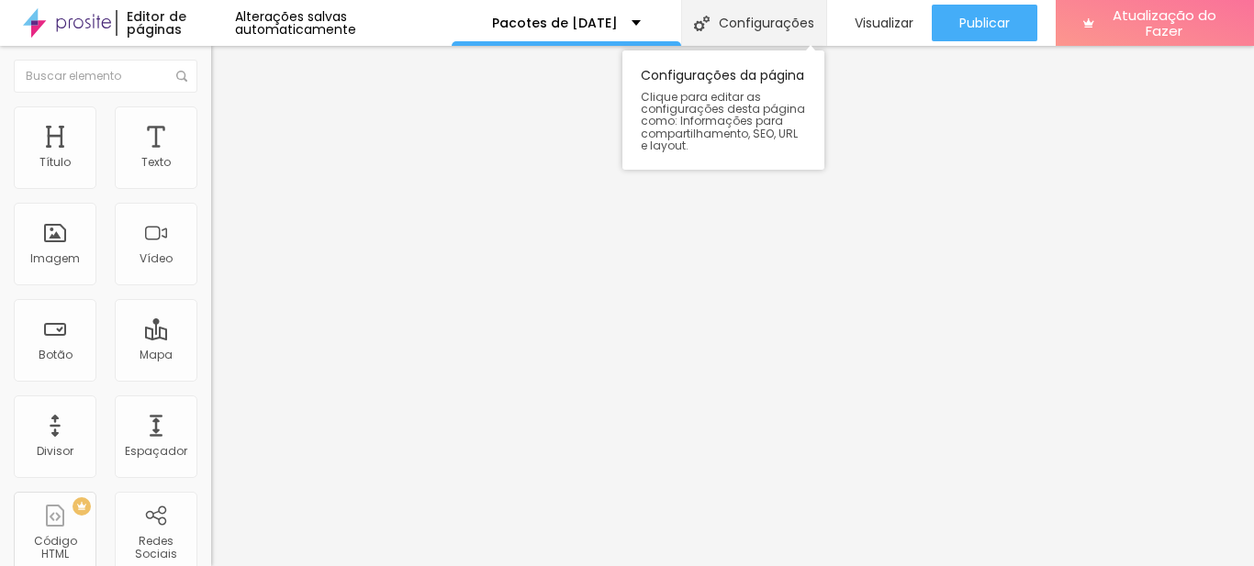
click at [726, 27] on font "Configurações" at bounding box center [766, 23] width 95 height 18
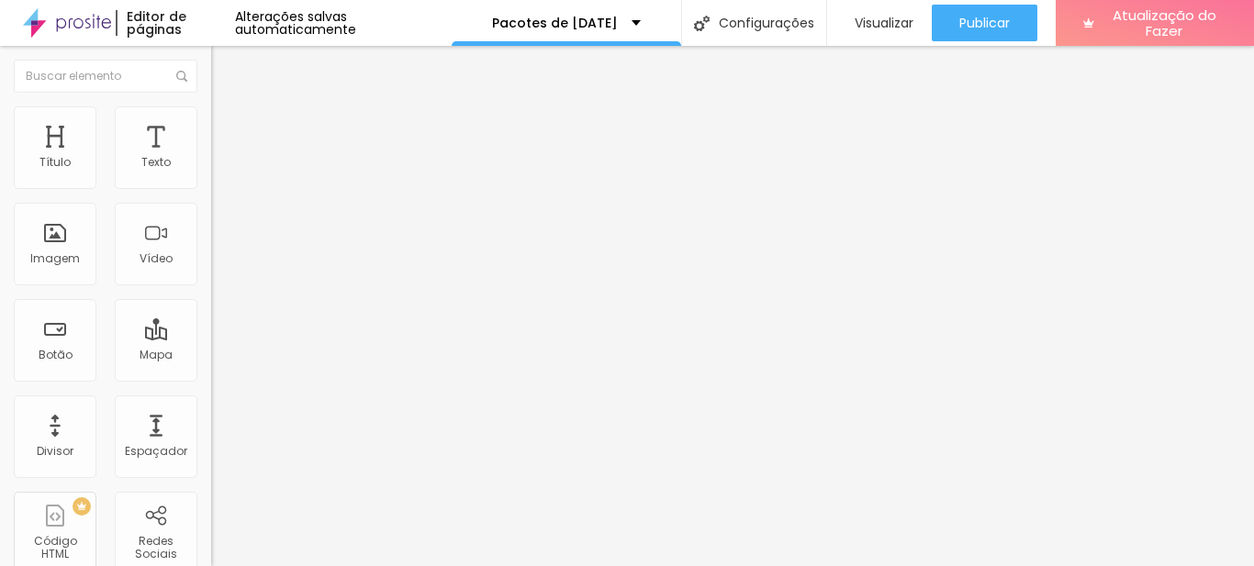
click at [595, 20] on font "Pacotes de [DATE]" at bounding box center [555, 23] width 126 height 18
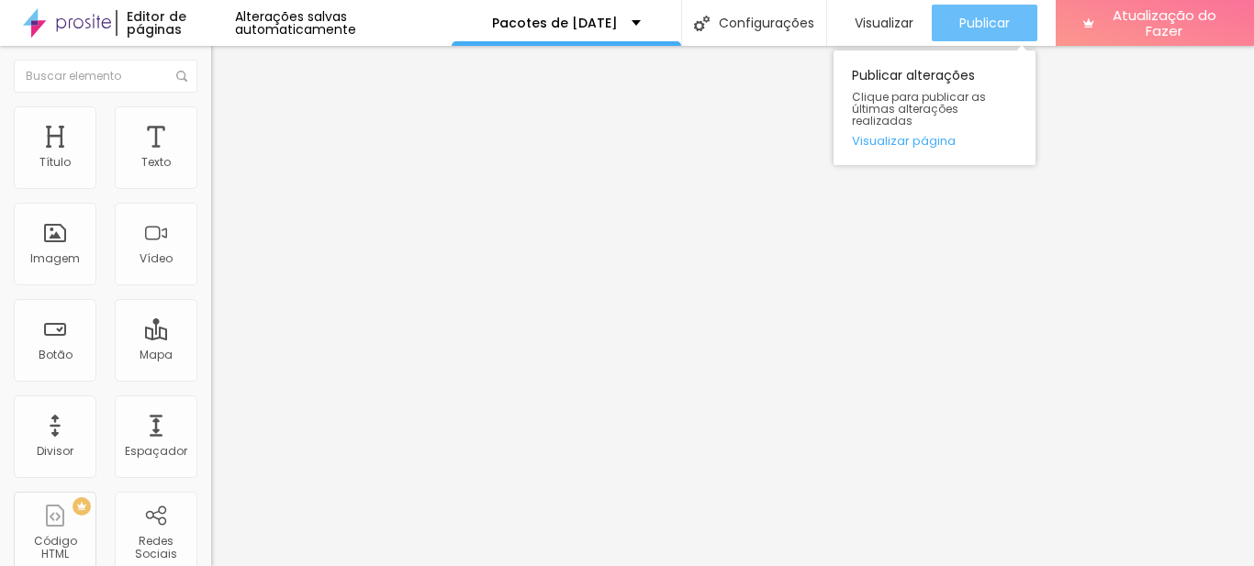
click at [959, 23] on font "Publicar" at bounding box center [984, 23] width 50 height 18
click at [989, 18] on font "Publicar" at bounding box center [984, 23] width 50 height 18
click at [977, 23] on font "Publicar" at bounding box center [984, 23] width 50 height 18
click at [968, 17] on font "Publicar" at bounding box center [984, 23] width 50 height 18
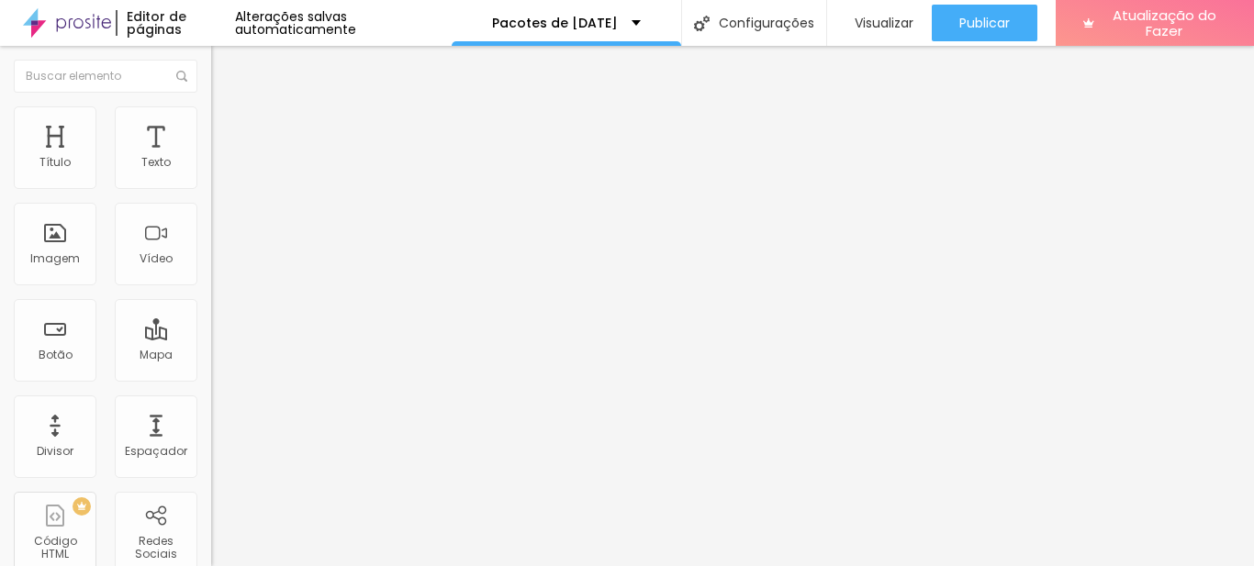
click at [220, 264] on icon "button" at bounding box center [223, 260] width 7 height 7
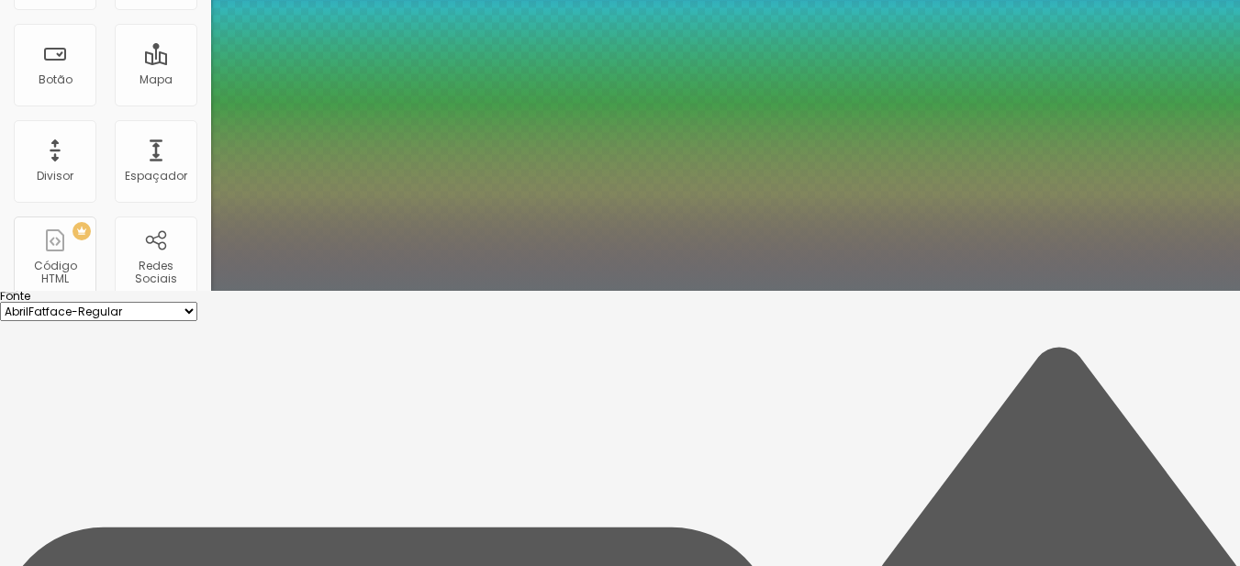
scroll to position [184, 0]
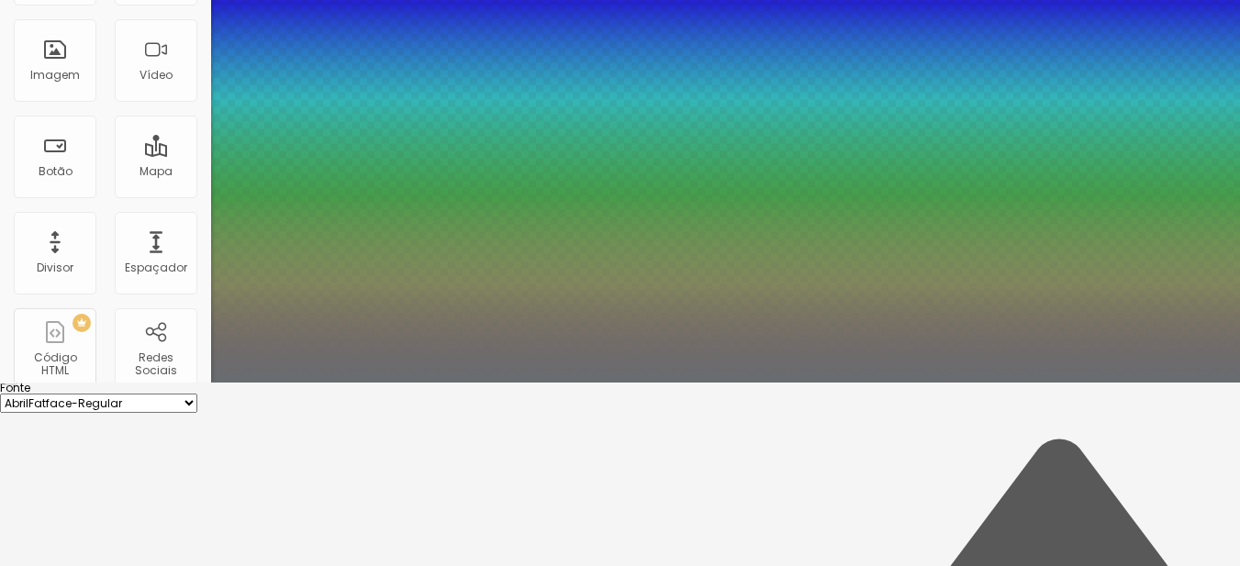
type input "1"
type input "1.5"
type input "1"
type input "1.4"
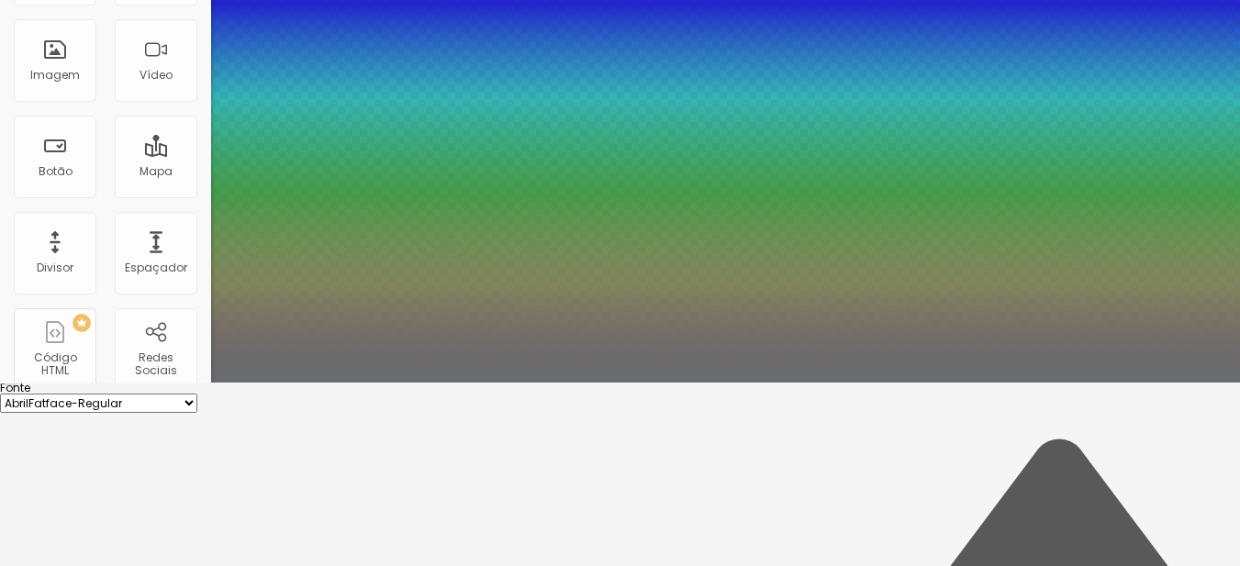
type input "1.4"
type input "1"
type input "1.5"
type input "1"
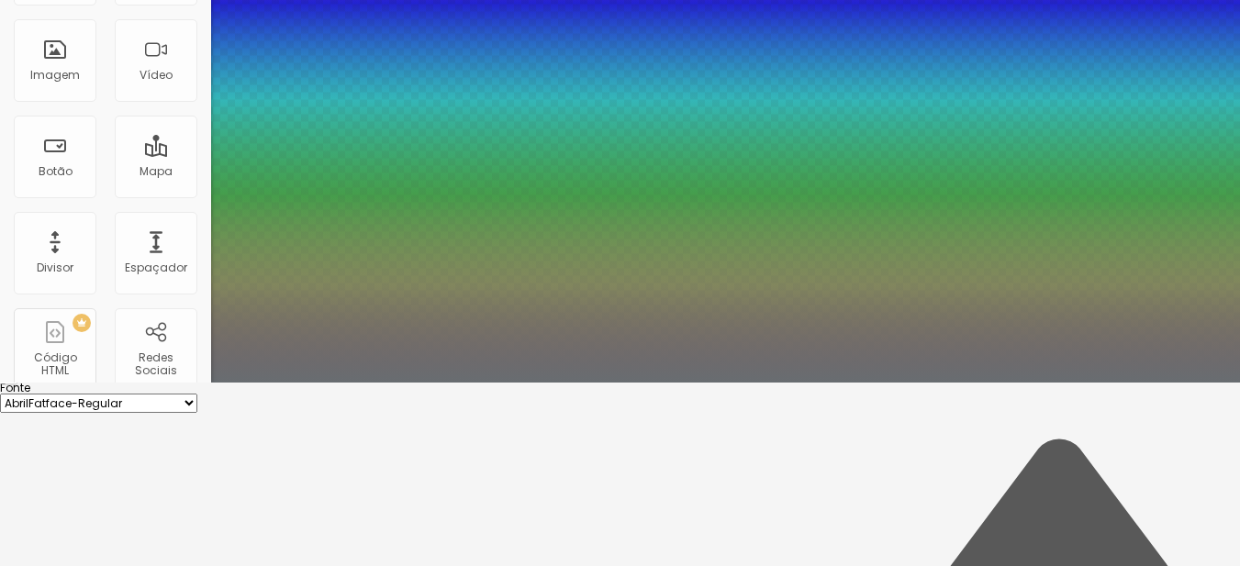
type input "1.6"
click at [648, 383] on div at bounding box center [620, 383] width 1240 height 0
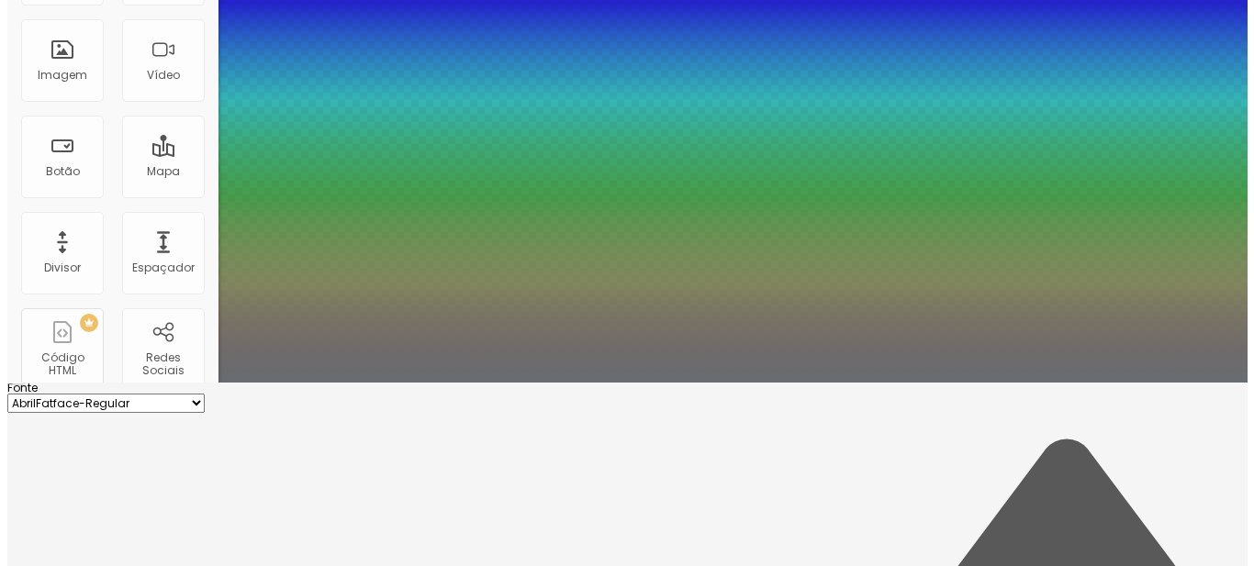
scroll to position [0, 0]
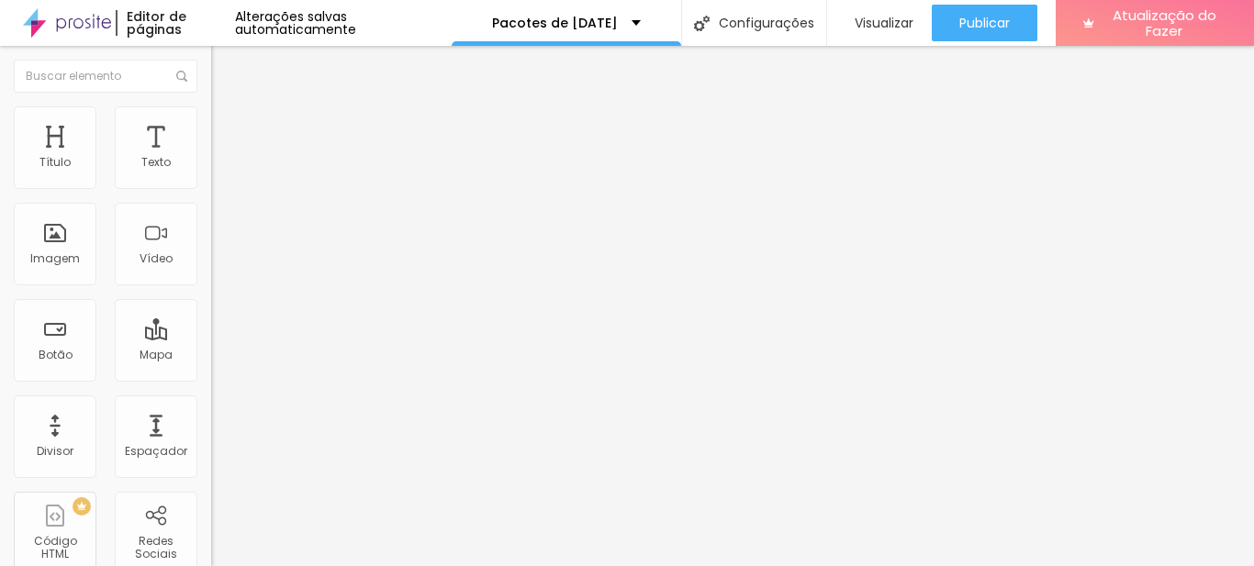
click at [211, 173] on font "Título 2" at bounding box center [241, 162] width 61 height 23
click at [211, 190] on font "Título 3" at bounding box center [237, 179] width 53 height 21
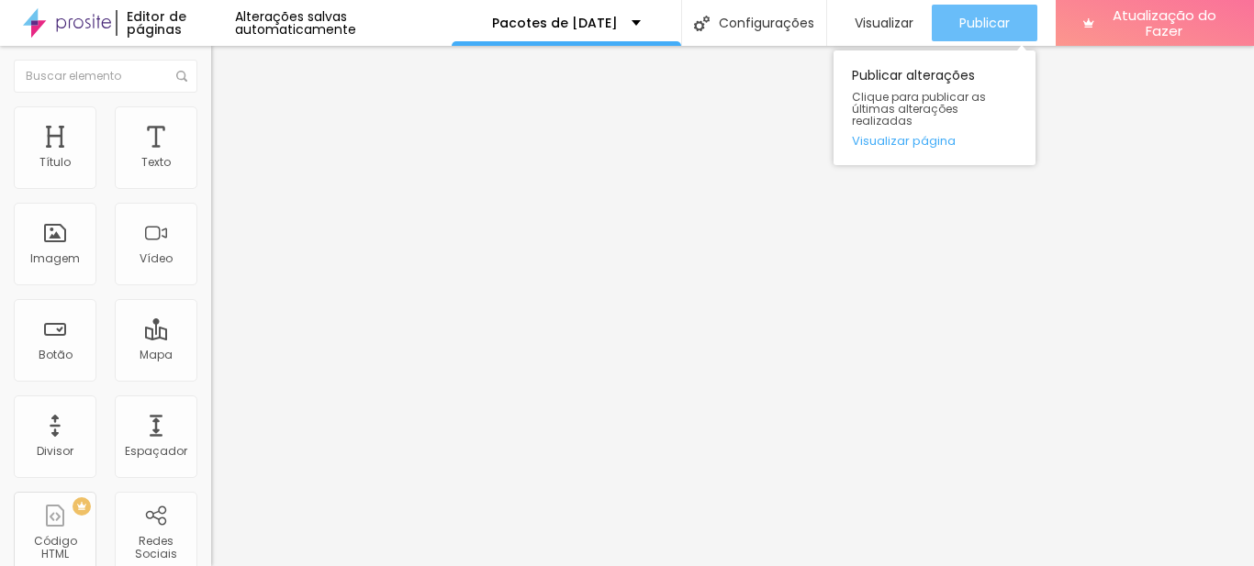
click at [1001, 7] on div "Publicar" at bounding box center [984, 23] width 50 height 37
